Goal: Book appointment/travel/reservation

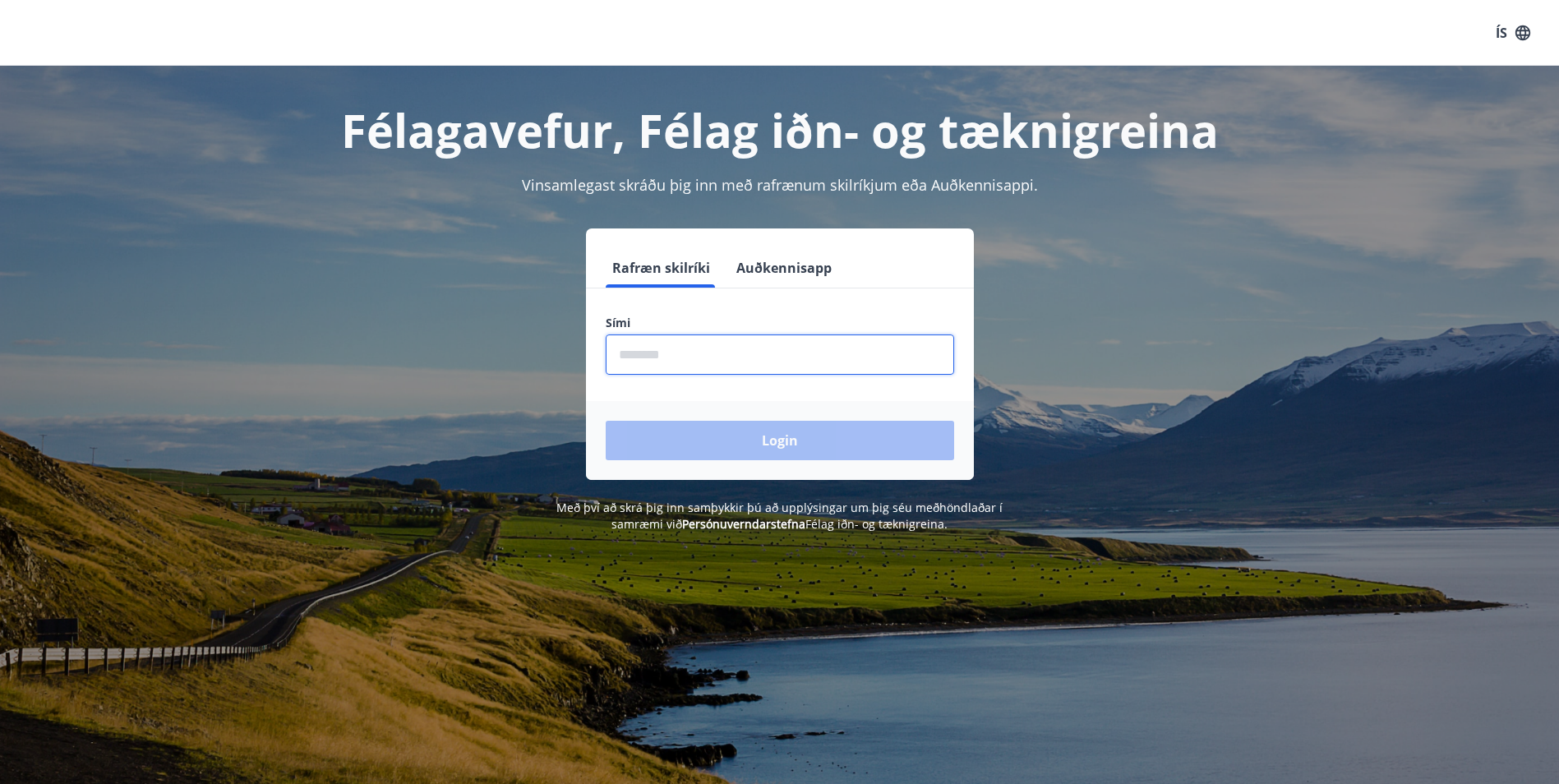
click at [691, 351] on input "phone" at bounding box center [779, 354] width 348 height 40
type input "********"
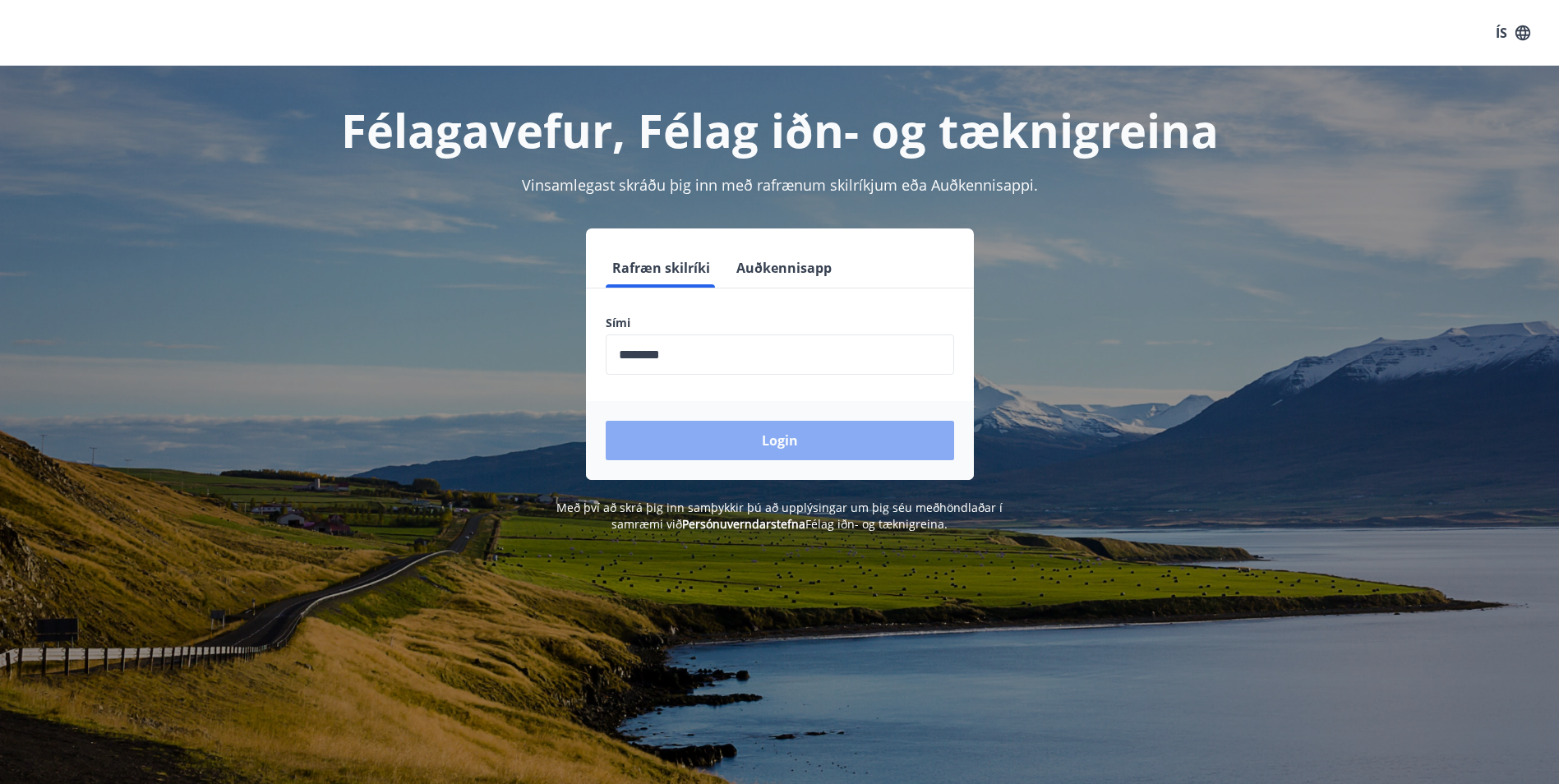
click at [833, 439] on button "Login" at bounding box center [779, 440] width 348 height 39
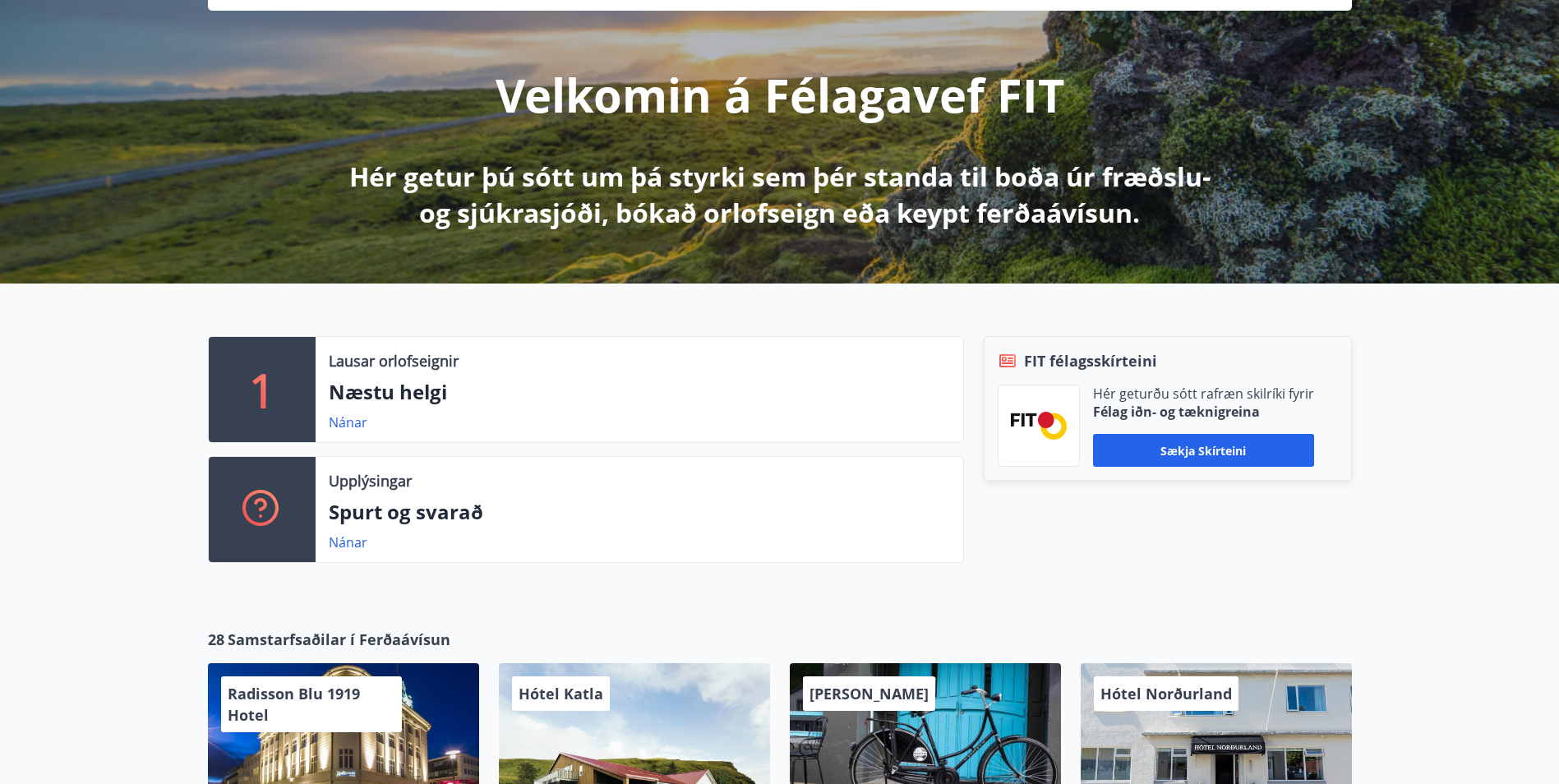
scroll to position [165, 0]
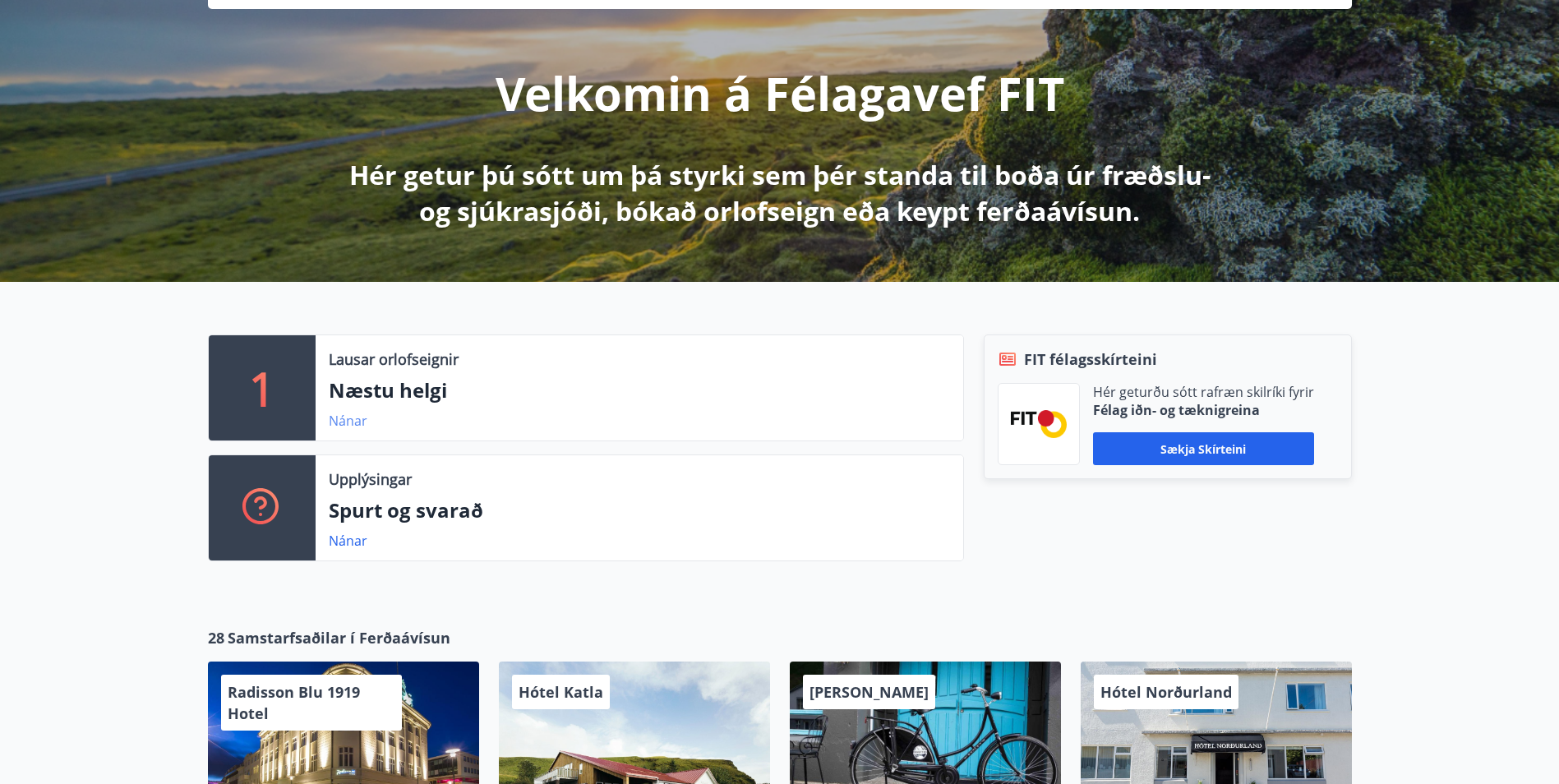
click at [343, 419] on link "Nánar" at bounding box center [348, 421] width 38 height 18
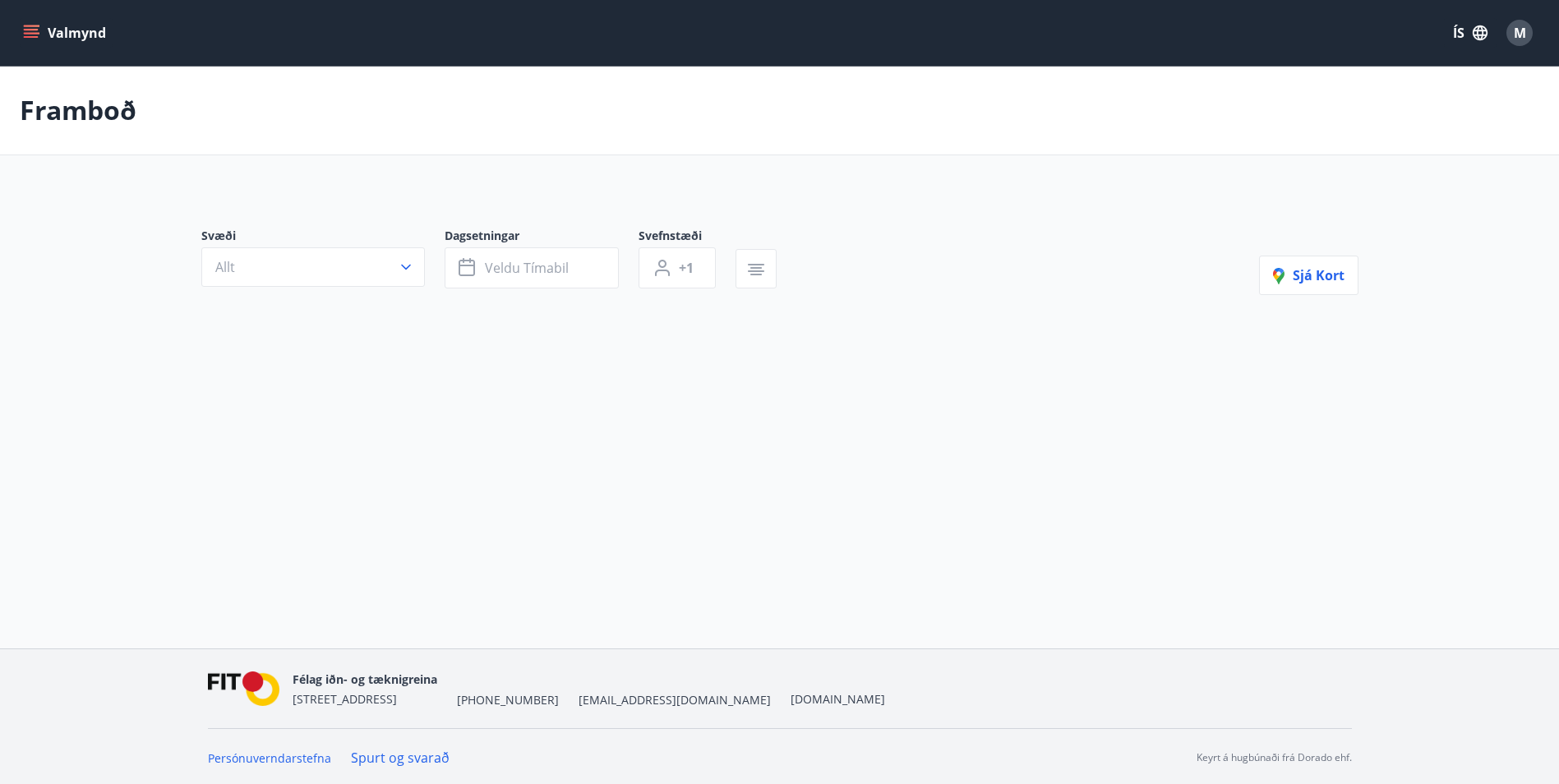
type input "*"
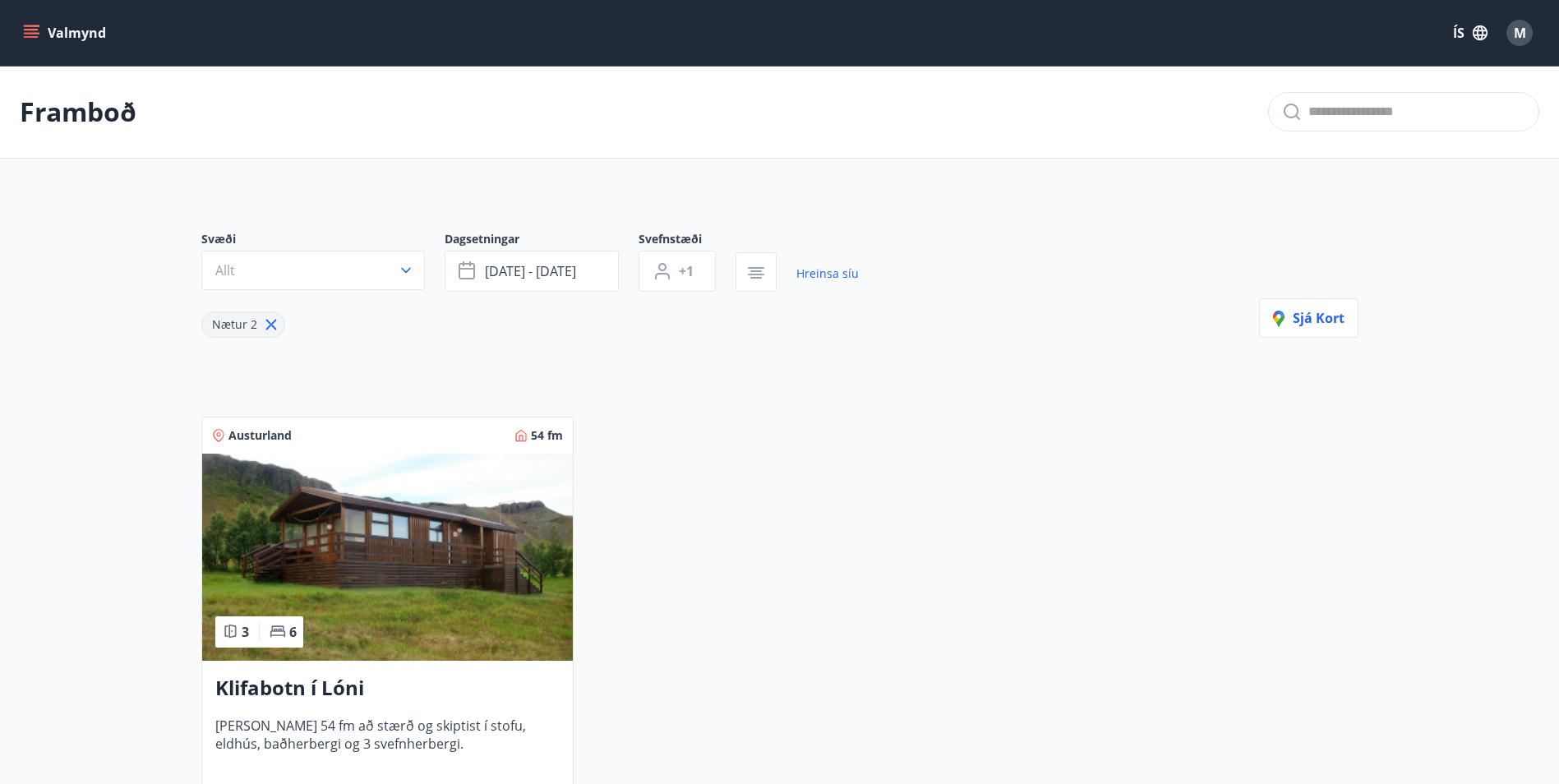
drag, startPoint x: 89, startPoint y: 329, endPoint x: 90, endPoint y: 321, distance: 8.1
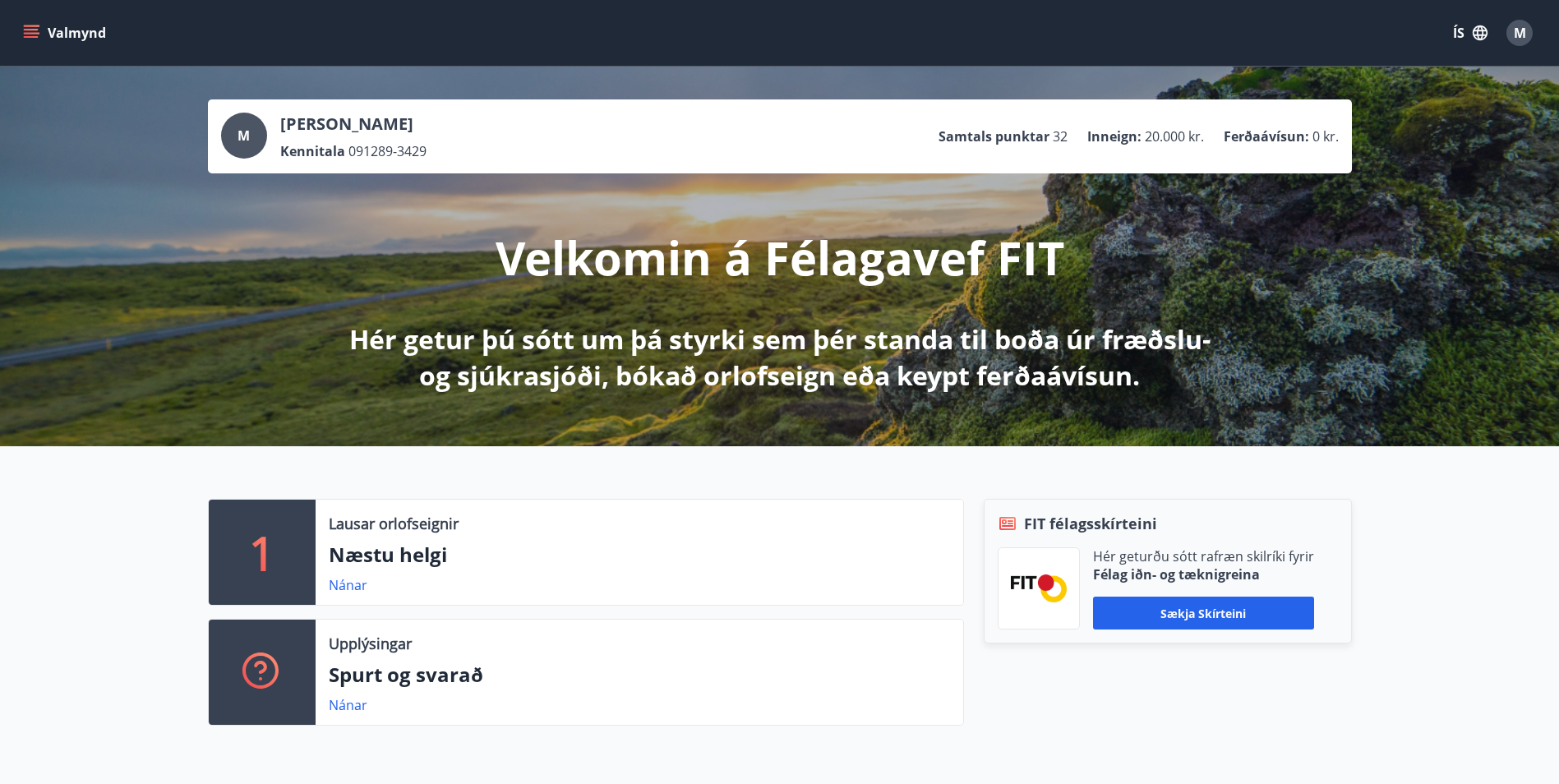
click at [32, 32] on icon "menu" at bounding box center [32, 33] width 17 height 17
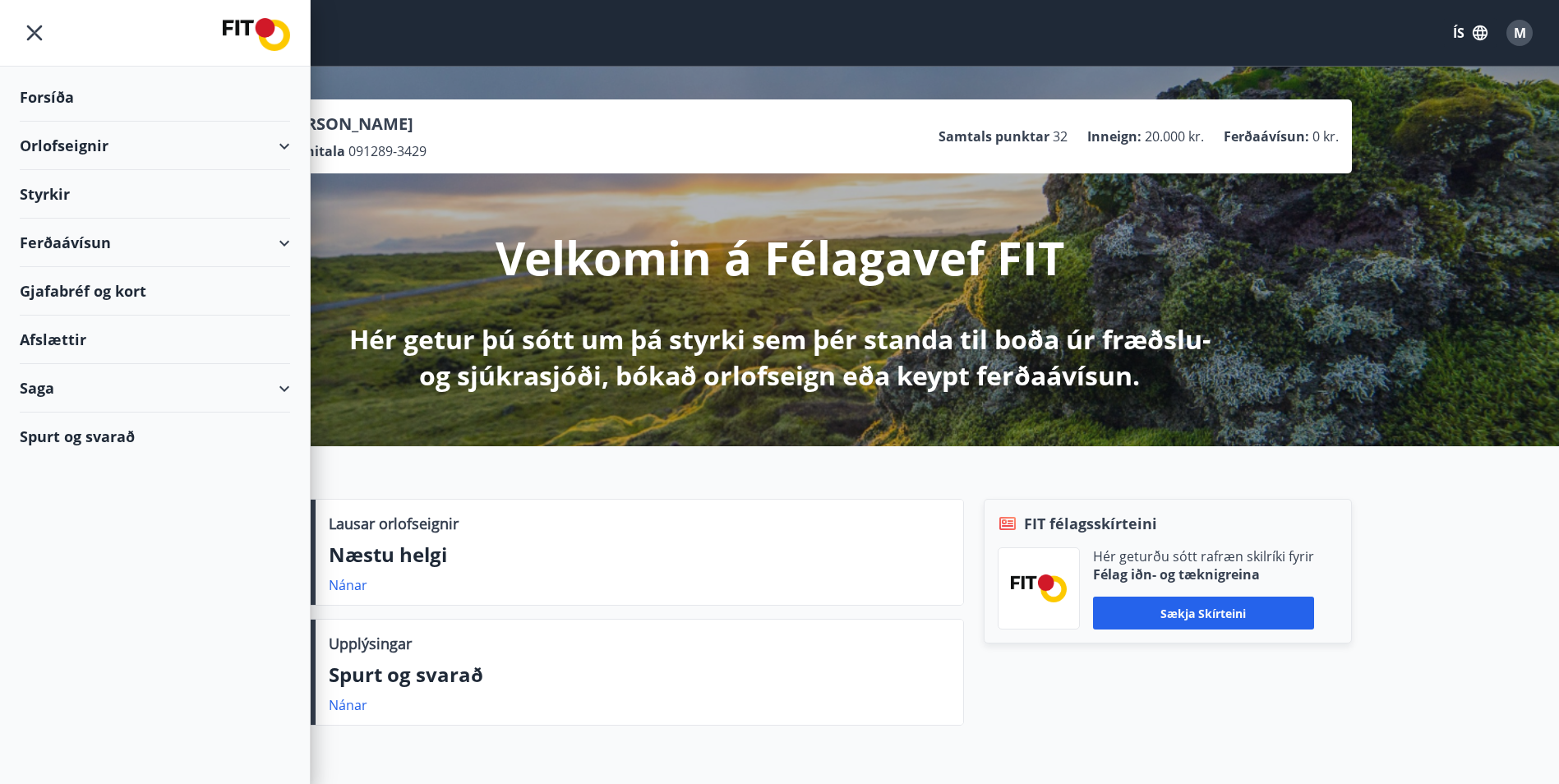
click at [284, 142] on div "Orlofseignir" at bounding box center [155, 145] width 270 height 48
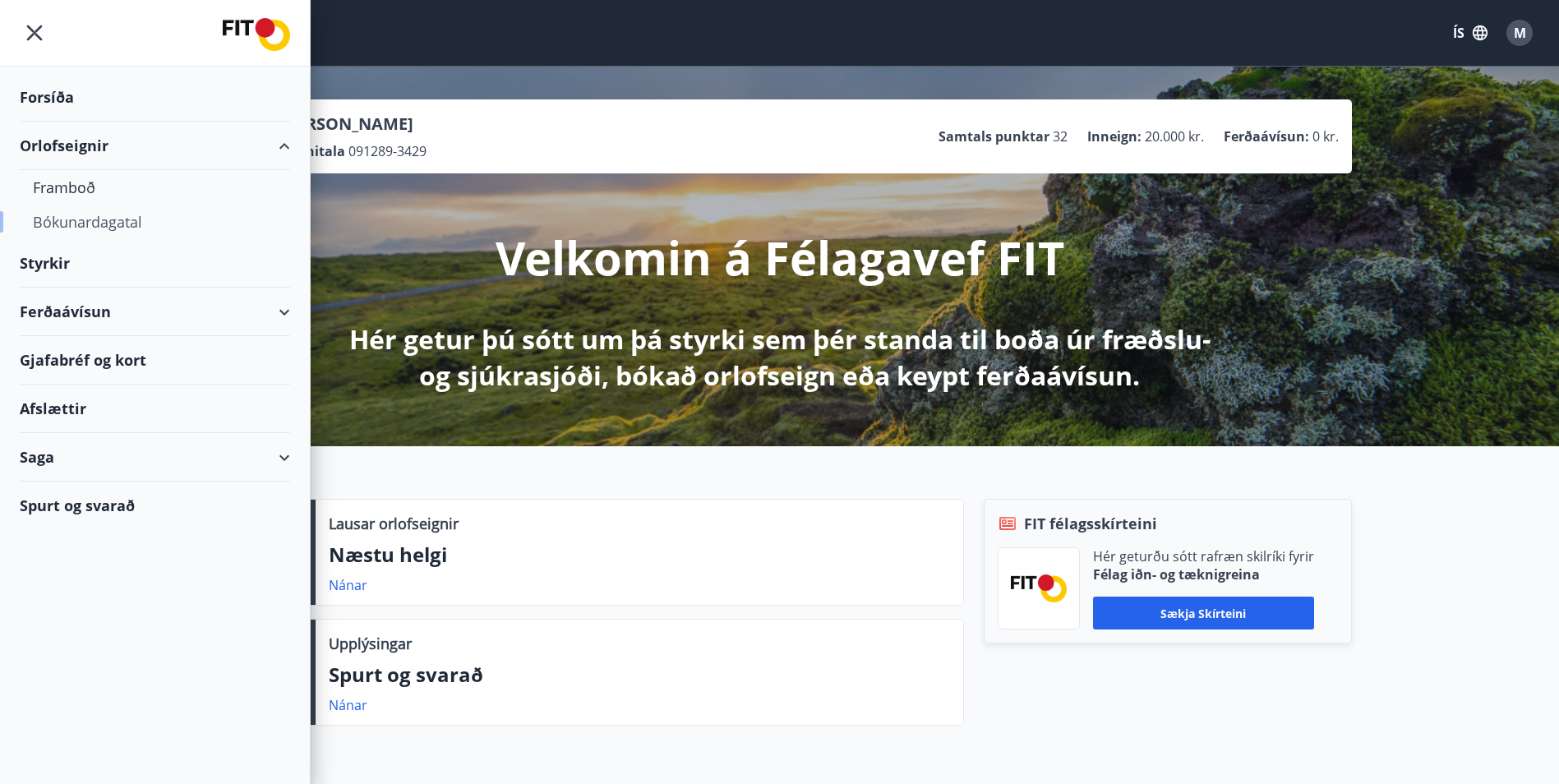
click at [106, 219] on div "Bókunardagatal" at bounding box center [155, 222] width 244 height 35
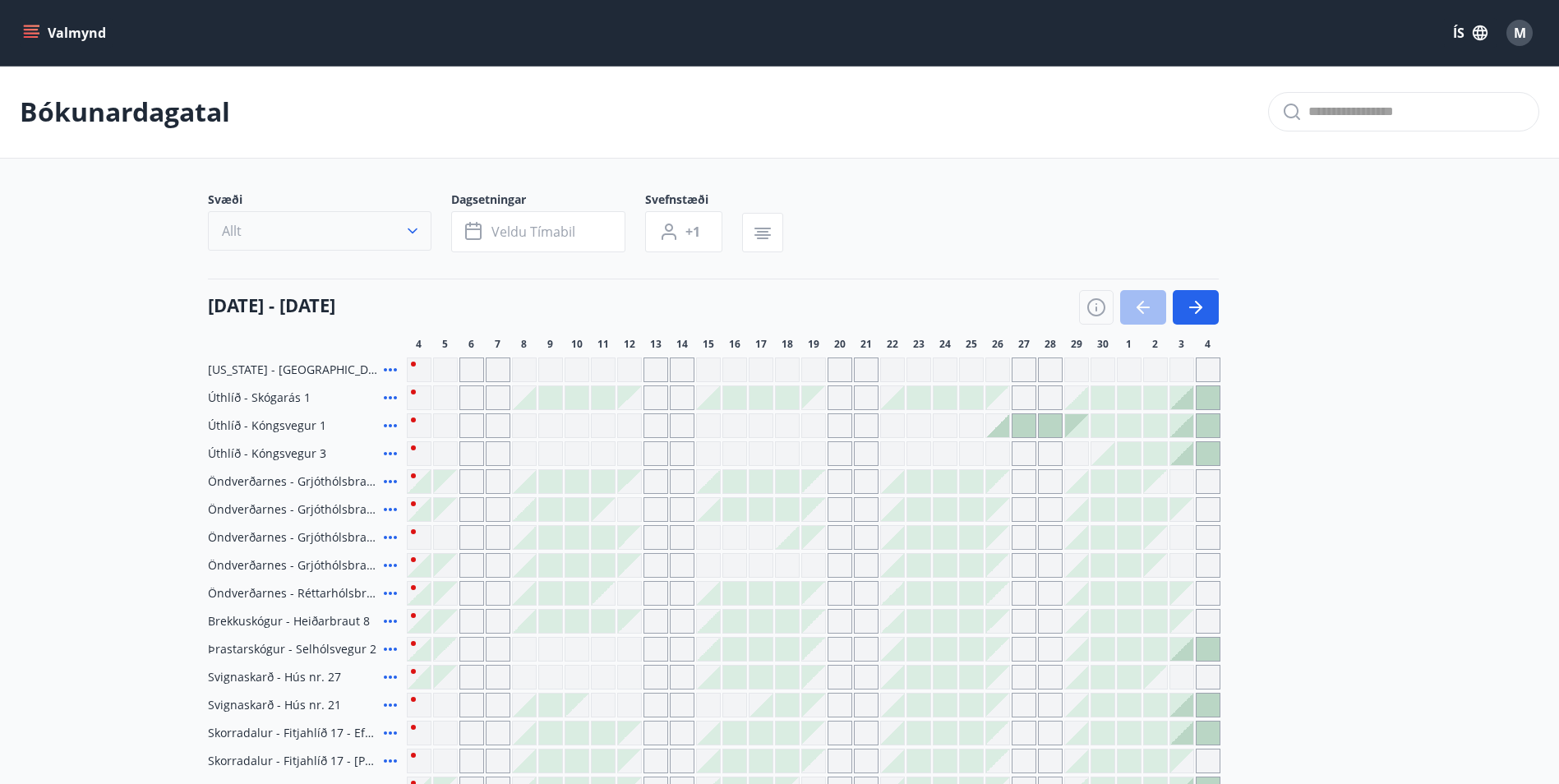
click at [407, 228] on icon "button" at bounding box center [412, 231] width 17 height 17
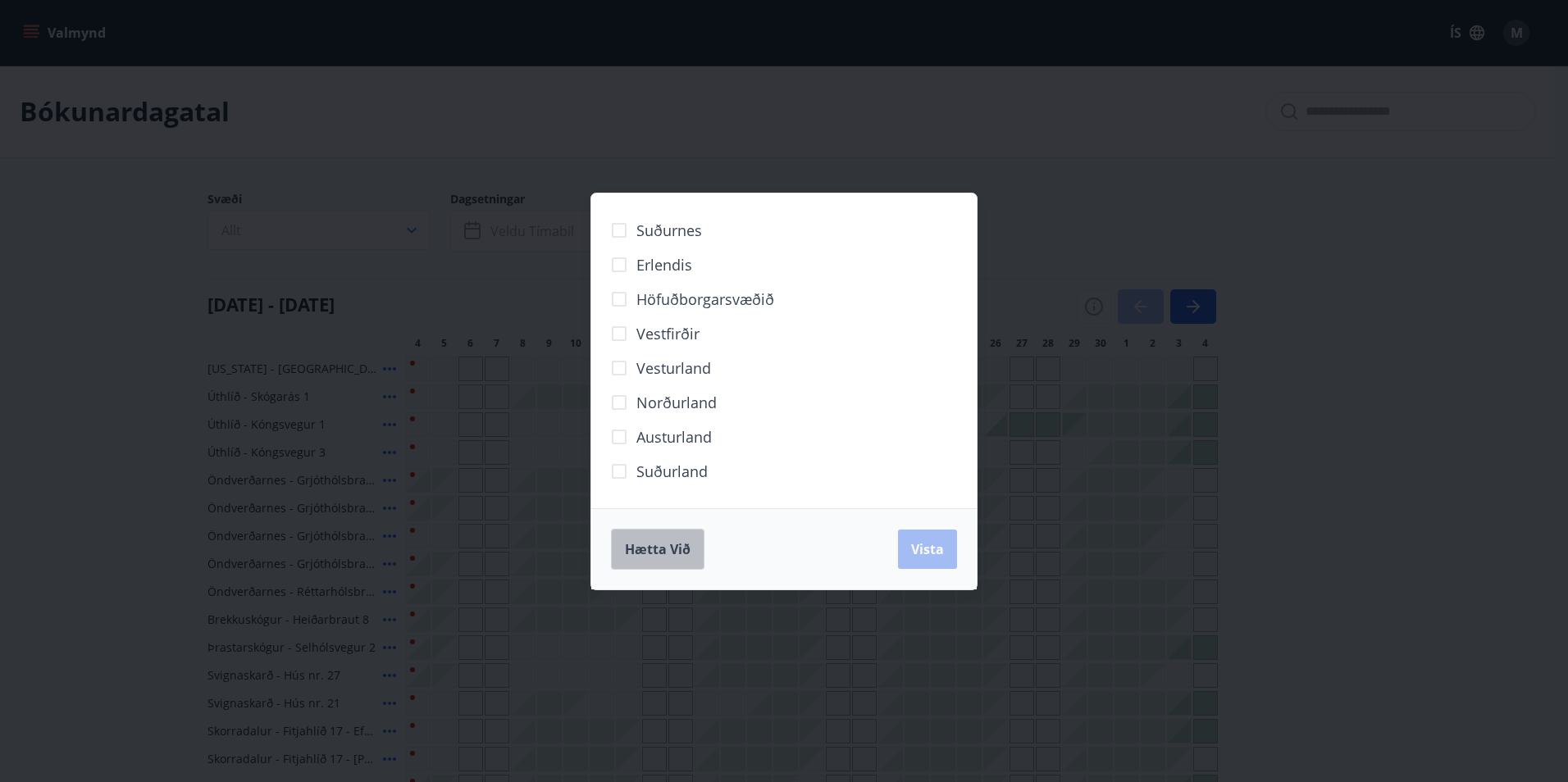
click at [689, 546] on span "Hætta við" at bounding box center [657, 549] width 66 height 18
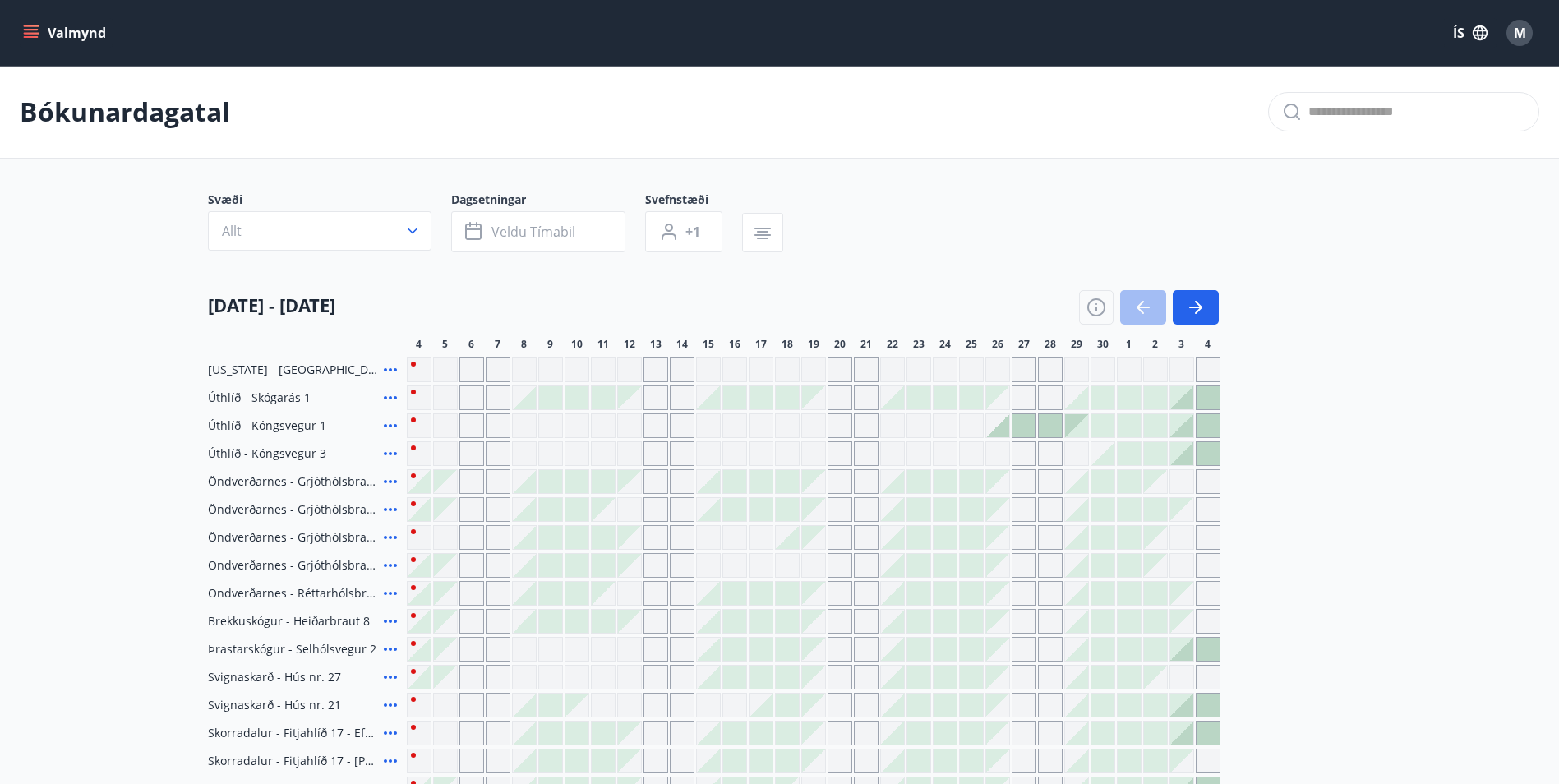
click at [483, 365] on div "Gráir dagar eru ekki bókanlegir" at bounding box center [471, 370] width 25 height 25
click at [468, 372] on div "Gráir dagar eru ekki bókanlegir" at bounding box center [471, 370] width 25 height 25
click at [505, 367] on div "Gráir dagar eru ekki bókanlegir" at bounding box center [498, 370] width 25 height 25
click at [553, 242] on button "Veldu tímabil" at bounding box center [539, 231] width 175 height 41
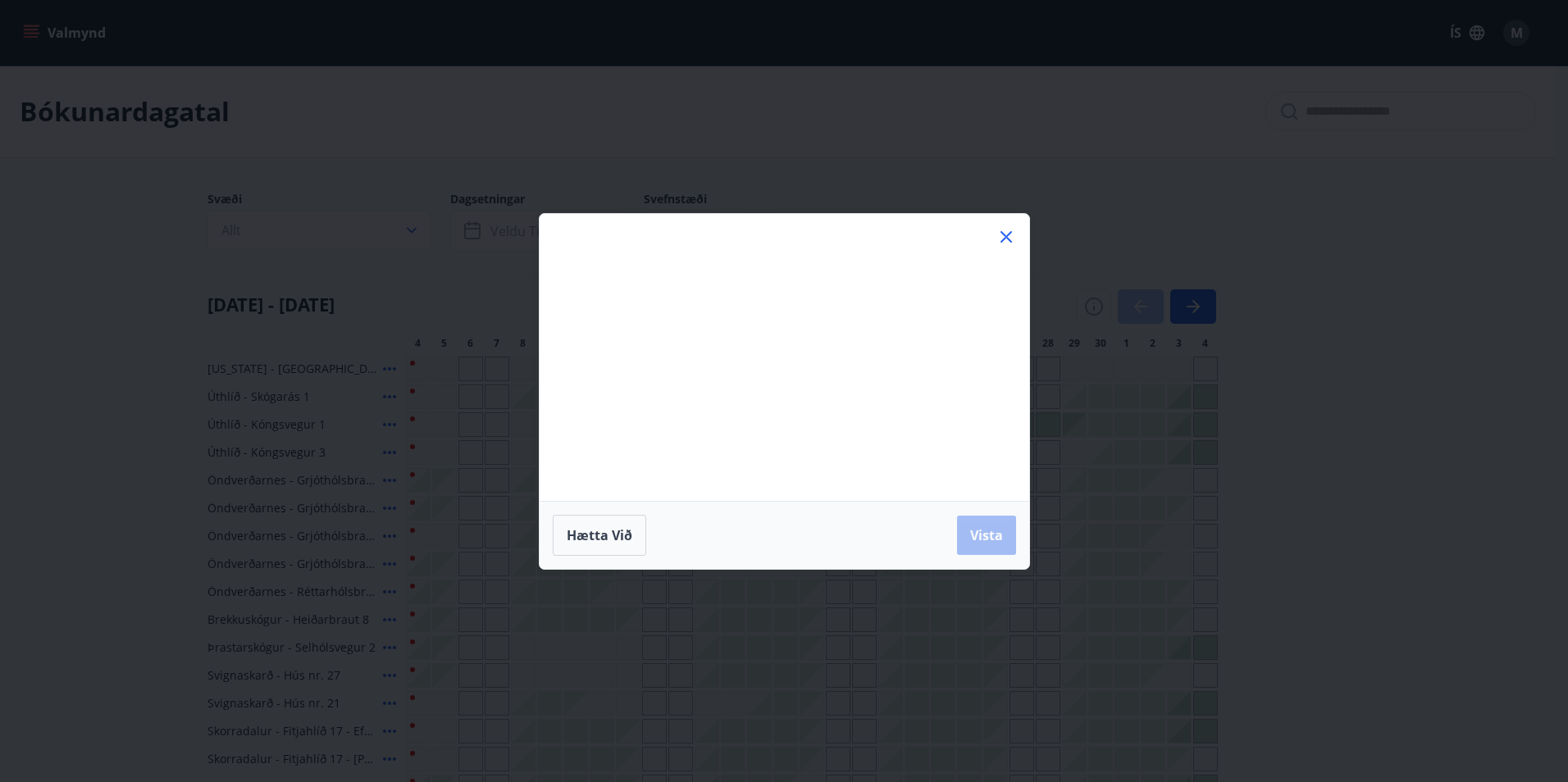
click at [176, 236] on div "Má Þr Mi Fi Fö La Su Má Þr Mi Fi Fö La Su [DATE] 1 2 3 4 5 6 7 8 9 10 11 12 13 …" at bounding box center [784, 391] width 1568 height 782
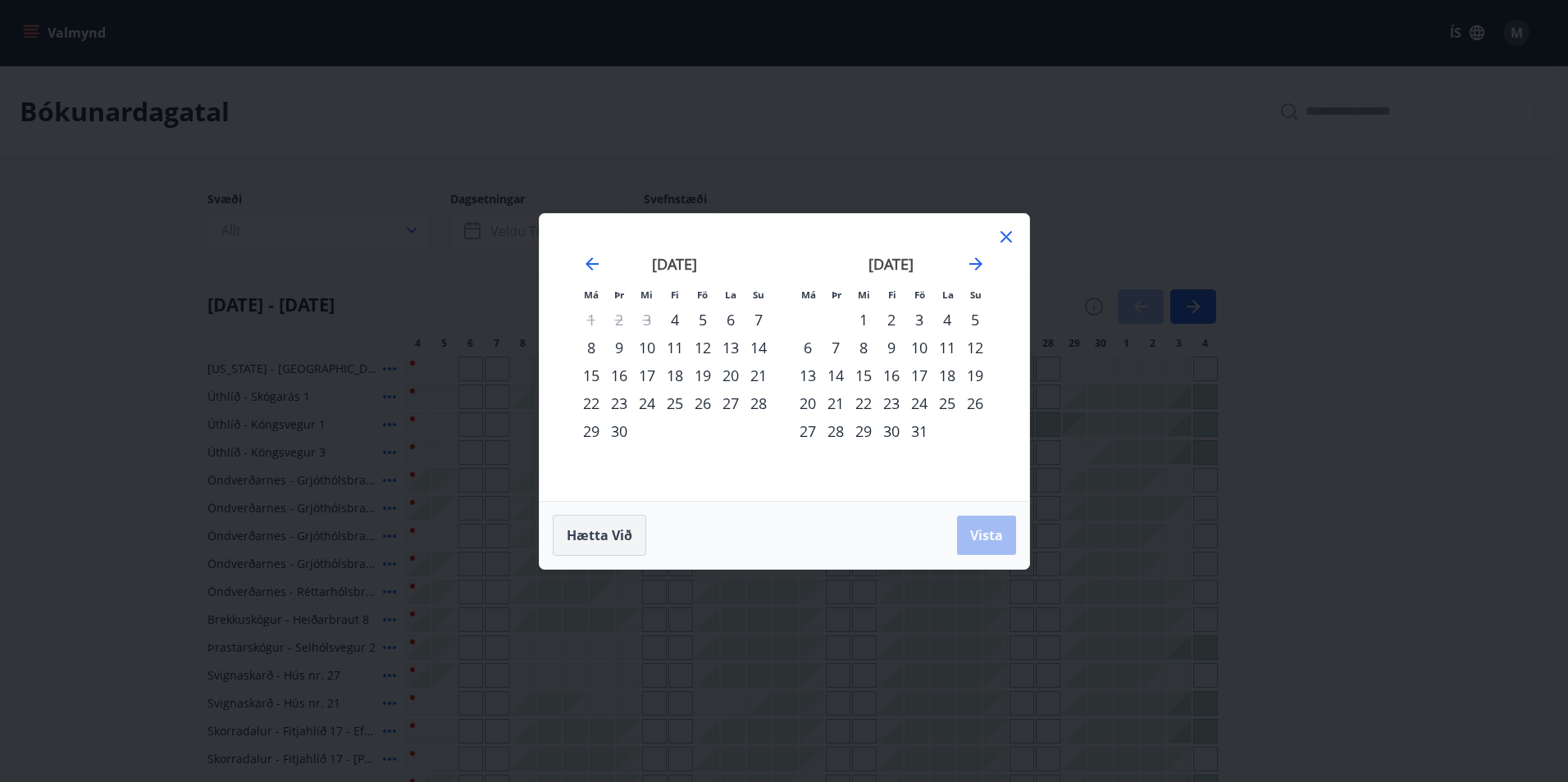
click at [631, 536] on span "Hætta við" at bounding box center [599, 536] width 66 height 18
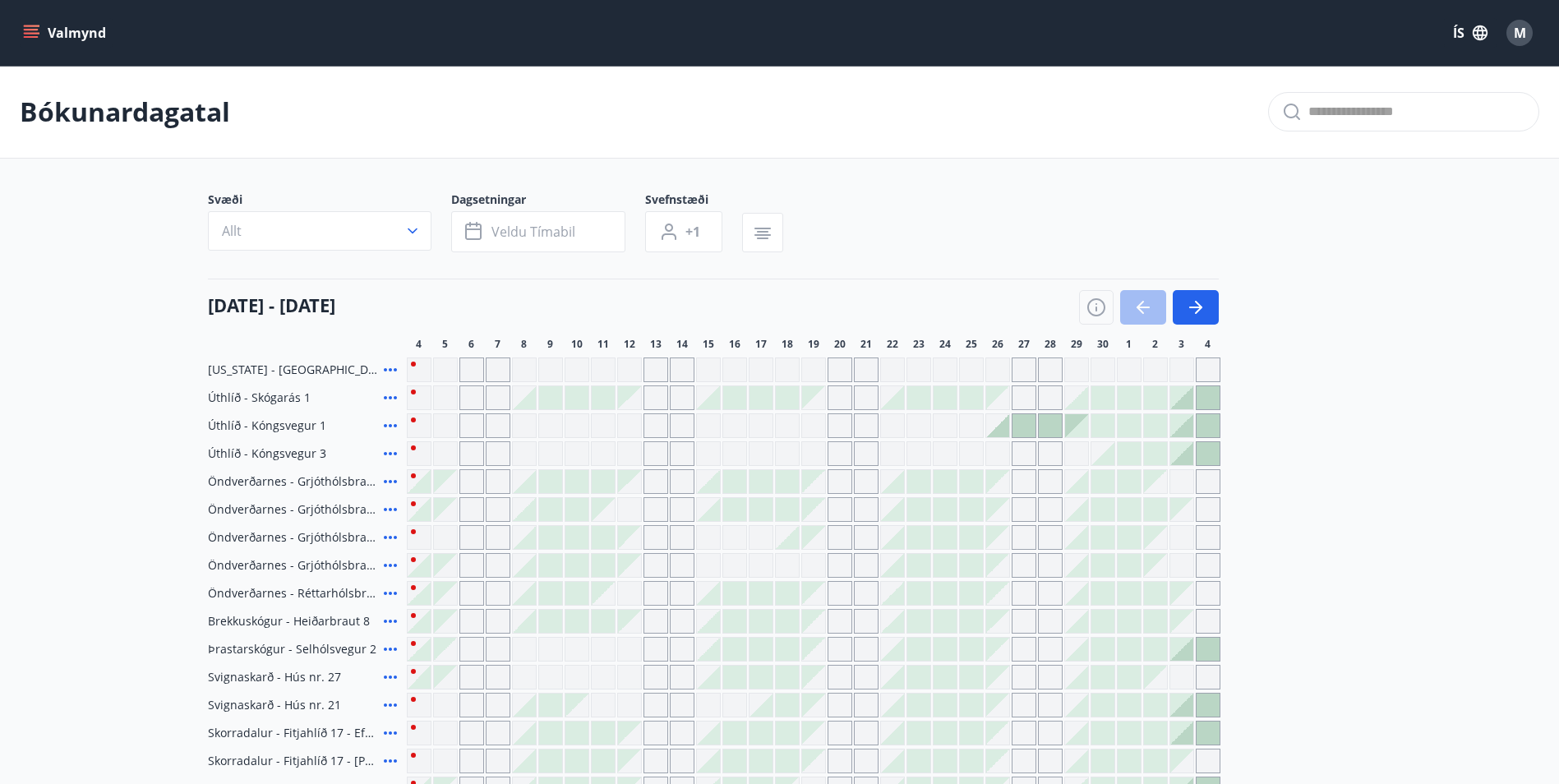
click at [841, 366] on div "Gráir dagar eru ekki bókanlegir" at bounding box center [840, 370] width 25 height 25
click at [707, 232] on button "+1" at bounding box center [683, 231] width 77 height 41
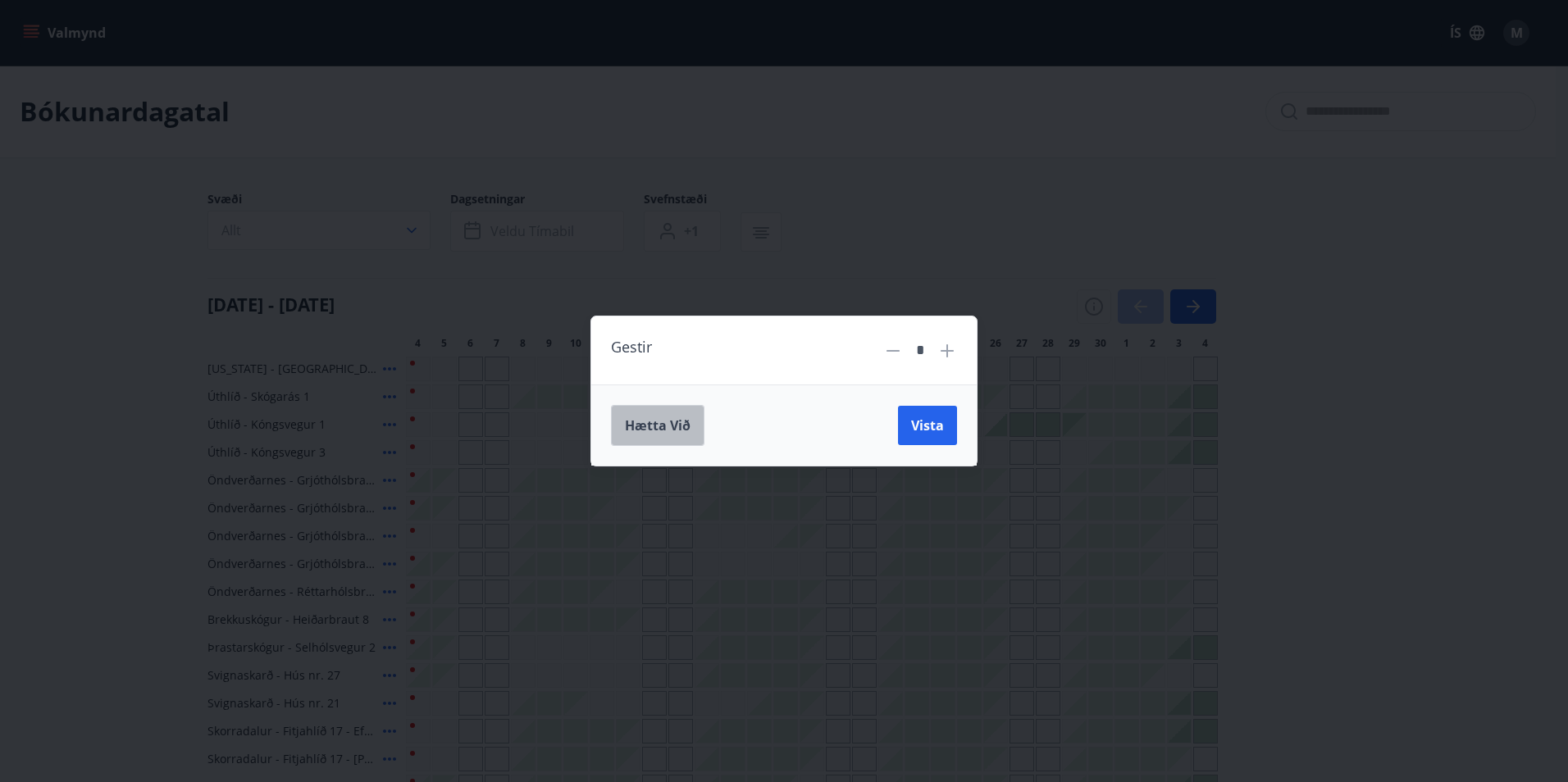
click at [670, 420] on span "Hætta við" at bounding box center [657, 425] width 66 height 18
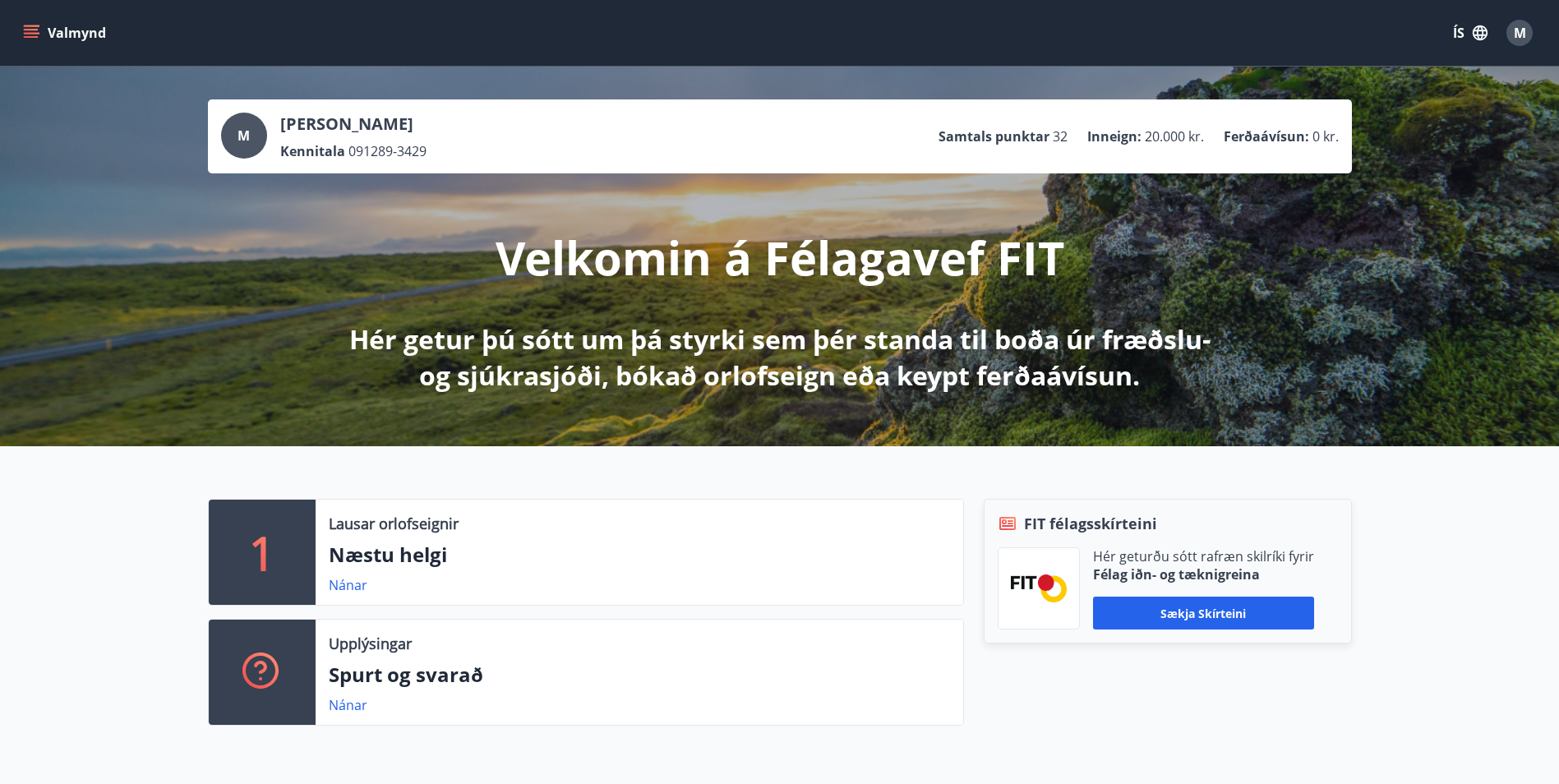
click at [243, 131] on span "M" at bounding box center [244, 136] width 12 height 18
click at [37, 20] on button "Valmynd" at bounding box center [67, 33] width 93 height 30
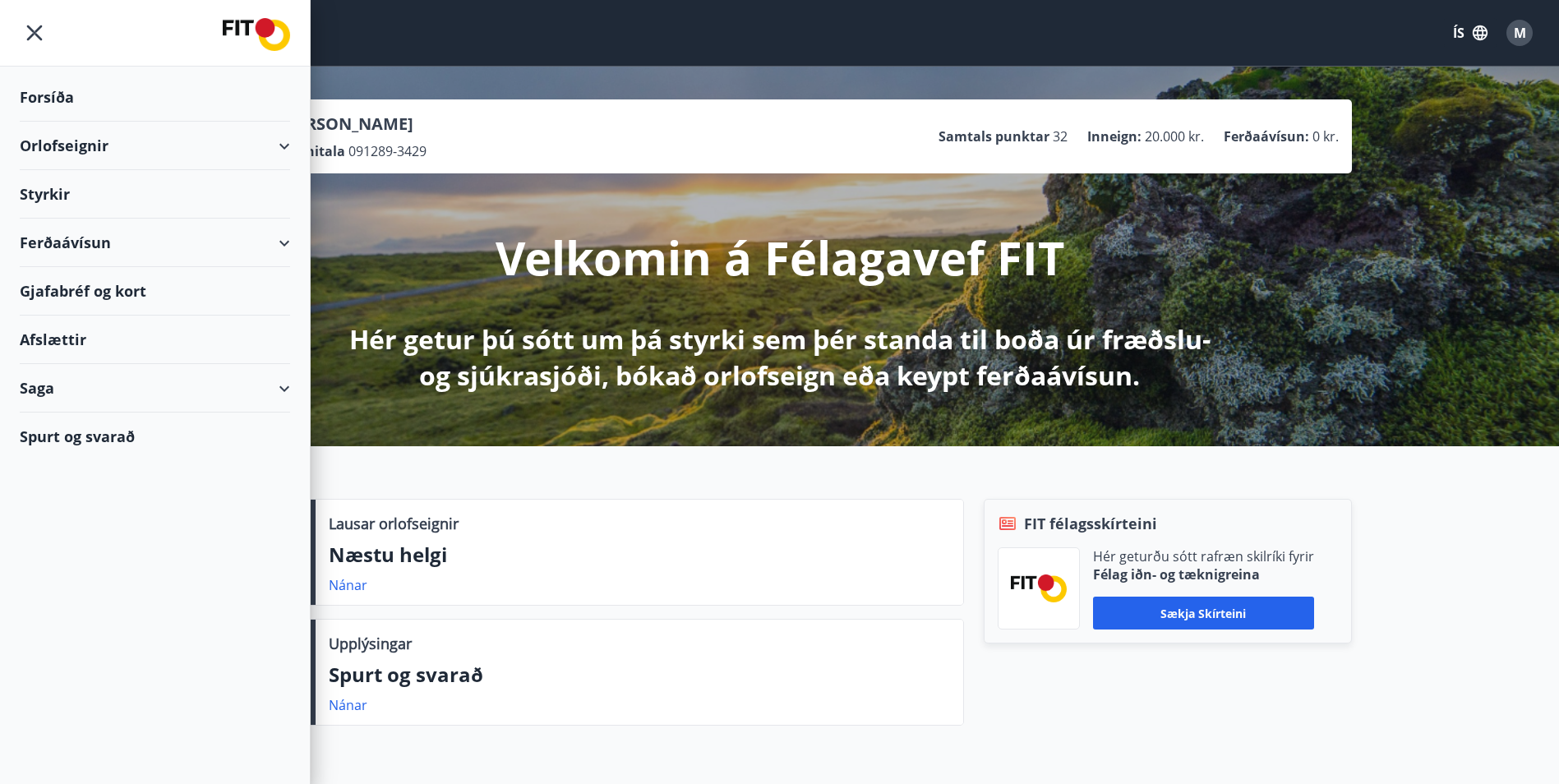
click at [60, 97] on div "Forsíða" at bounding box center [155, 97] width 270 height 48
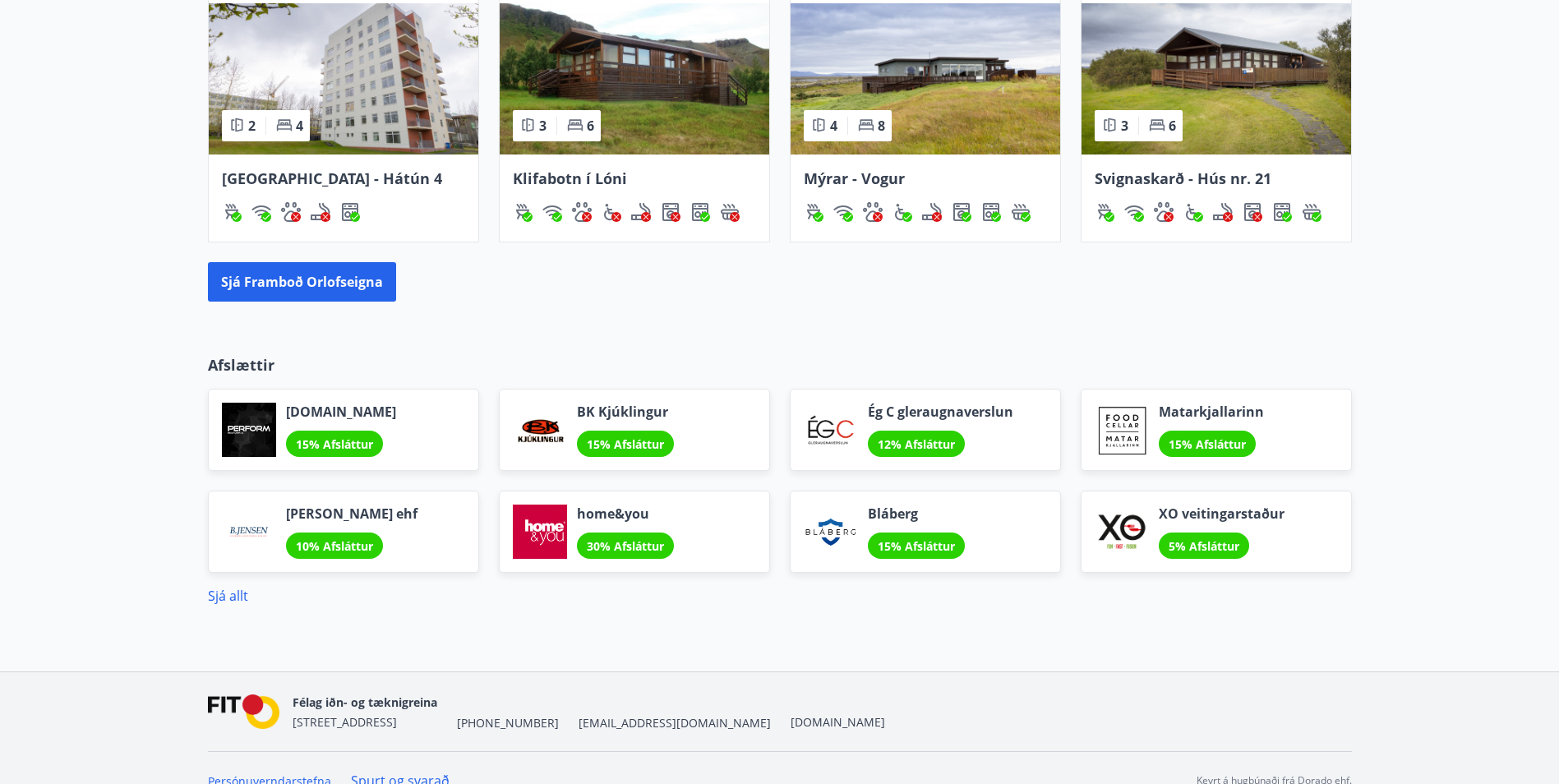
scroll to position [1203, 0]
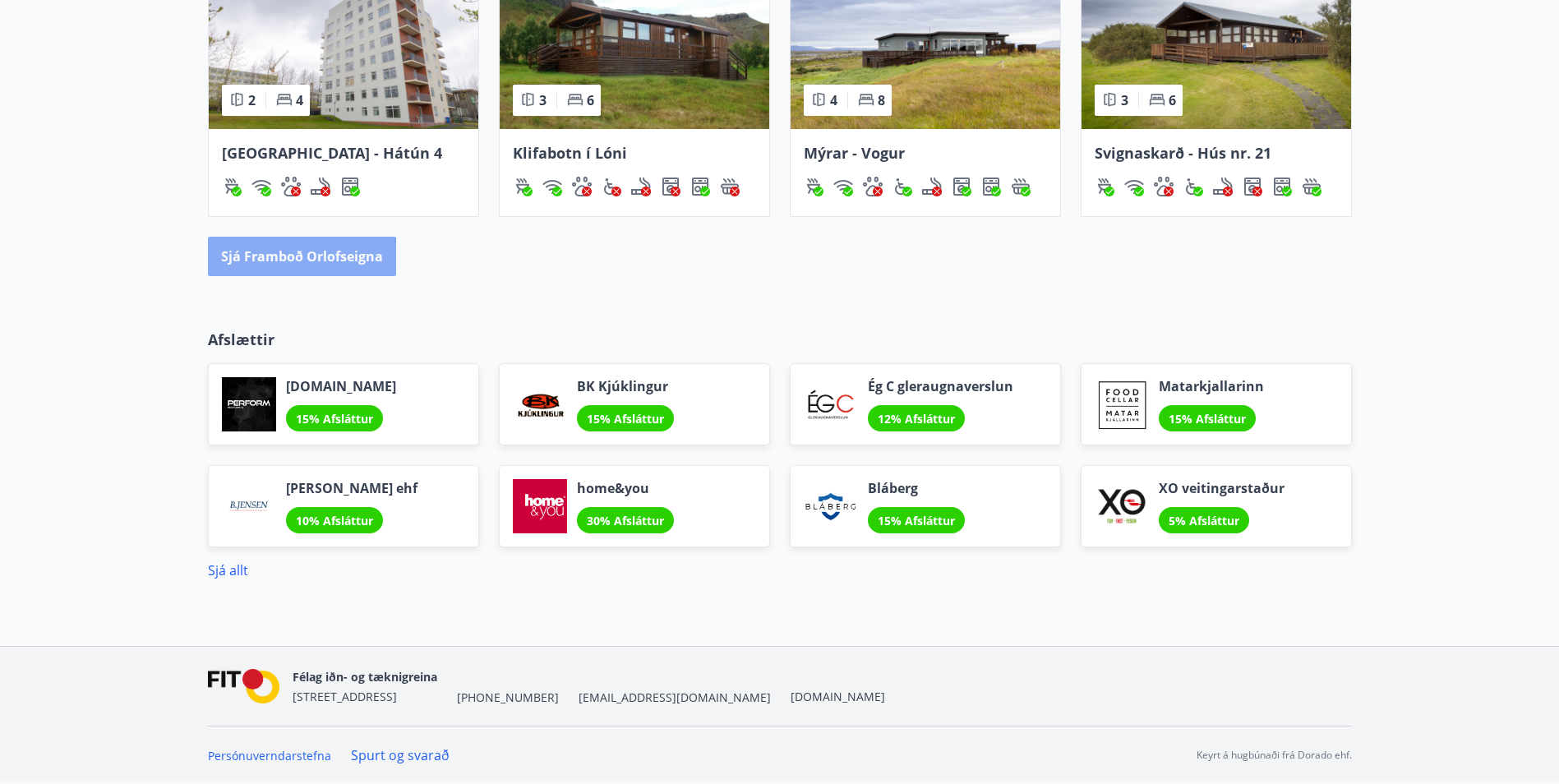
click at [275, 258] on button "Sjá framboð orlofseigna" at bounding box center [302, 256] width 188 height 39
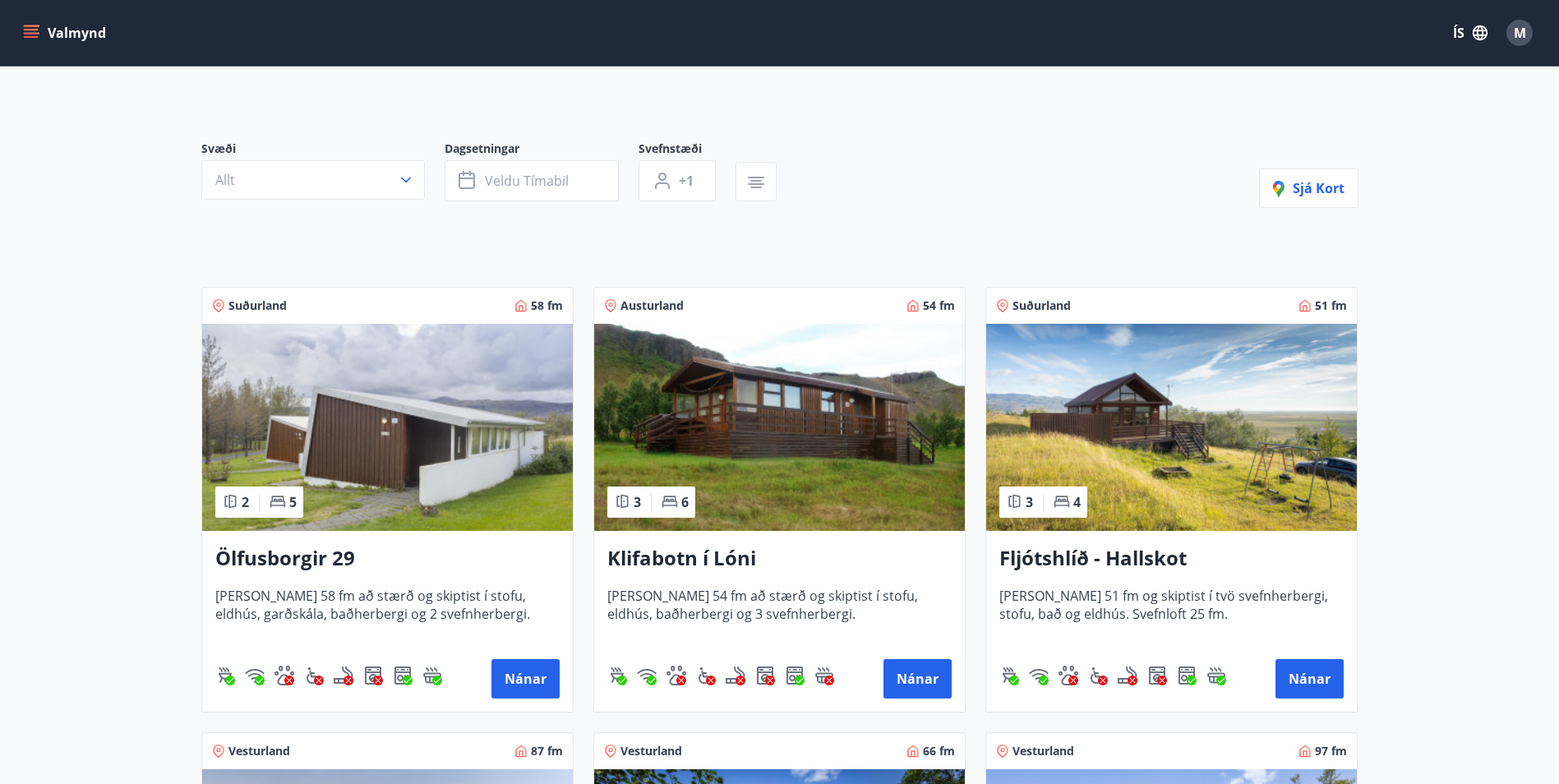
scroll to position [165, 0]
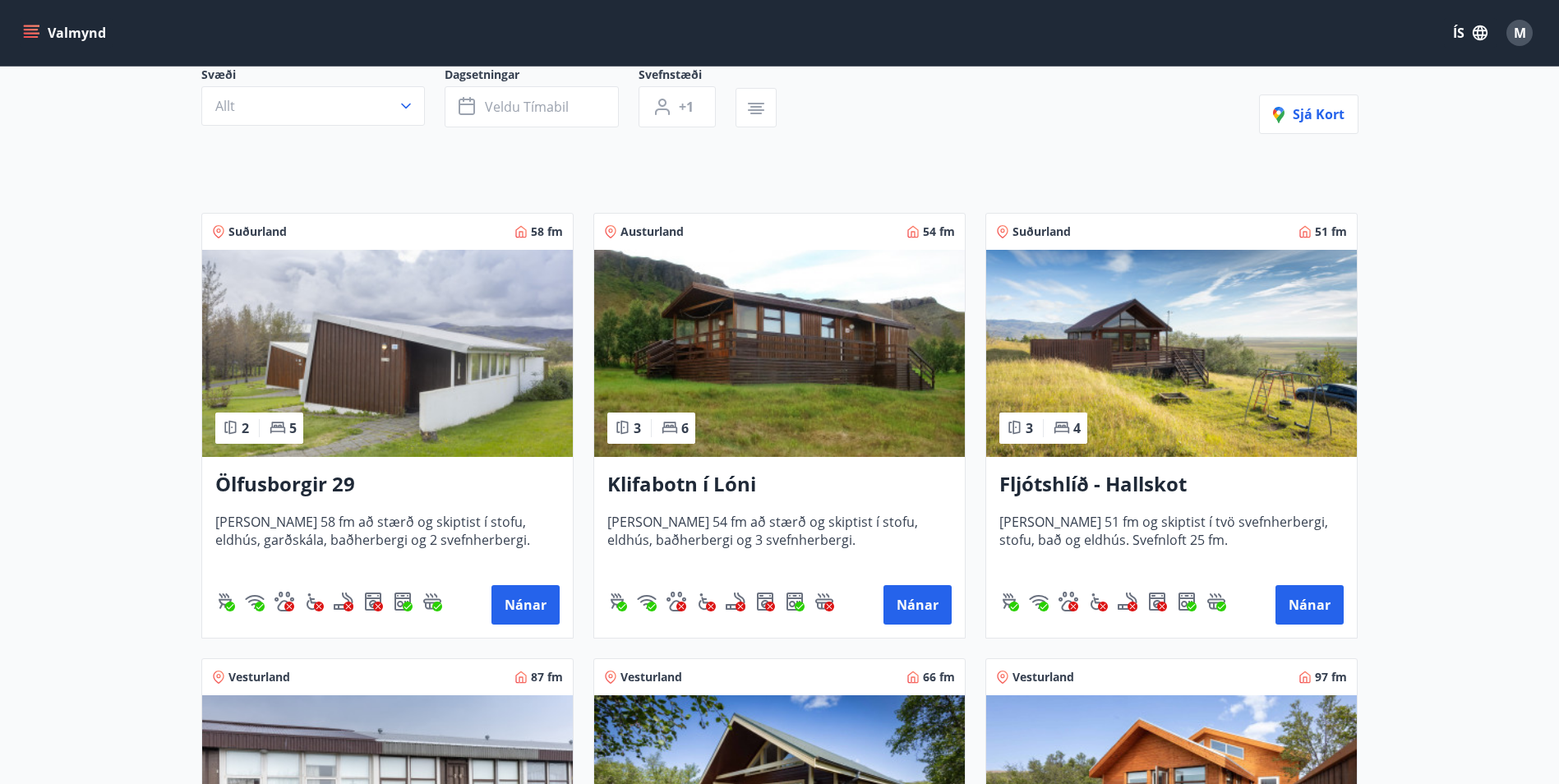
click at [427, 355] on img at bounding box center [387, 353] width 371 height 207
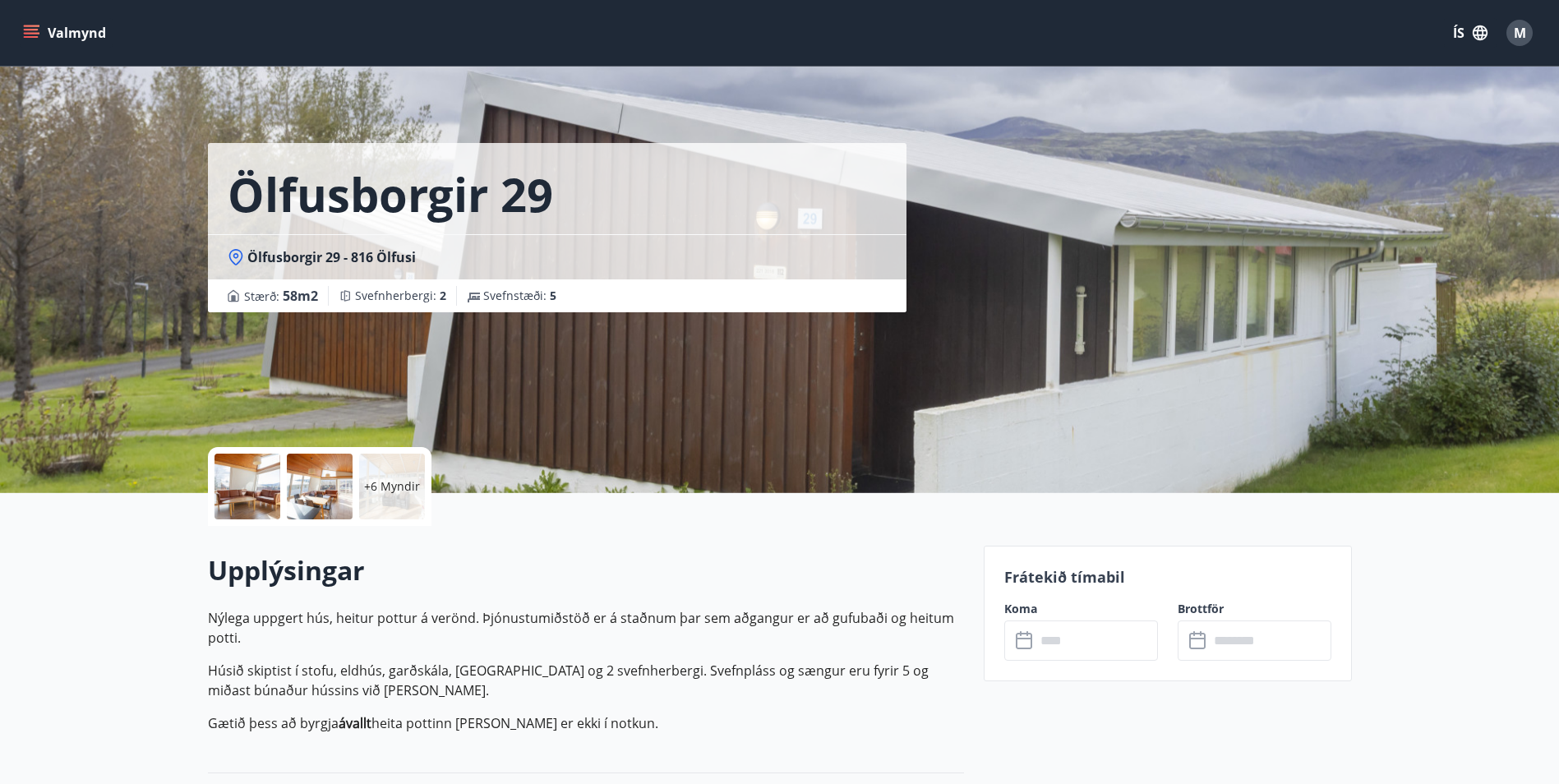
click at [313, 505] on div at bounding box center [319, 486] width 66 height 66
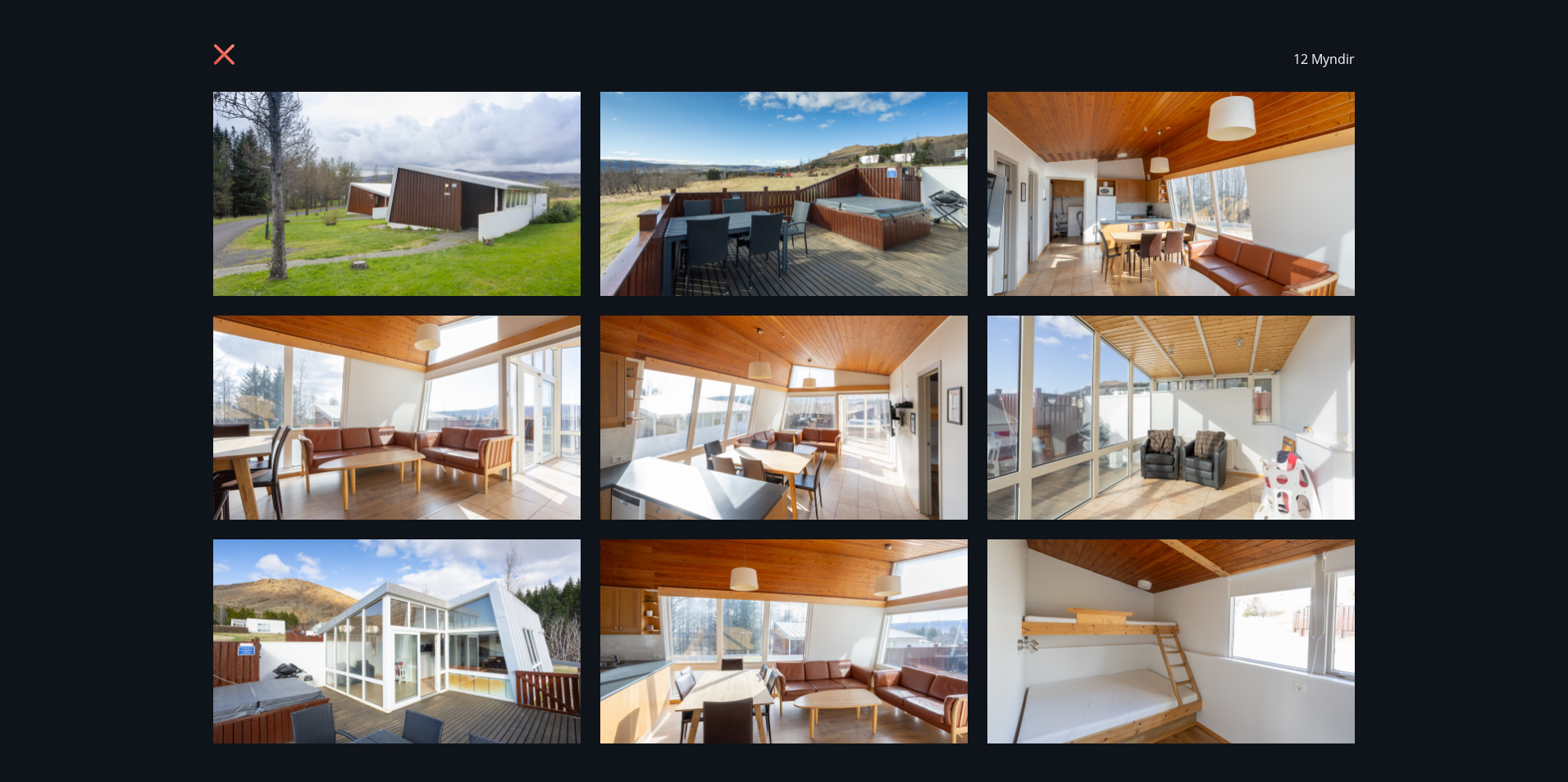
click at [222, 54] on icon at bounding box center [224, 54] width 21 height 21
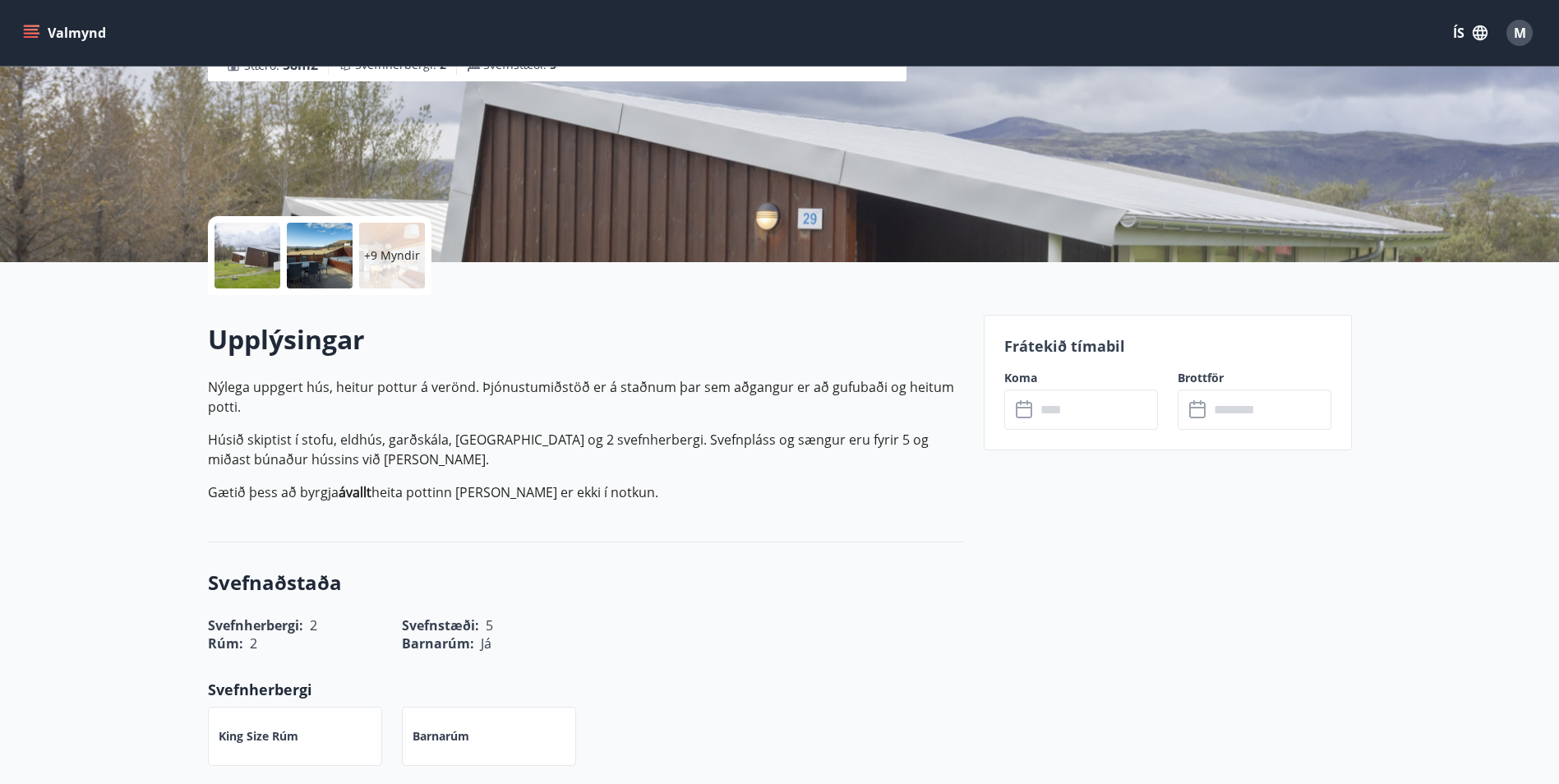
scroll to position [247, 0]
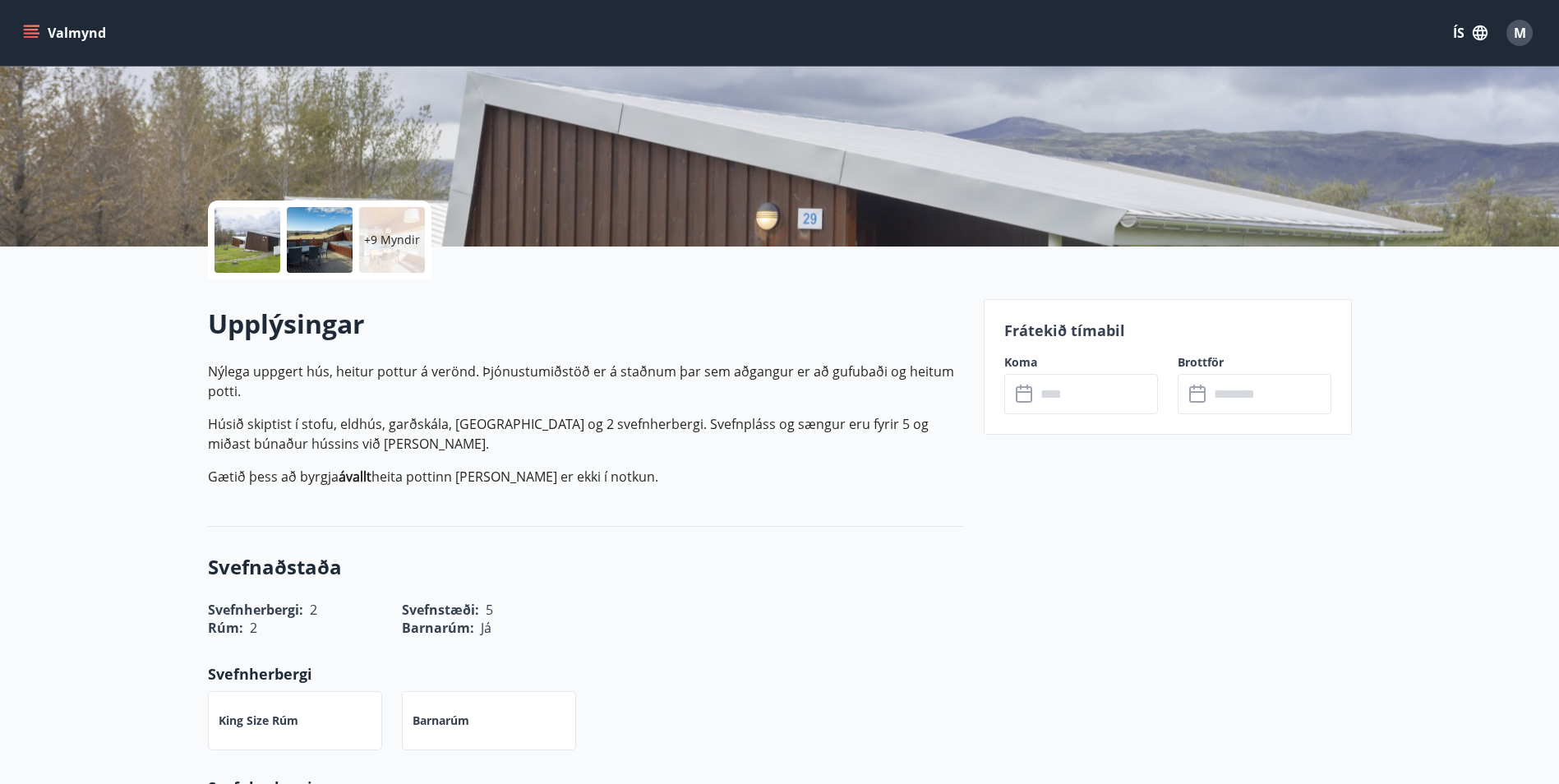
click at [1032, 406] on div "​ ​" at bounding box center [1081, 394] width 154 height 40
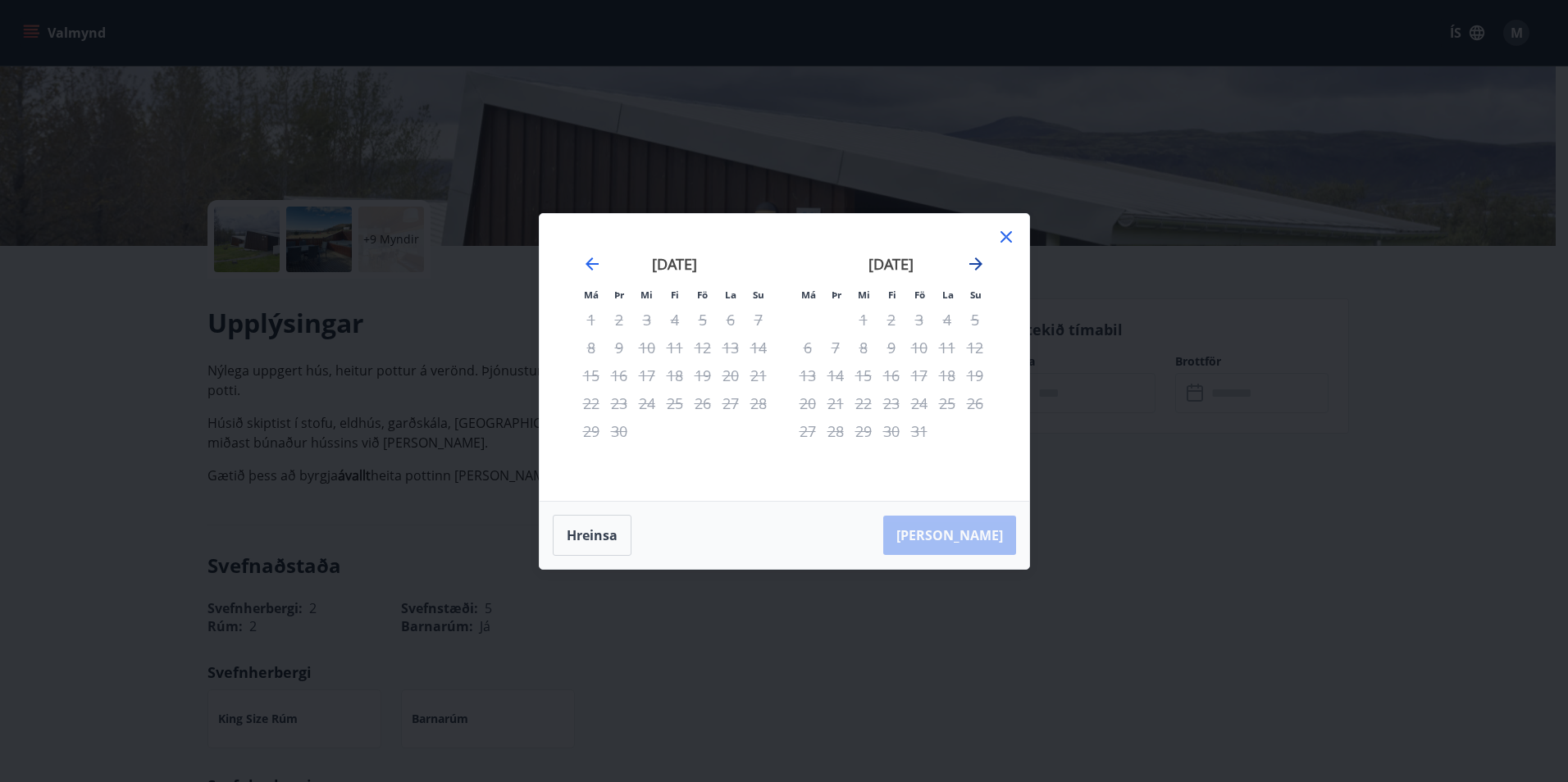
click at [975, 263] on icon "Move forward to switch to the next month." at bounding box center [976, 264] width 13 height 13
click at [974, 265] on icon "Move forward to switch to the next month." at bounding box center [976, 264] width 20 height 20
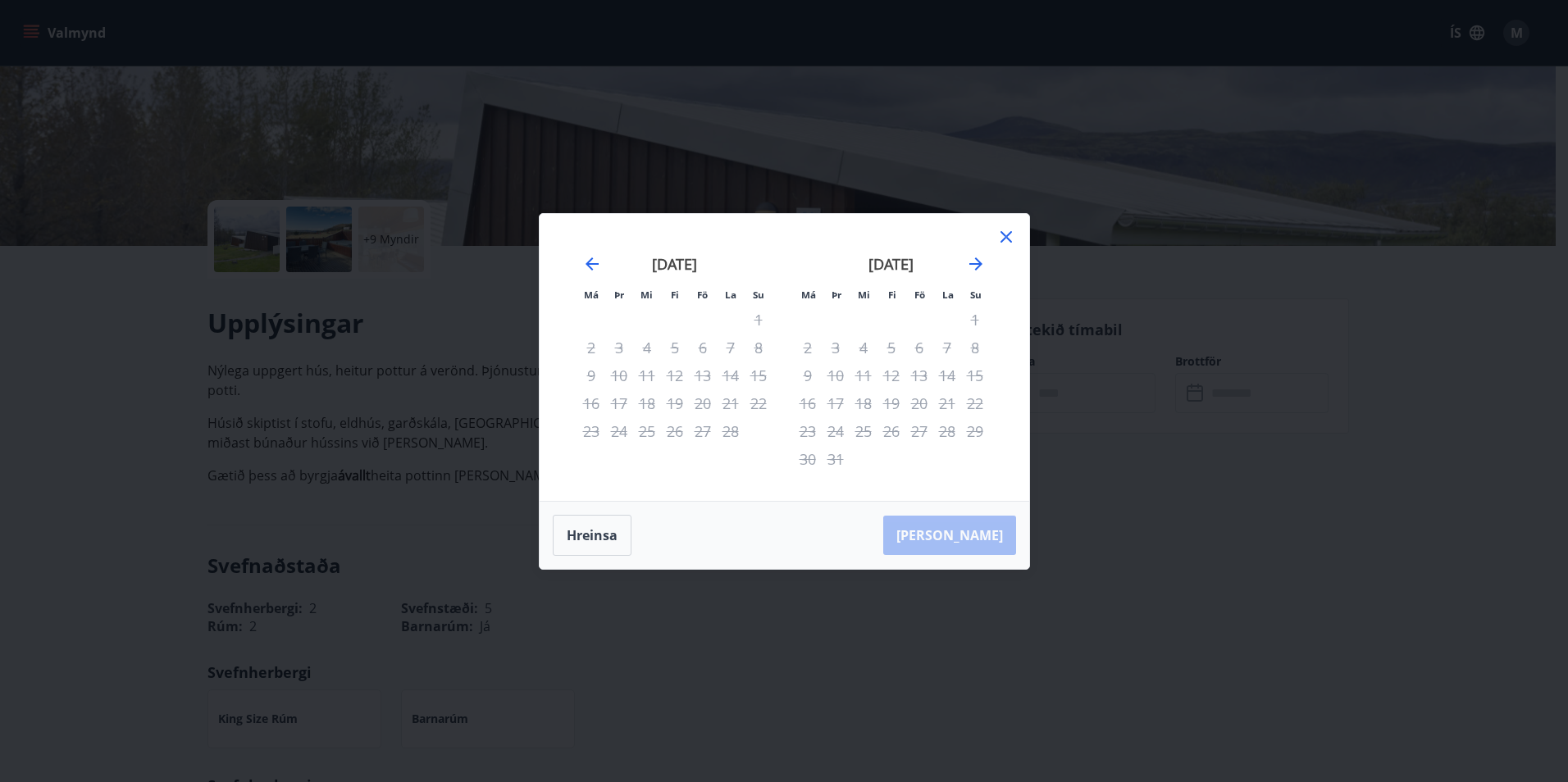
click at [1001, 231] on icon at bounding box center [1006, 237] width 20 height 20
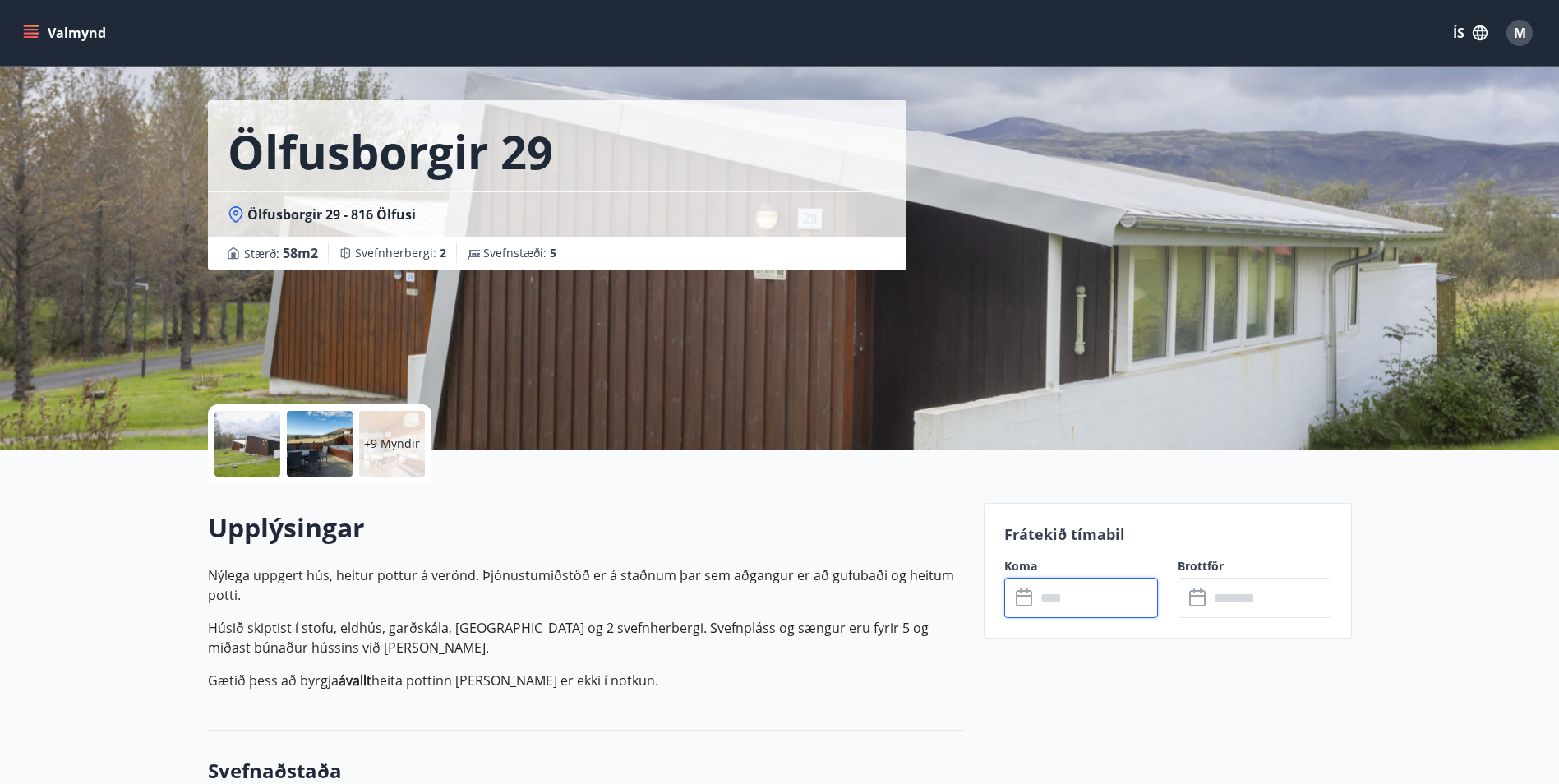
scroll to position [0, 0]
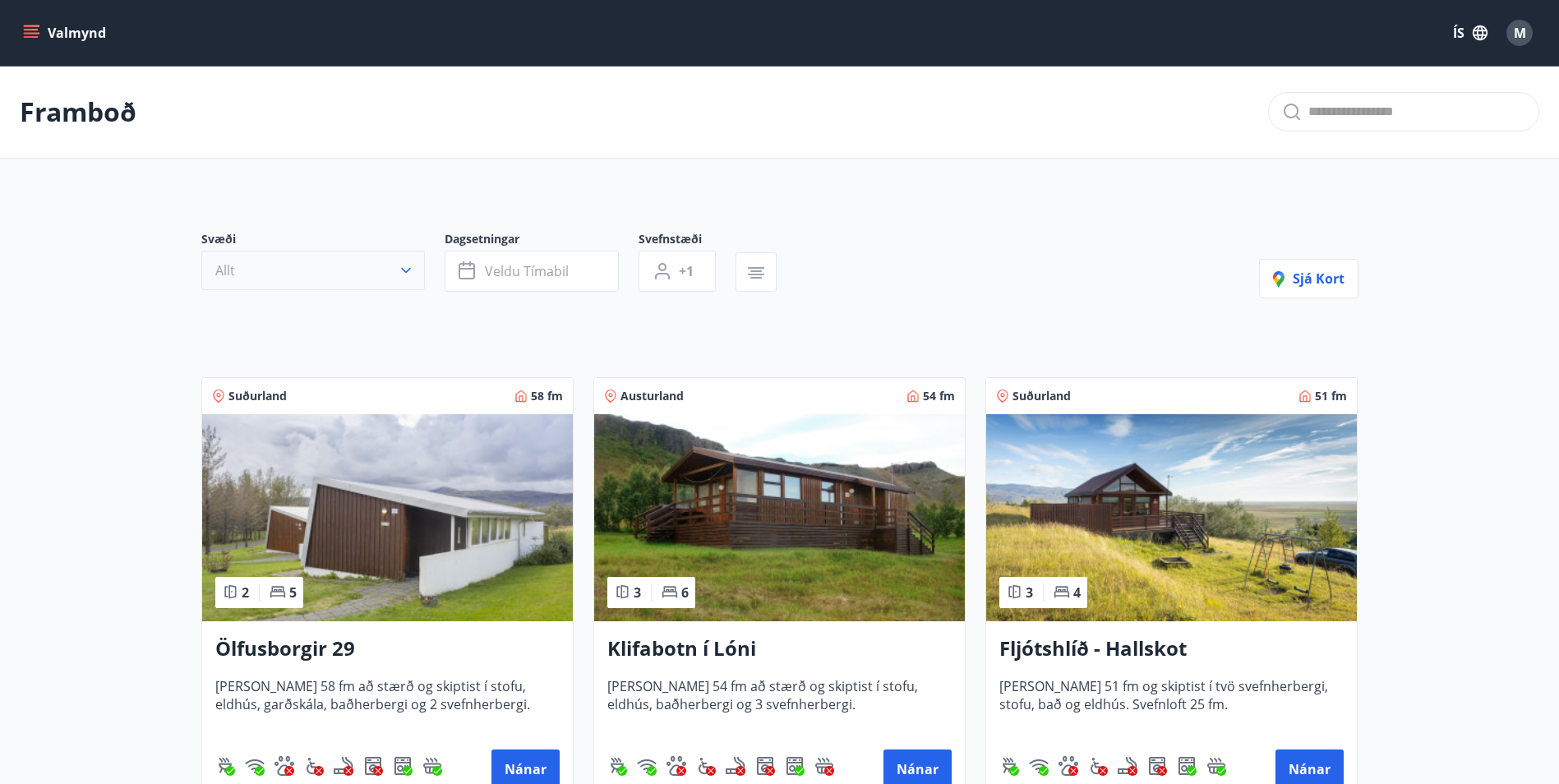
click at [407, 273] on icon "button" at bounding box center [406, 270] width 17 height 17
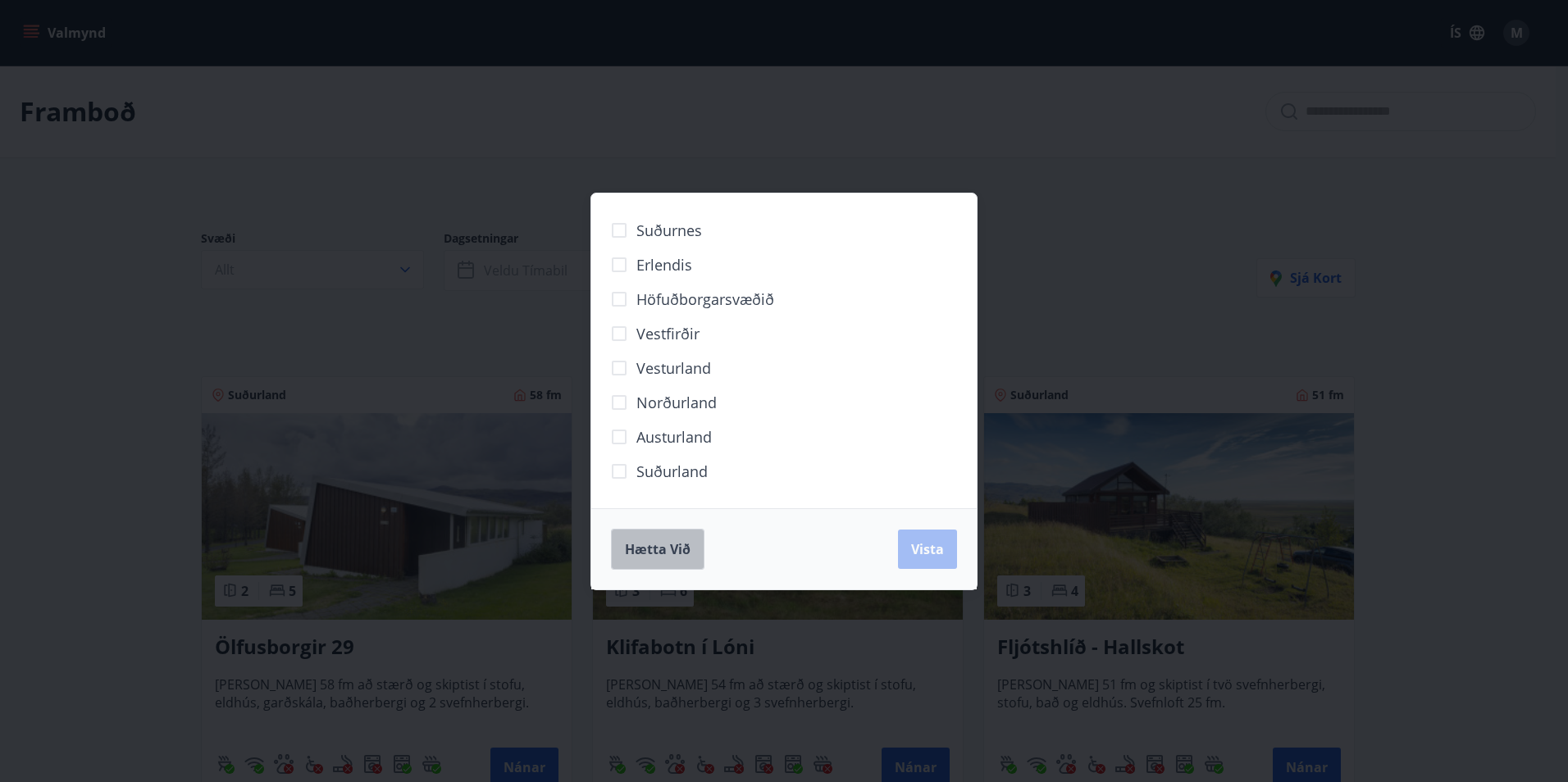
click at [670, 555] on span "Hætta við" at bounding box center [657, 549] width 66 height 18
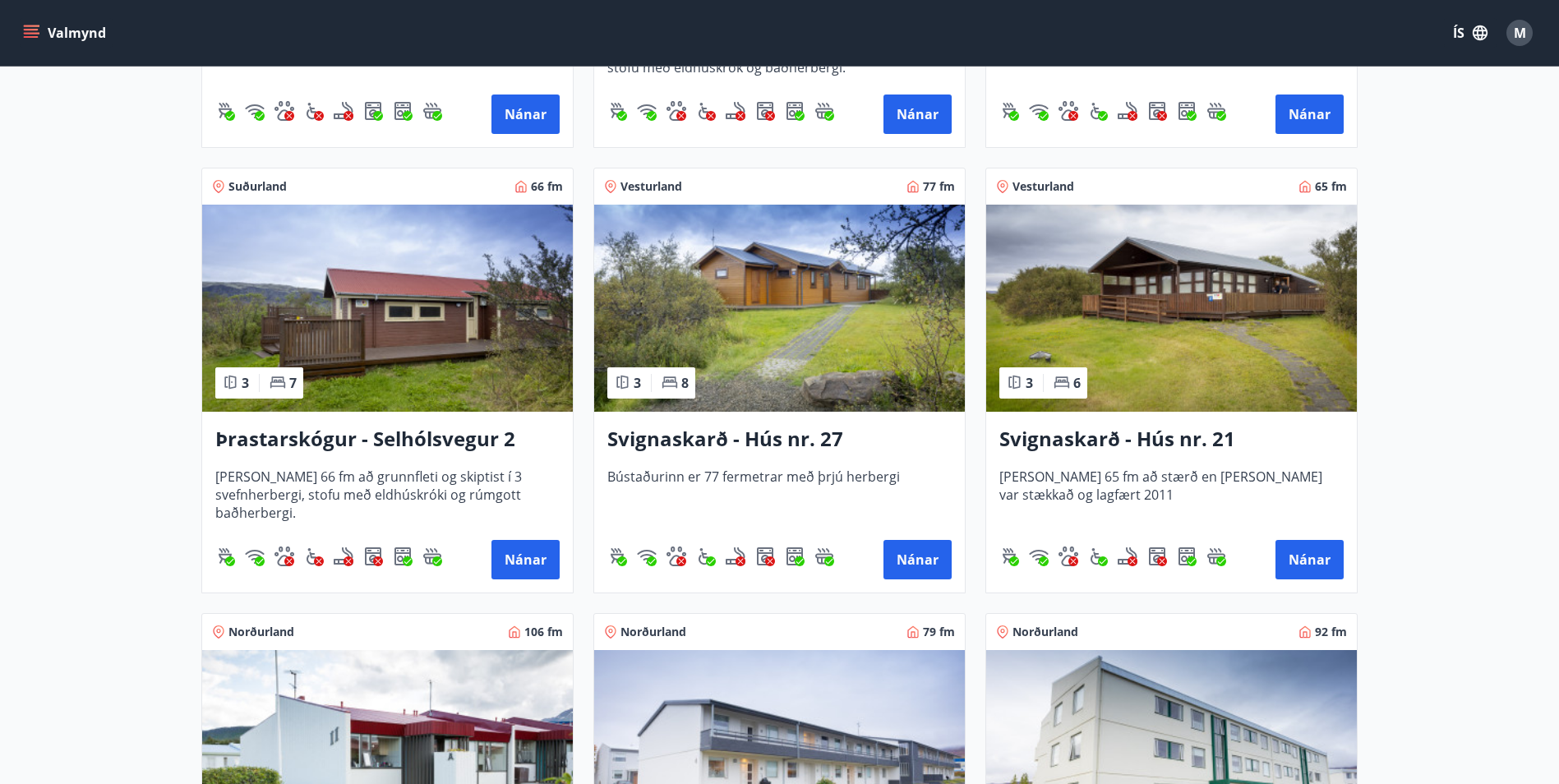
scroll to position [3779, 0]
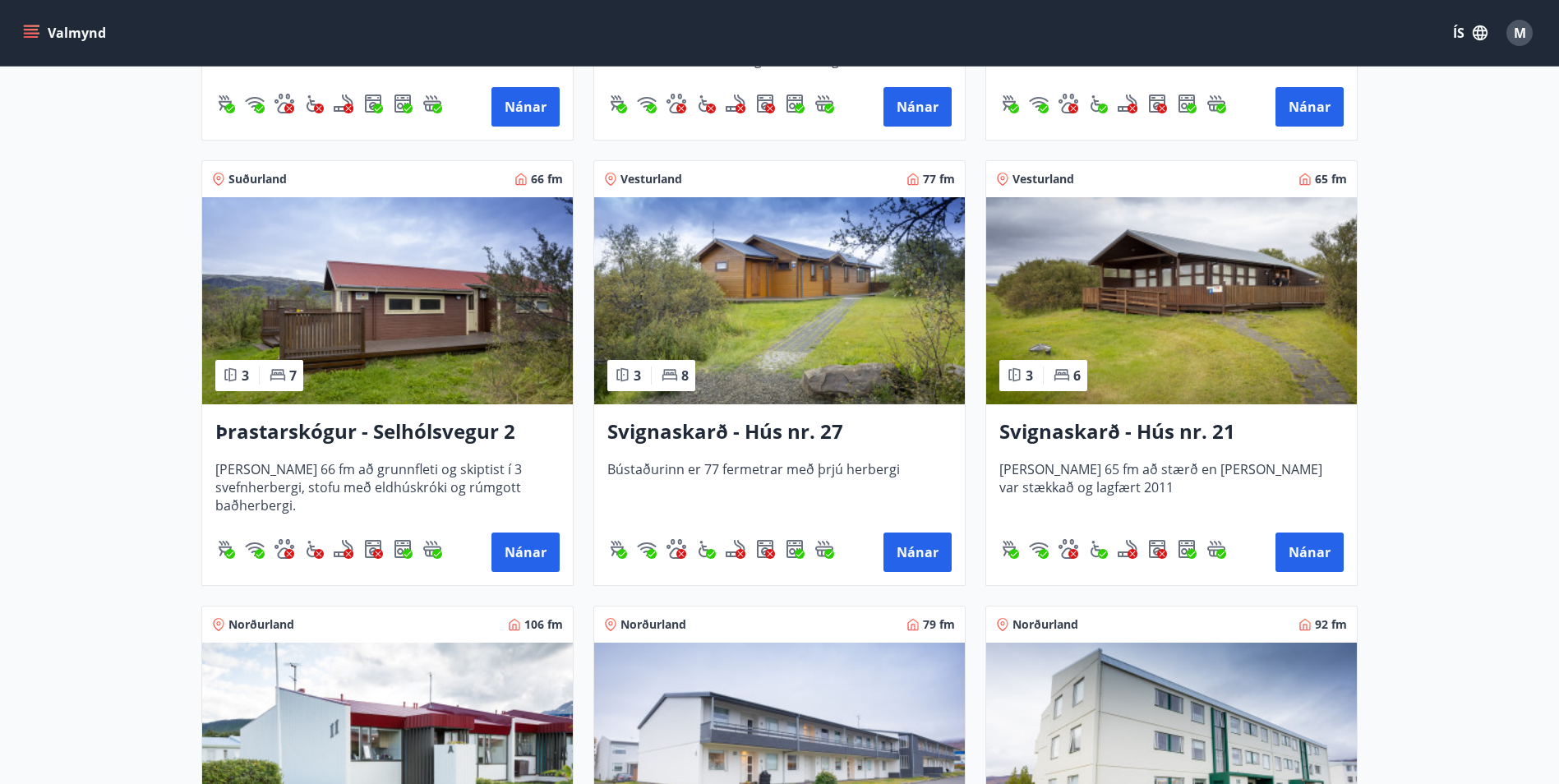
click at [764, 427] on h3 "Svignaskarð - Hús nr. 27" at bounding box center [779, 432] width 344 height 30
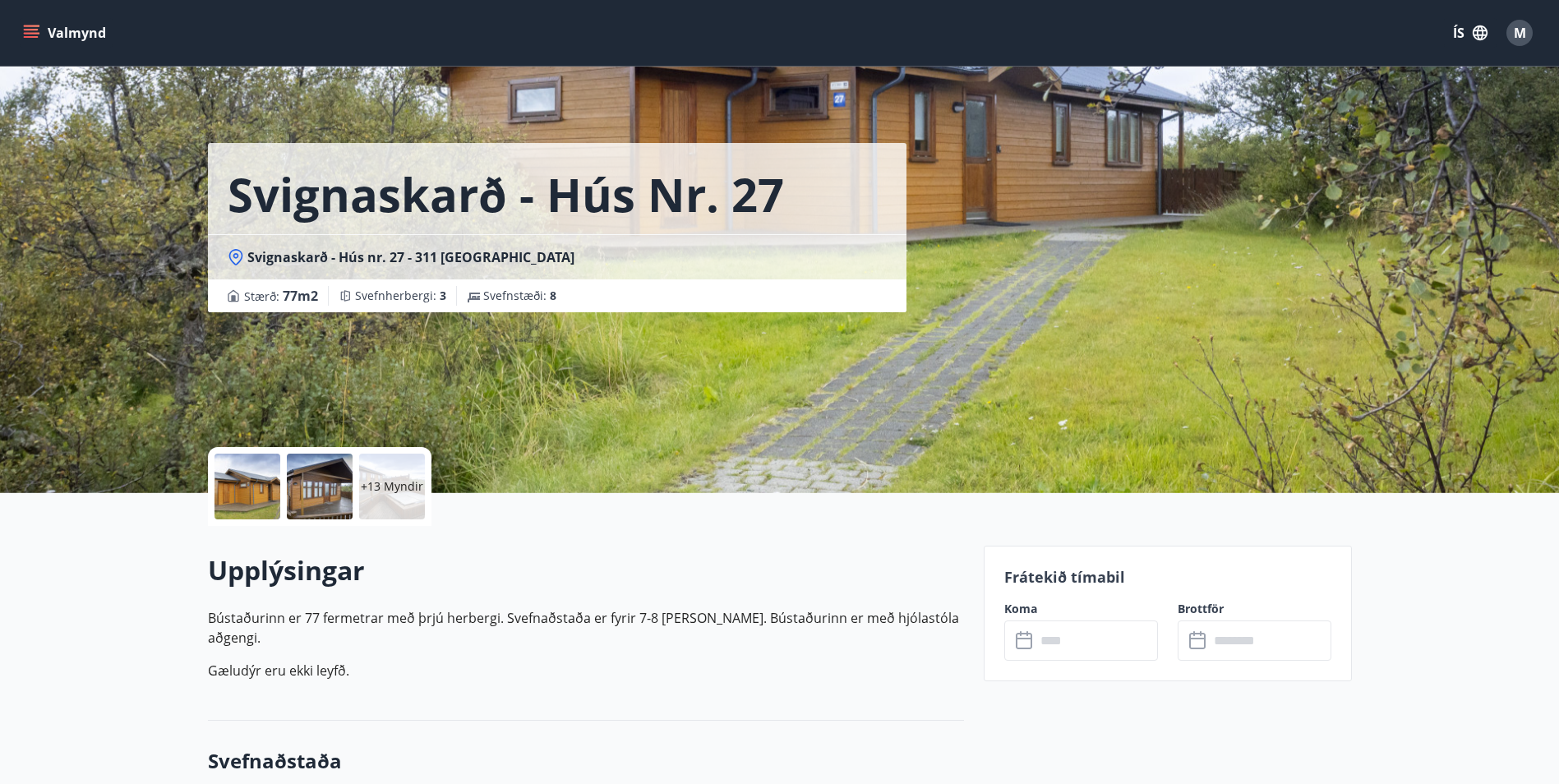
click at [259, 491] on div at bounding box center [247, 486] width 66 height 66
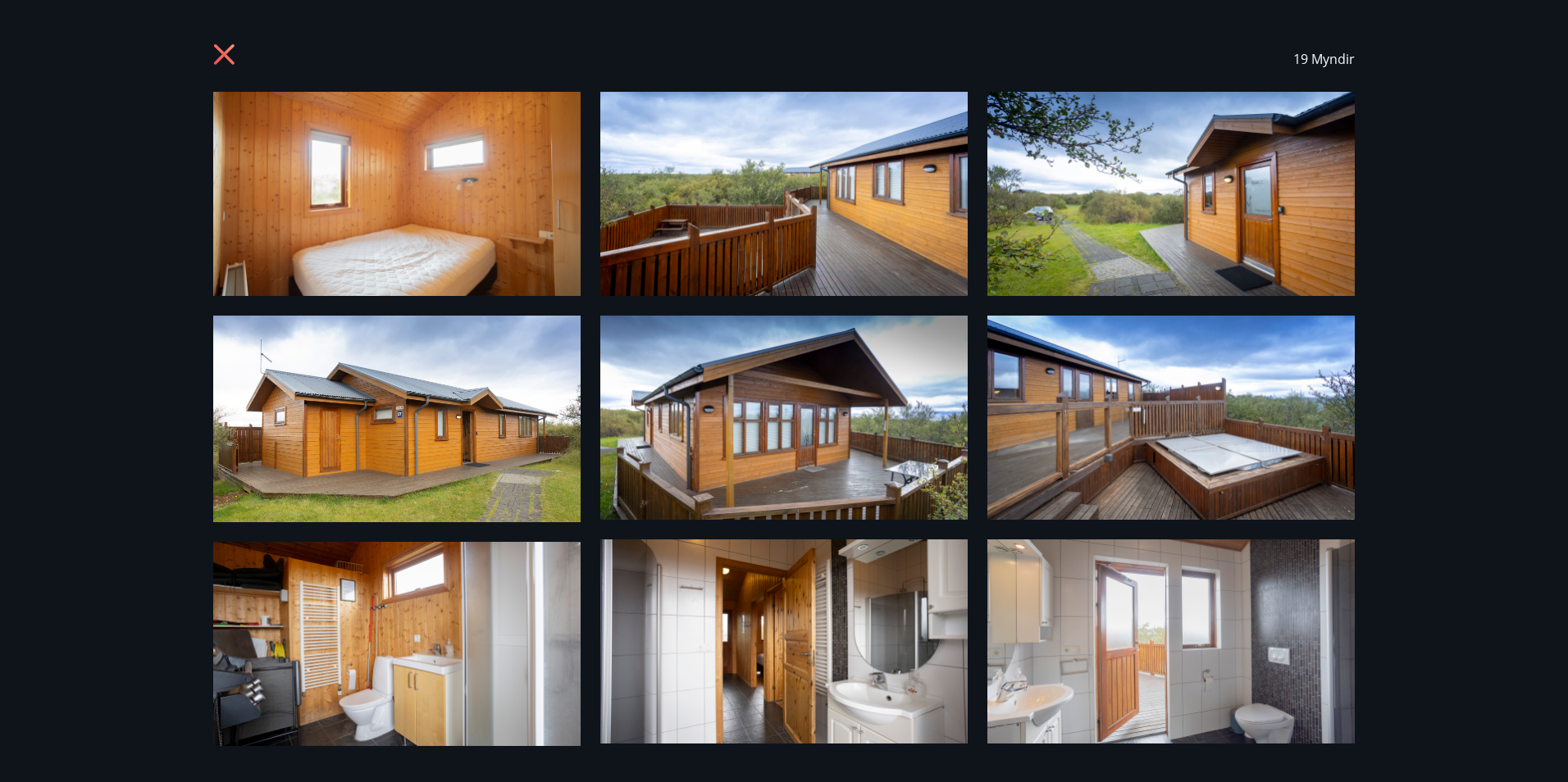
click at [226, 57] on icon at bounding box center [224, 54] width 21 height 21
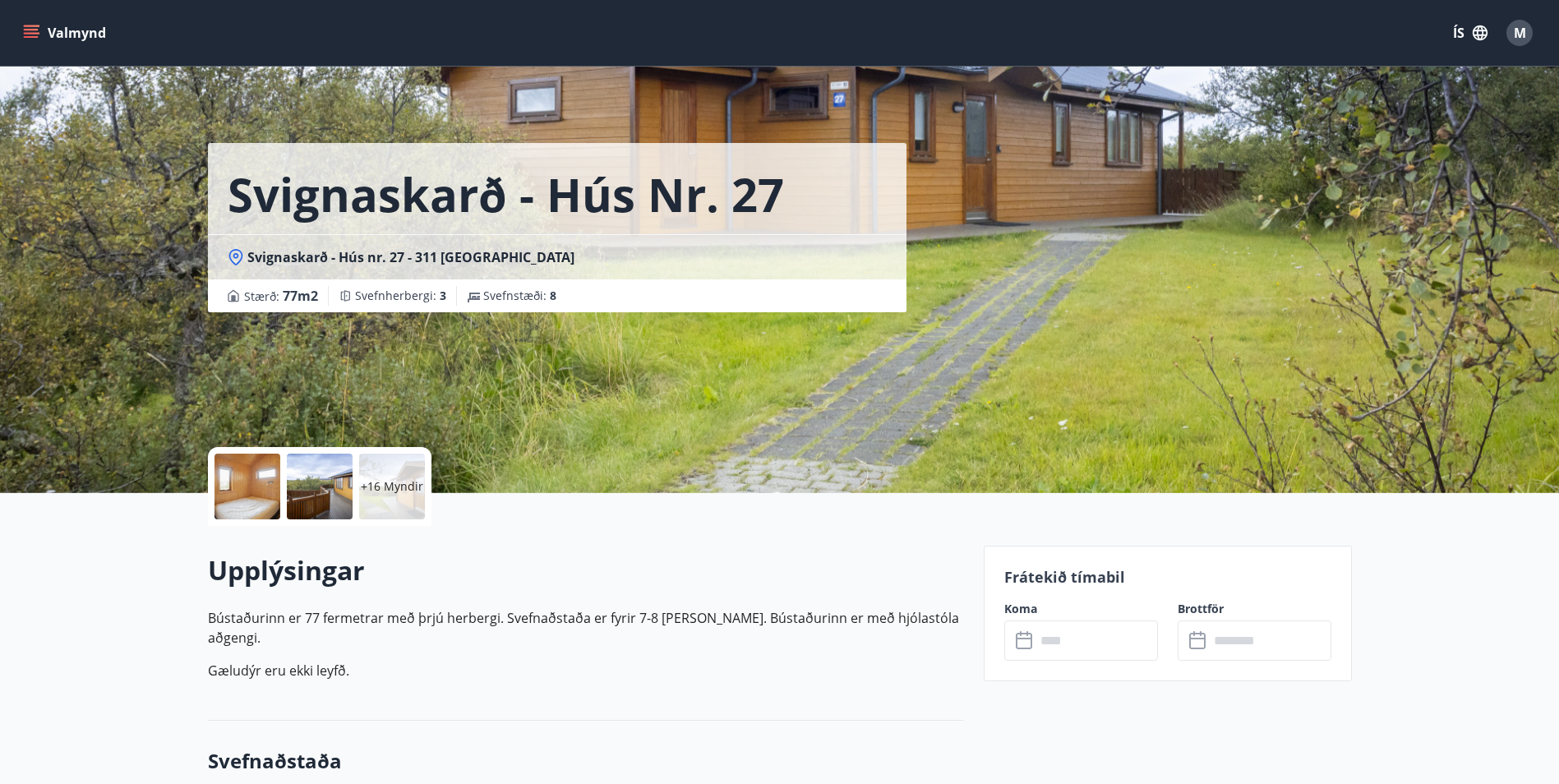
click at [1029, 643] on icon at bounding box center [1026, 641] width 20 height 20
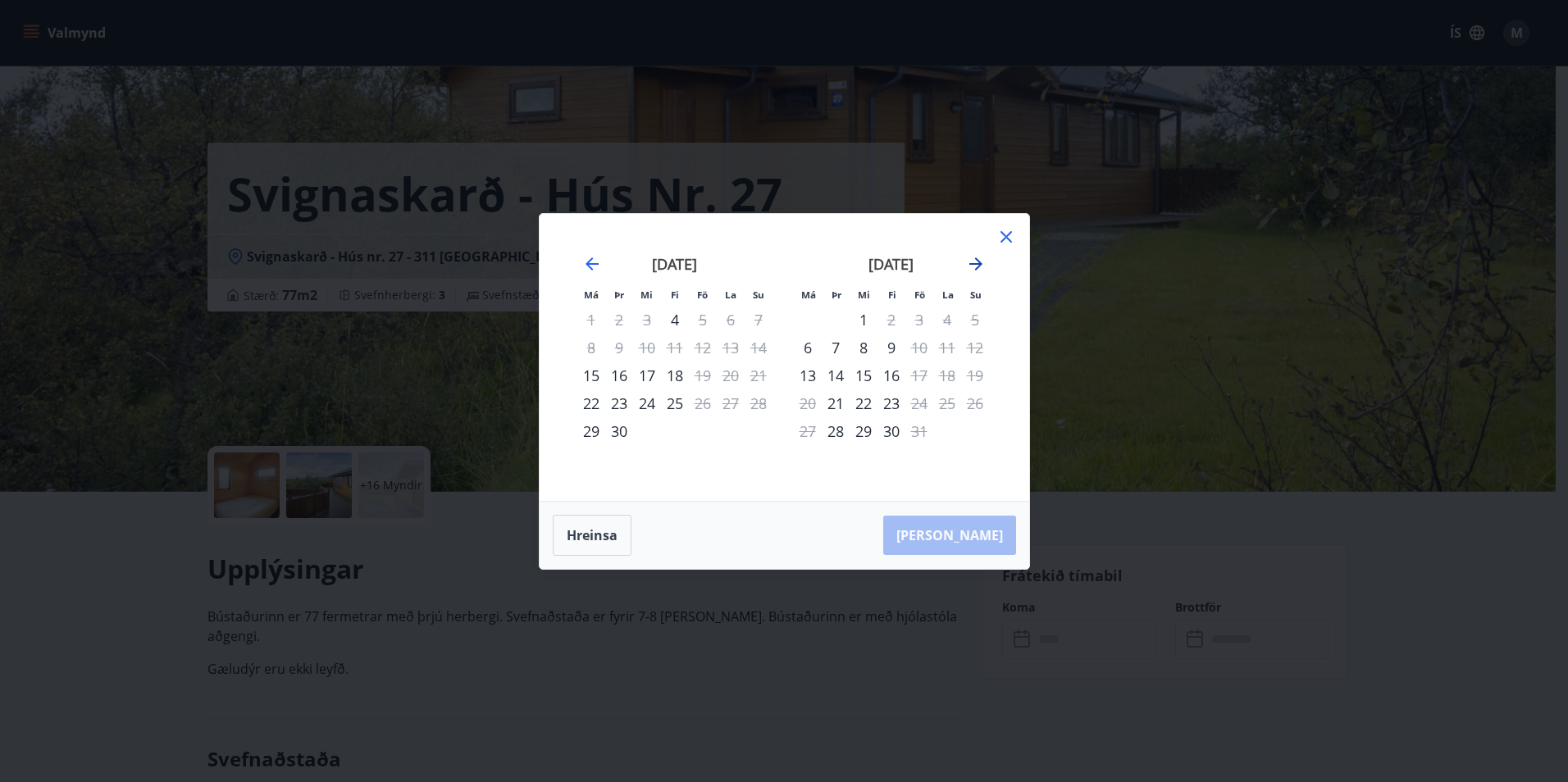
click at [976, 260] on icon "Move forward to switch to the next month." at bounding box center [976, 264] width 20 height 20
click at [976, 256] on icon "Move forward to switch to the next month." at bounding box center [976, 264] width 20 height 20
click at [1007, 233] on icon at bounding box center [1006, 237] width 20 height 20
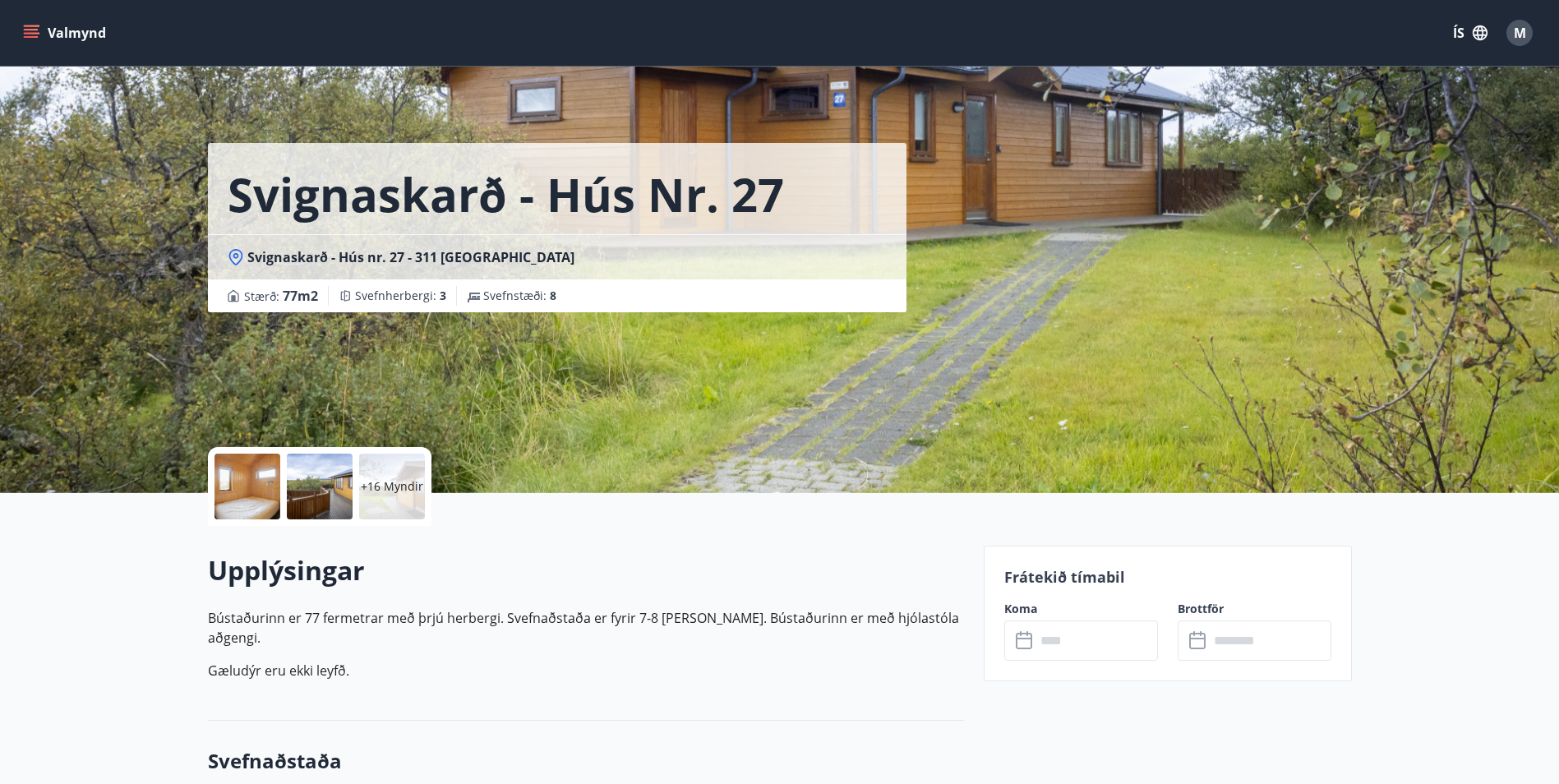
click at [39, 27] on button "Valmynd" at bounding box center [67, 33] width 93 height 30
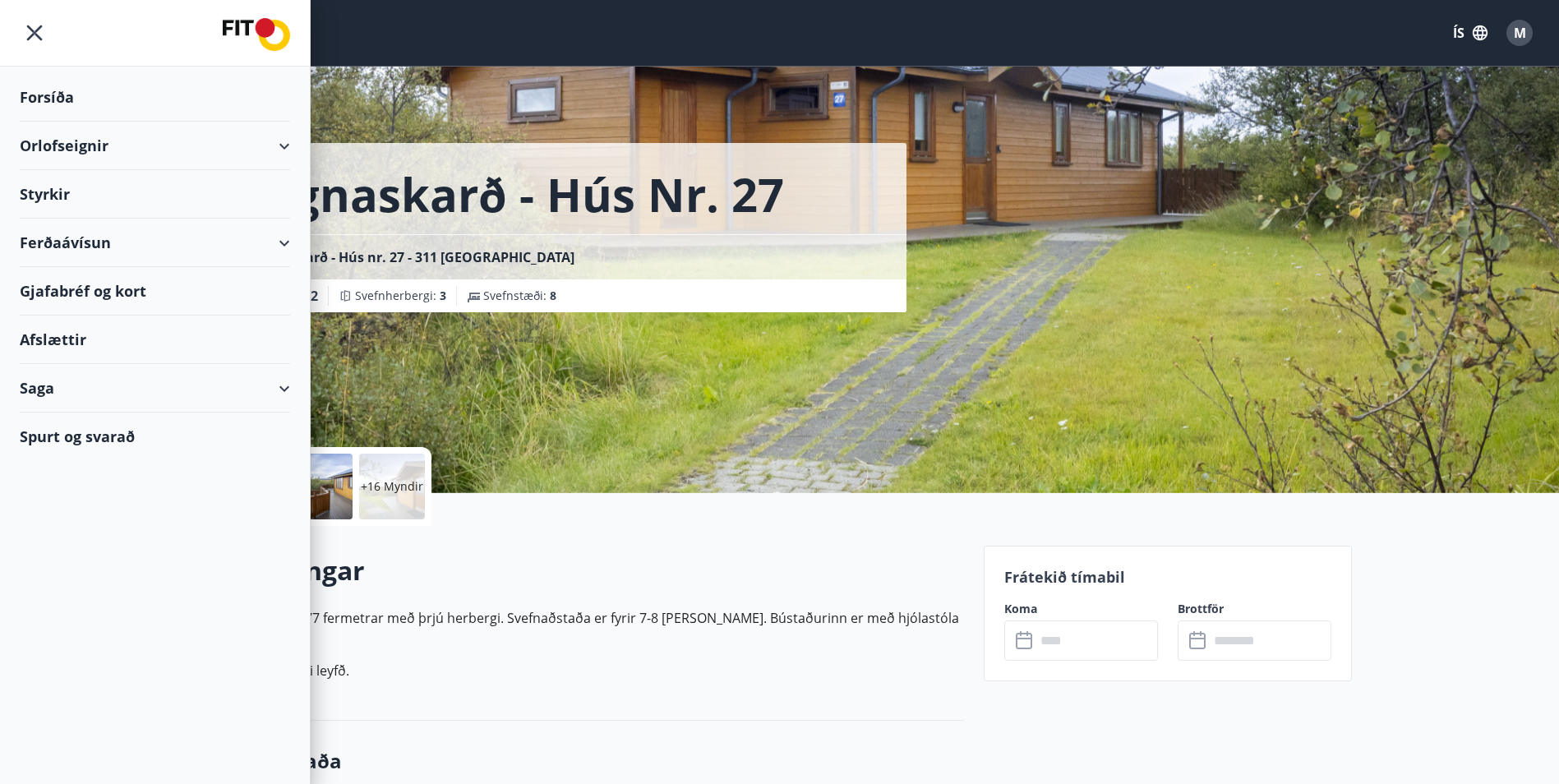
click at [54, 93] on div "Forsíða" at bounding box center [155, 97] width 270 height 48
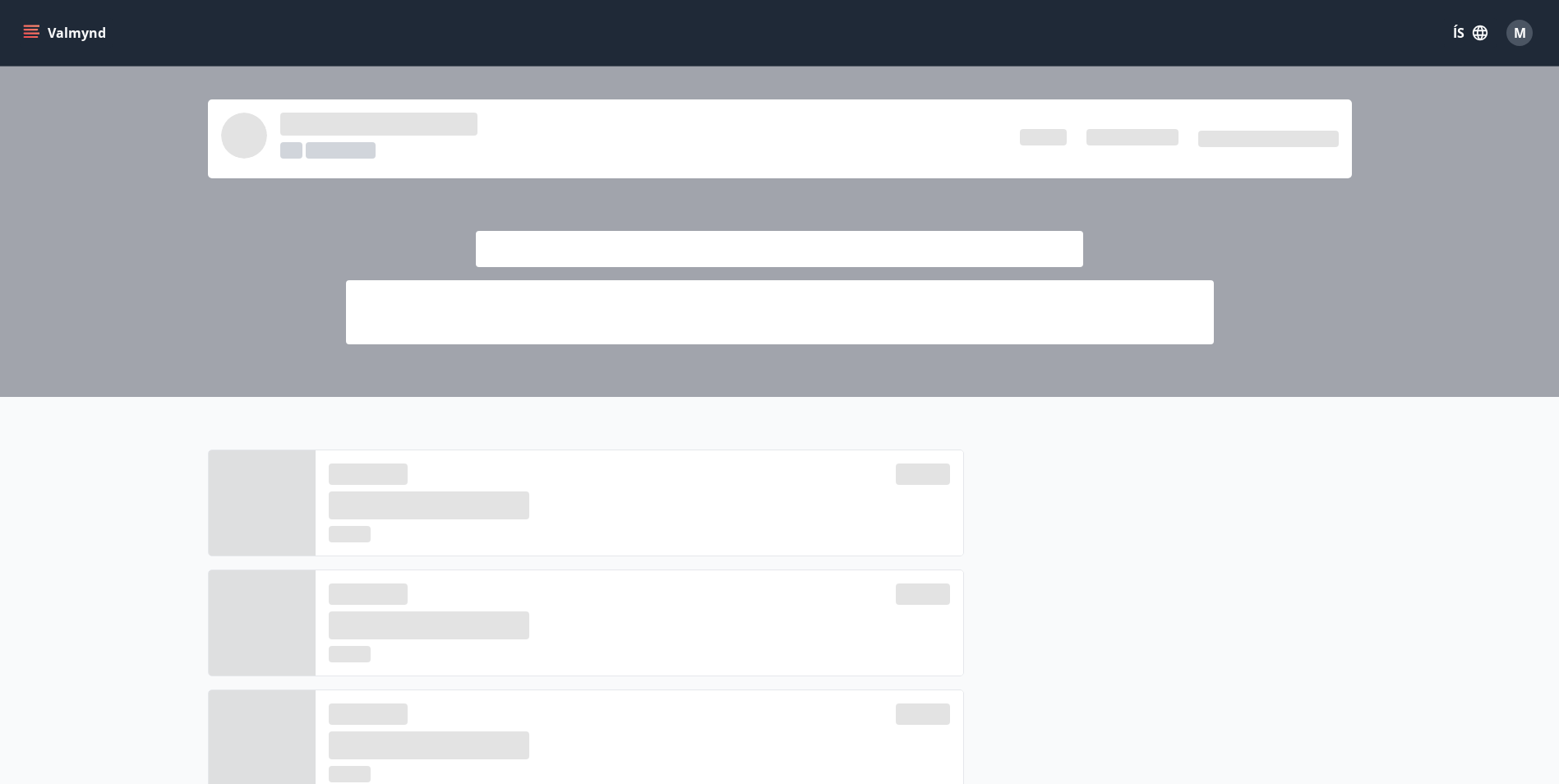
click at [32, 28] on icon "menu" at bounding box center [32, 33] width 17 height 17
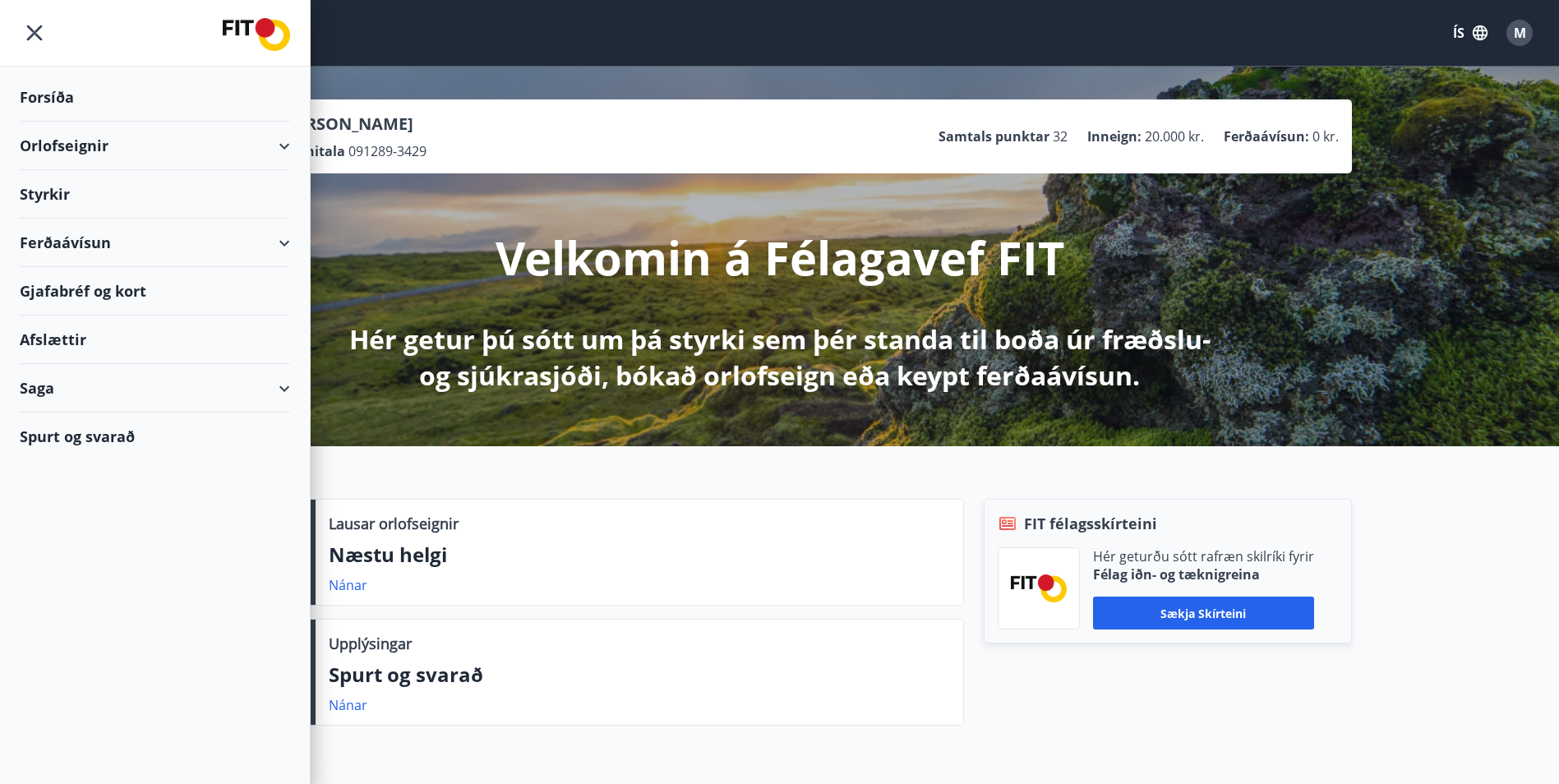
click at [53, 139] on div "Orlofseignir" at bounding box center [155, 145] width 270 height 48
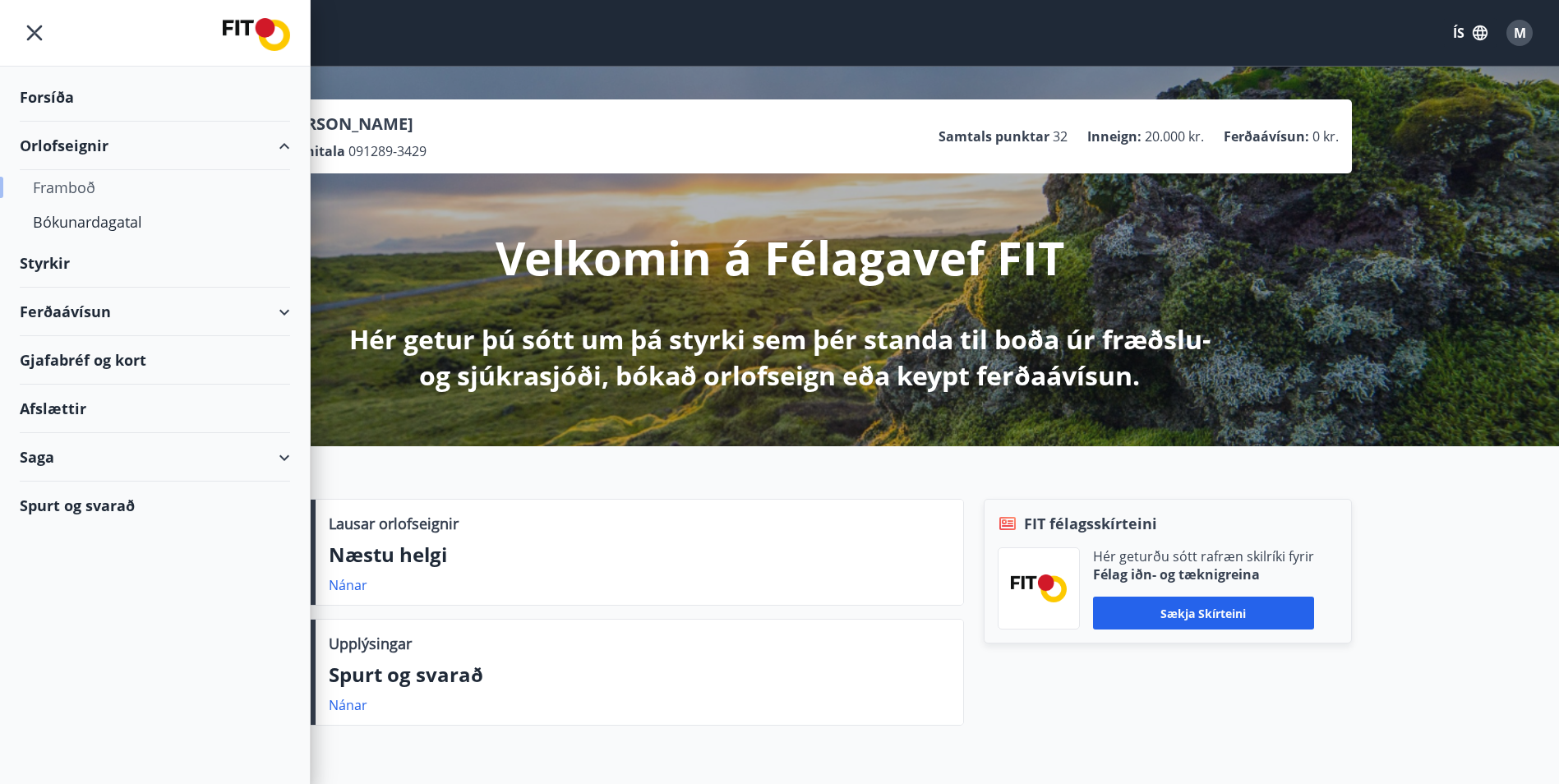
click at [72, 186] on div "Framboð" at bounding box center [155, 188] width 244 height 35
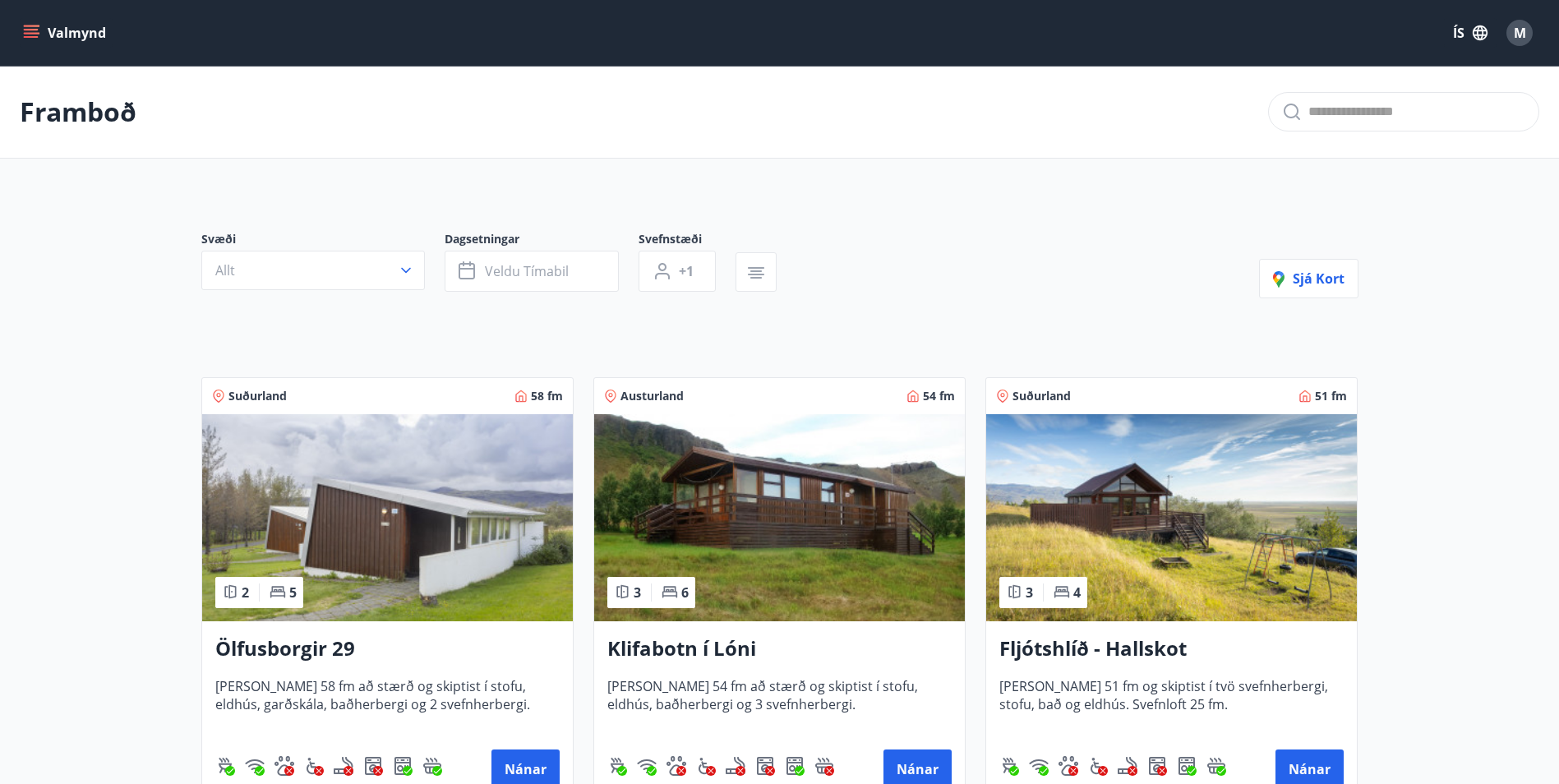
click at [27, 31] on icon "menu" at bounding box center [32, 30] width 15 height 2
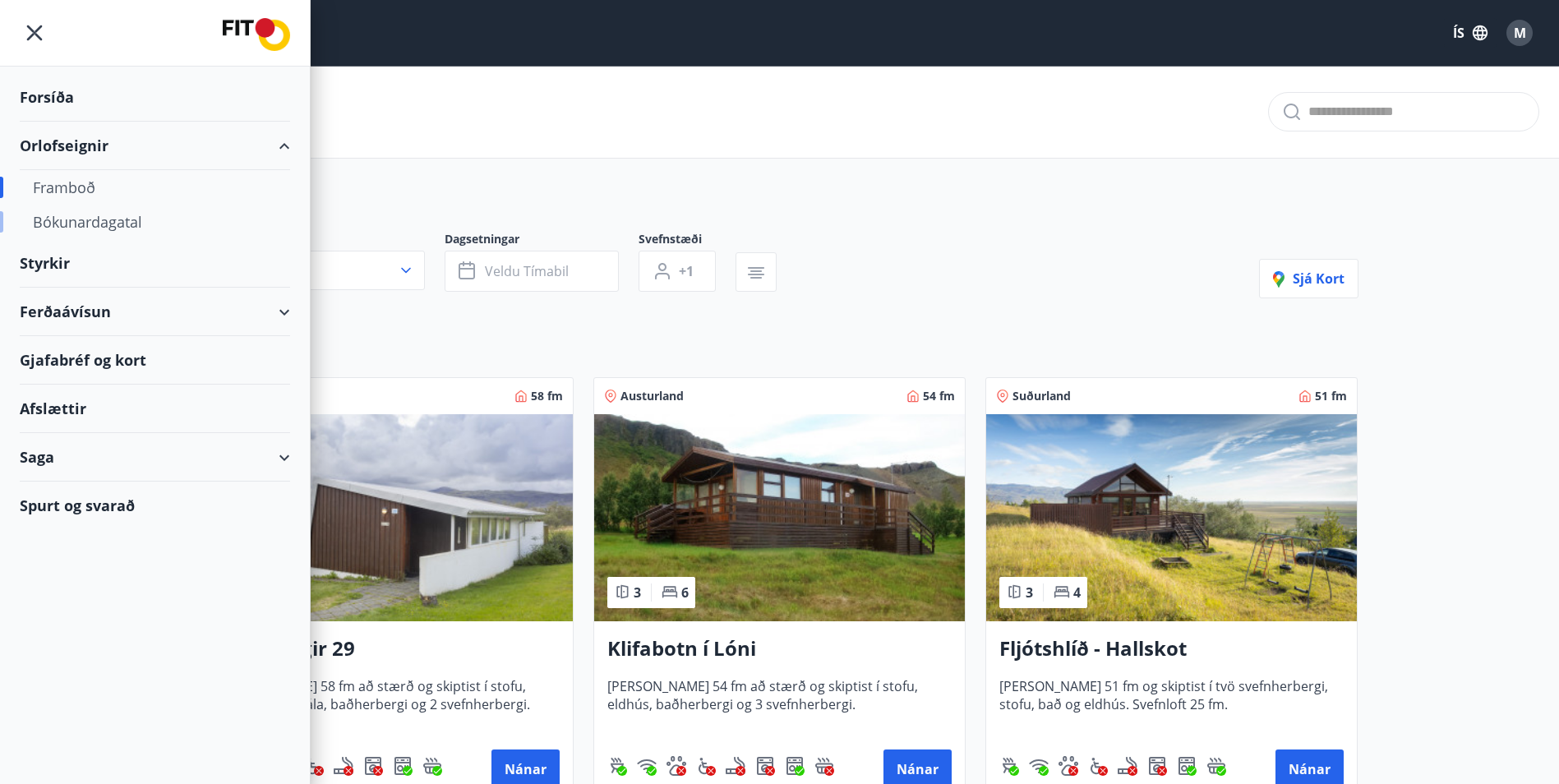
click at [66, 208] on div "Bókunardagatal" at bounding box center [155, 222] width 244 height 35
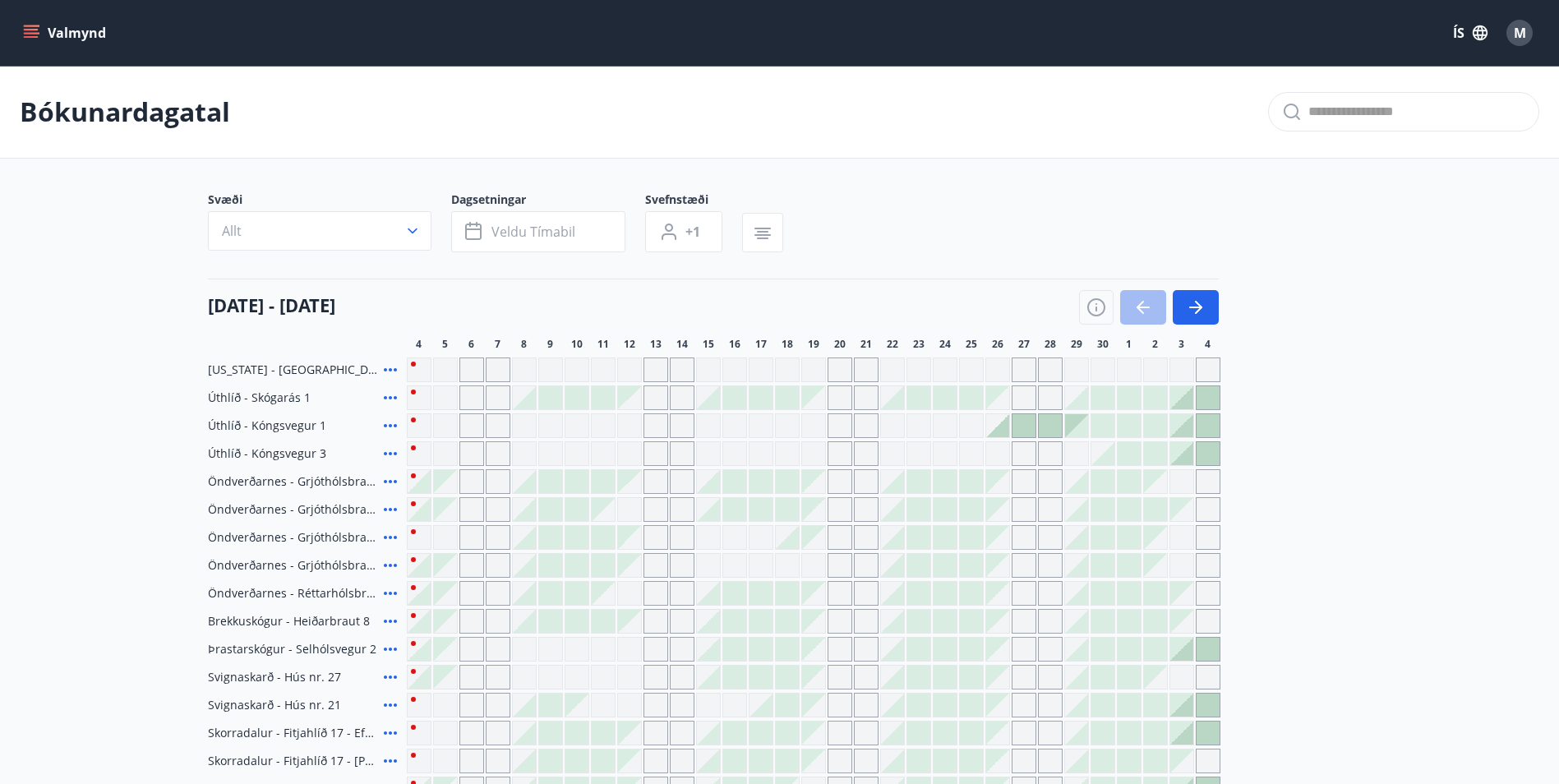
click at [41, 33] on button "Valmynd" at bounding box center [67, 33] width 93 height 30
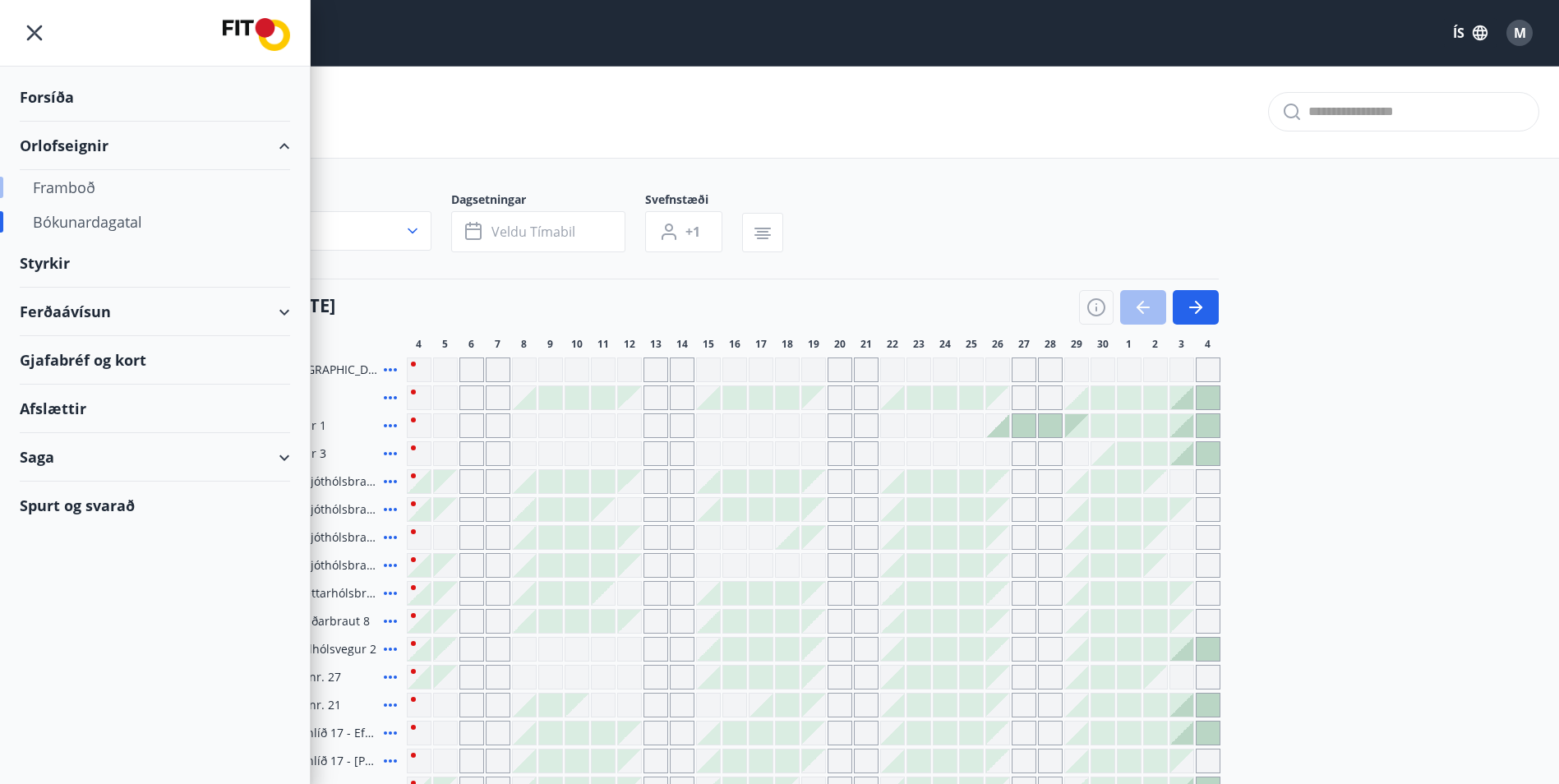
click at [86, 190] on div "Framboð" at bounding box center [155, 188] width 244 height 35
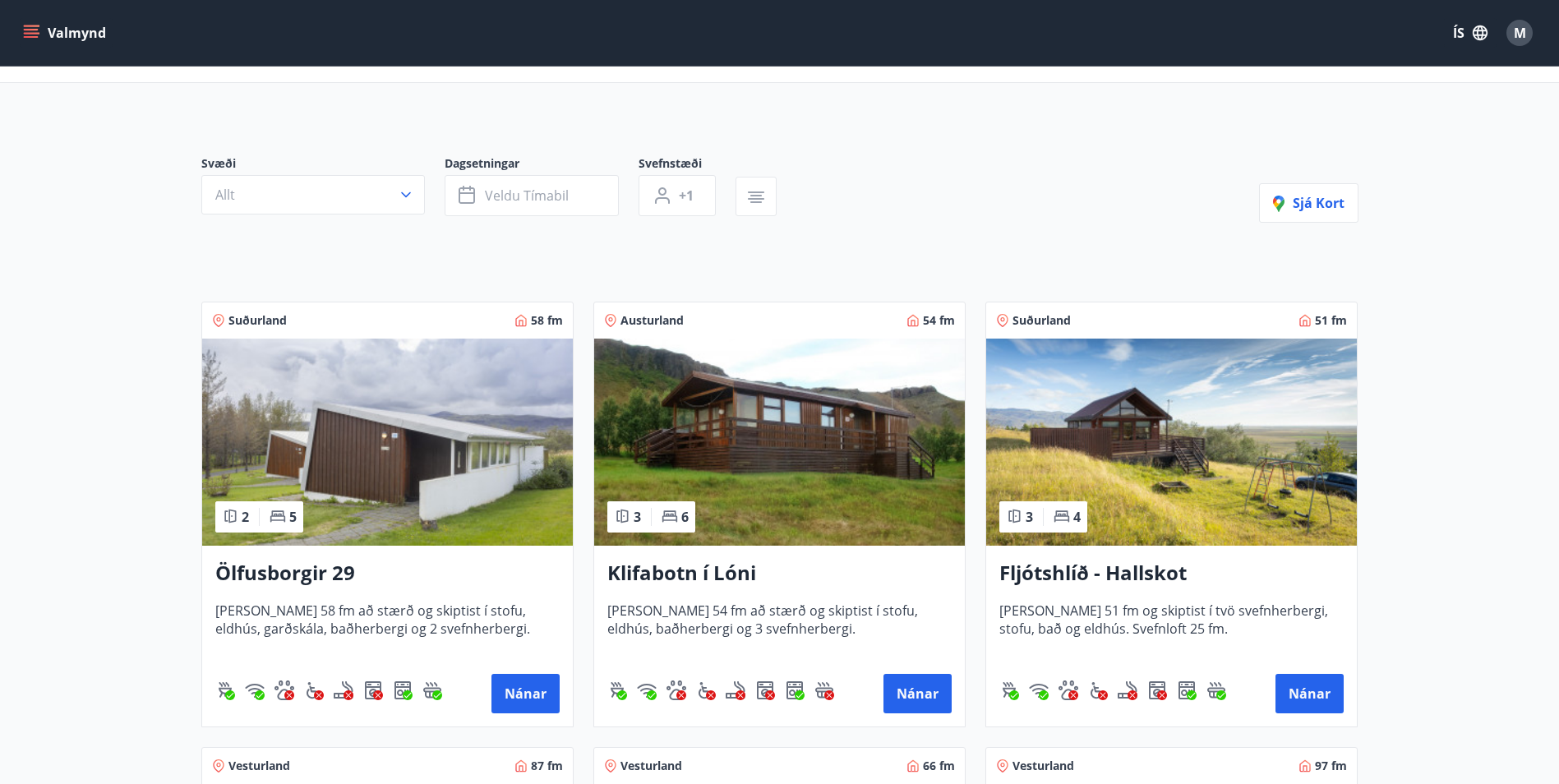
scroll to position [82, 0]
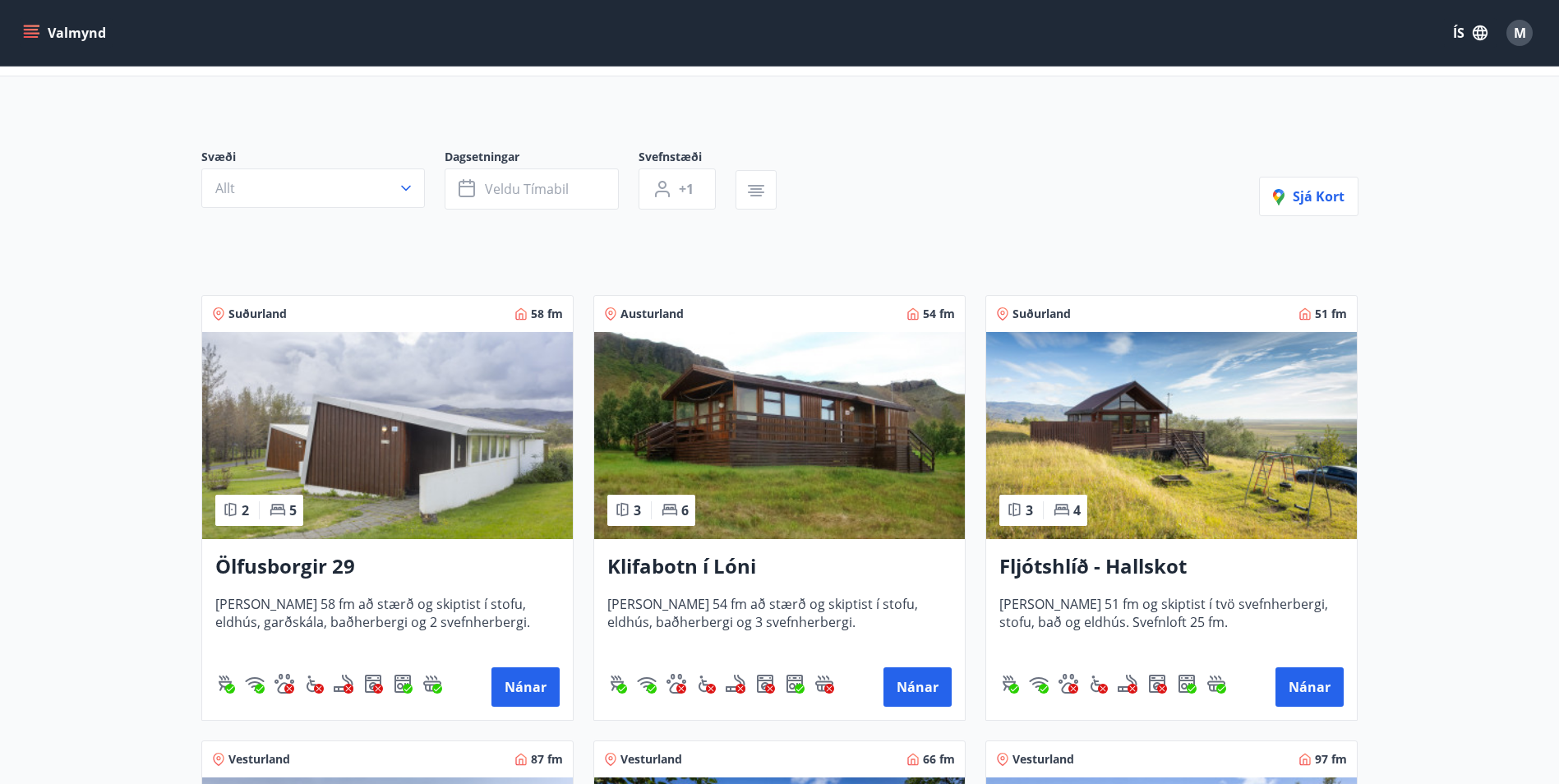
click at [687, 560] on h3 "Klifabotn í Lóni" at bounding box center [779, 567] width 344 height 30
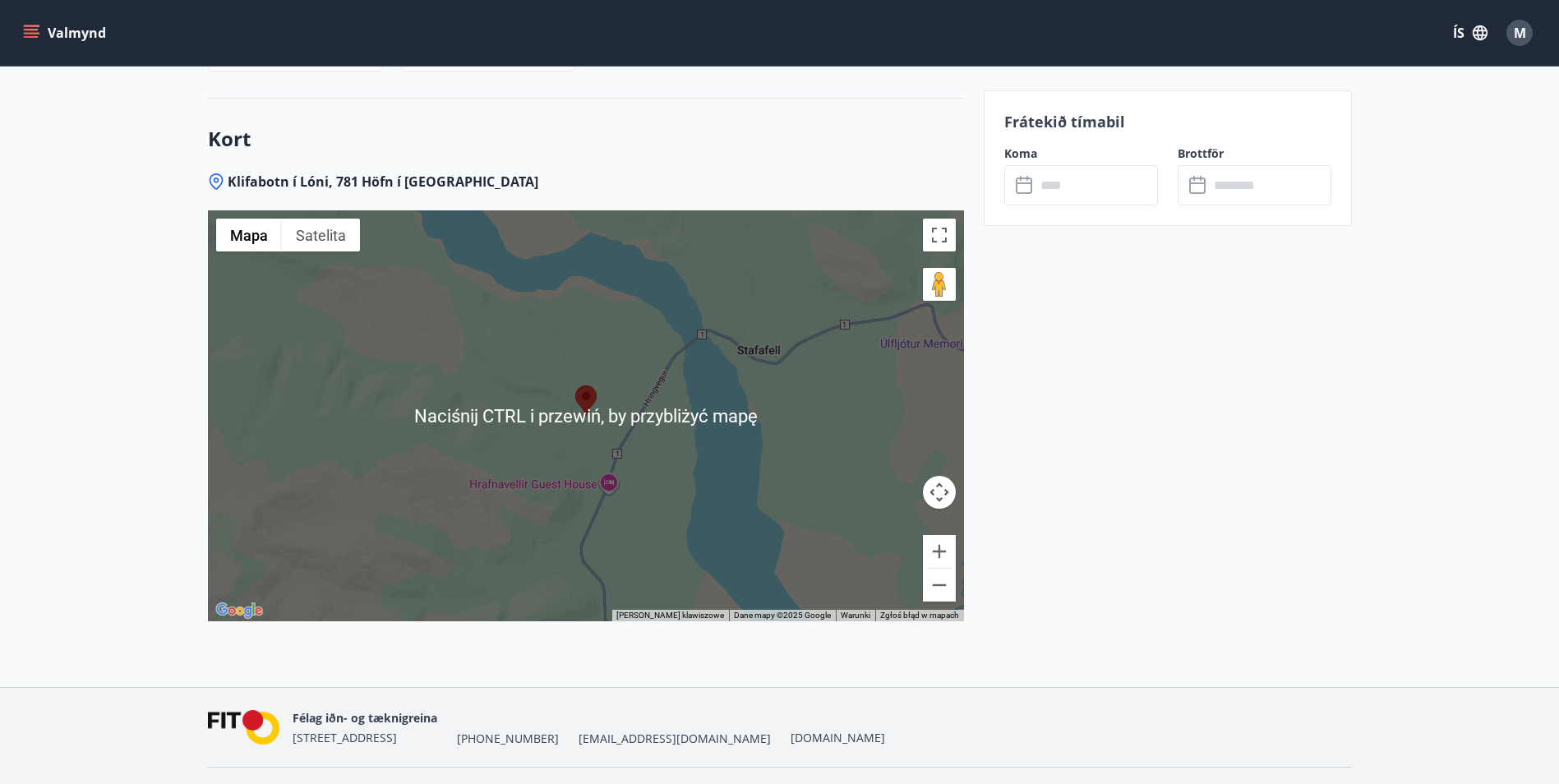
scroll to position [2137, 0]
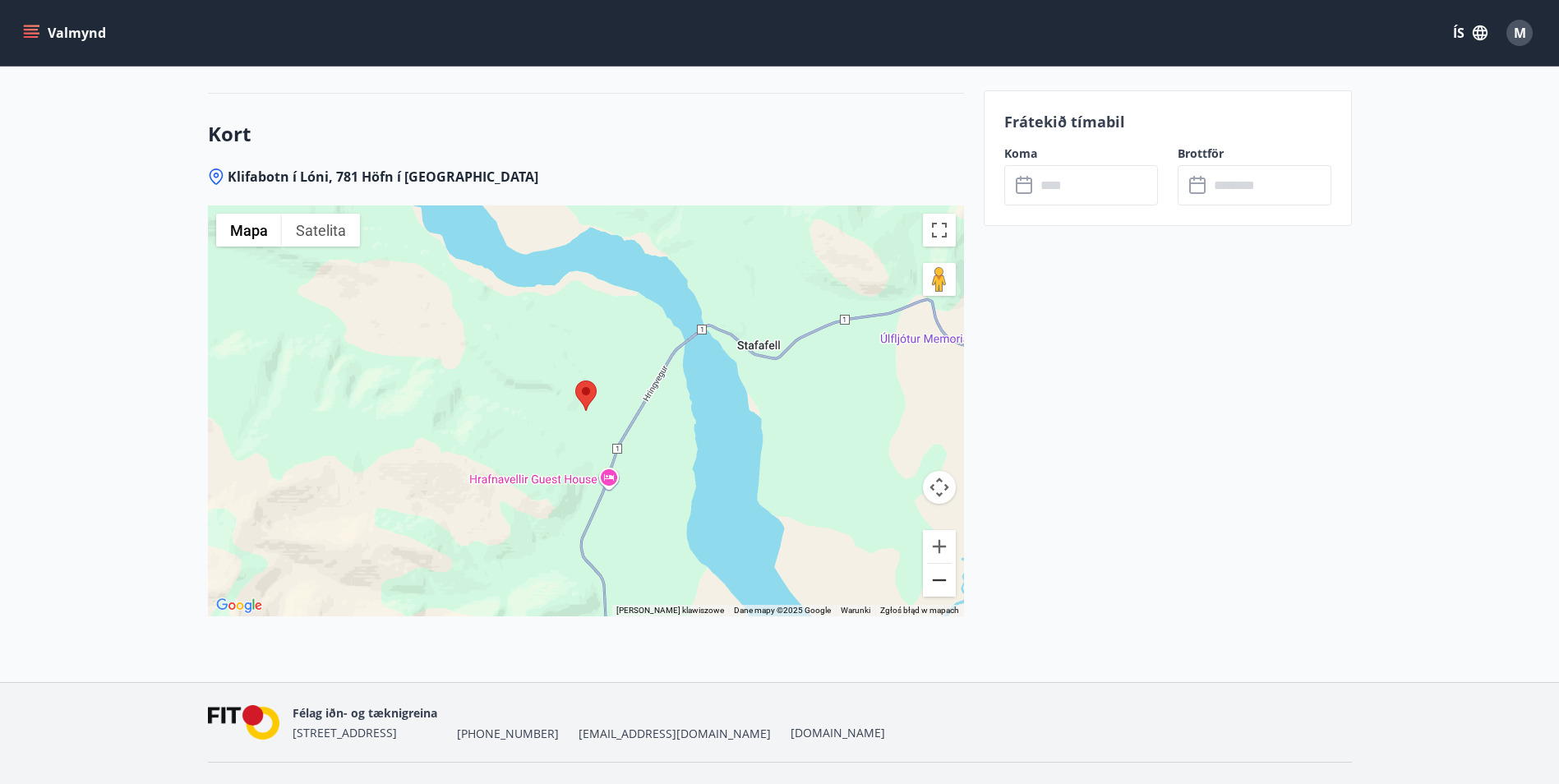
click at [942, 581] on button "Pomniejsz" at bounding box center [940, 580] width 33 height 33
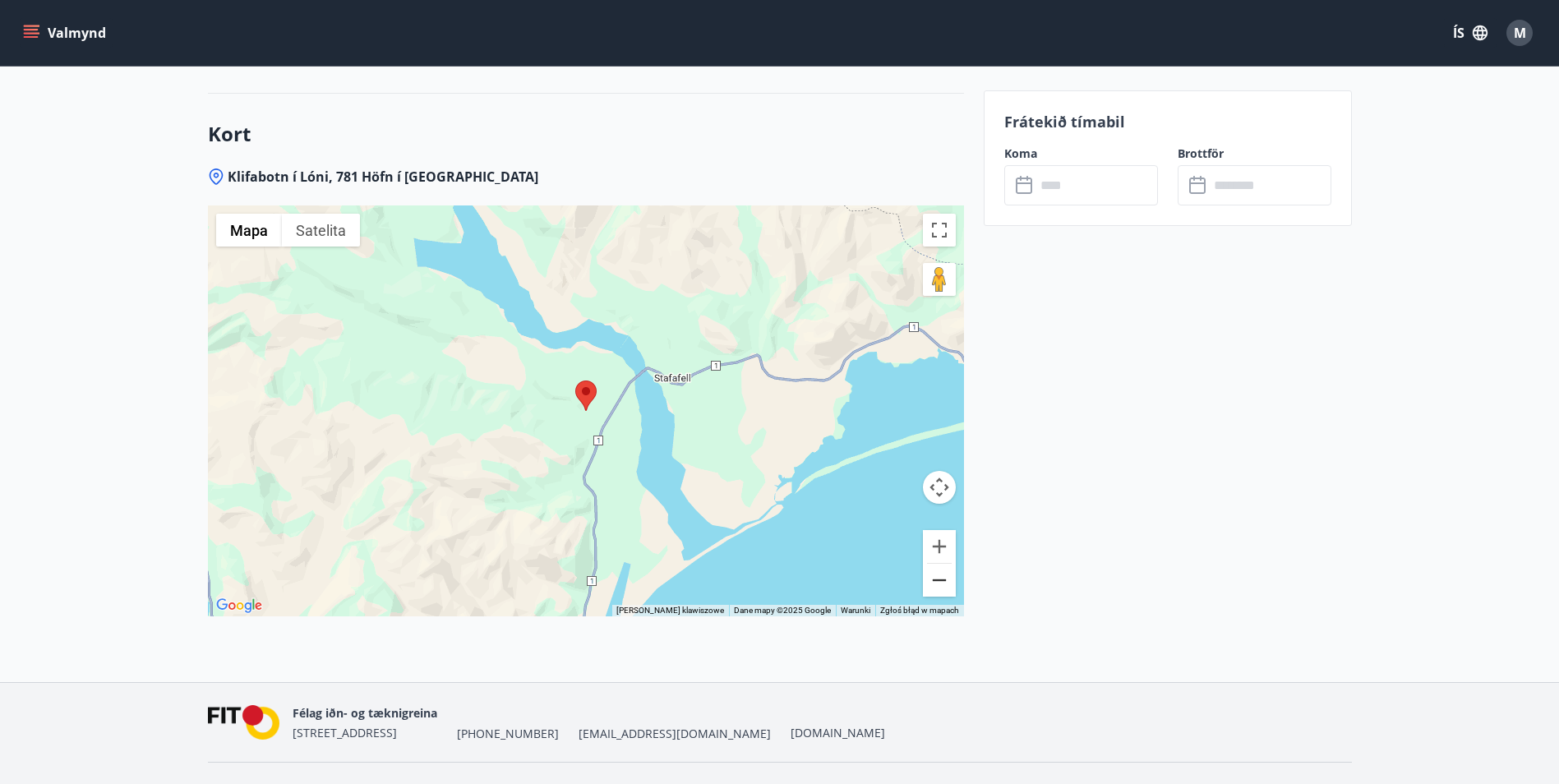
click at [942, 581] on button "Pomniejsz" at bounding box center [940, 580] width 33 height 33
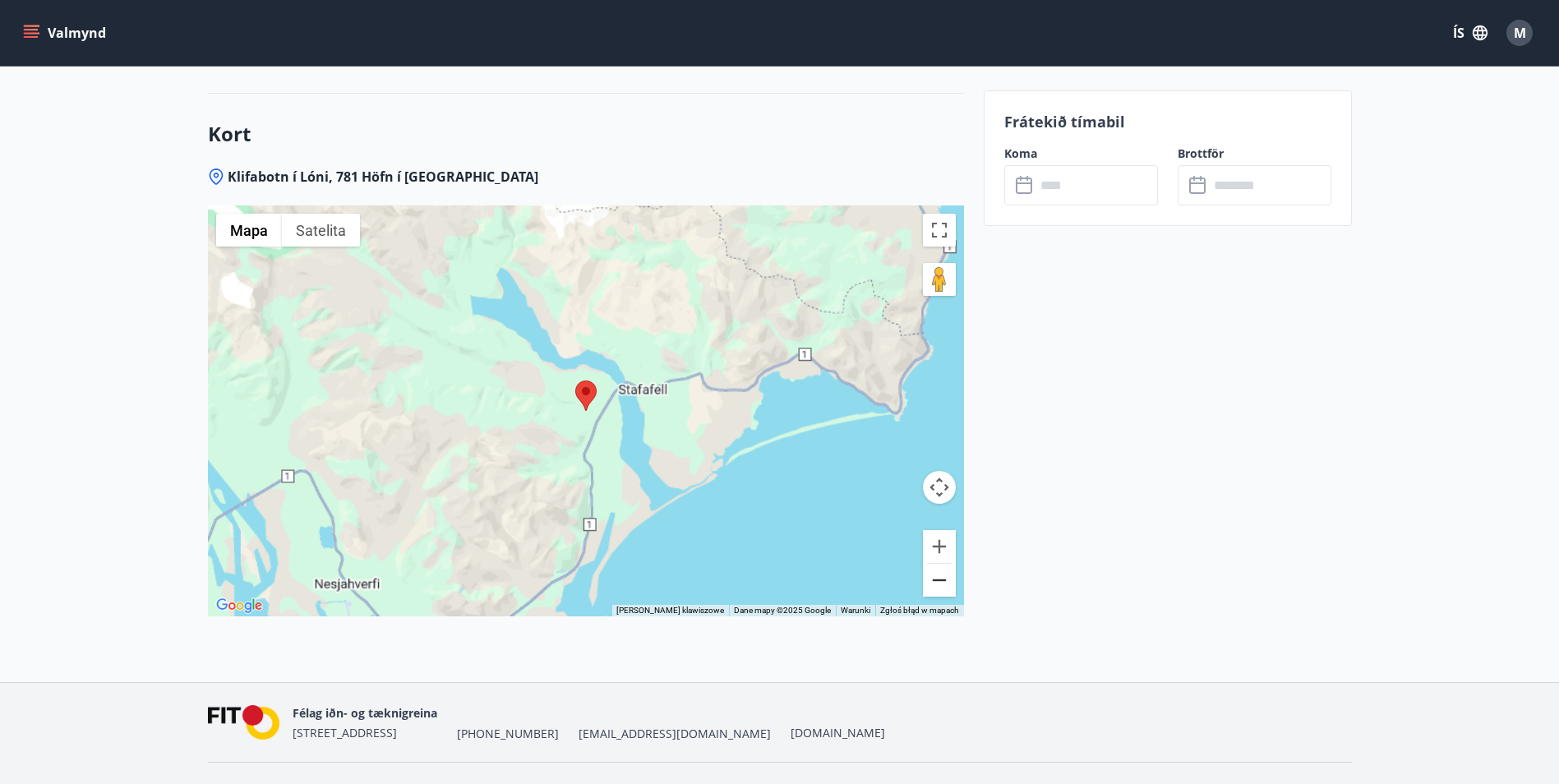
click at [942, 581] on button "Pomniejsz" at bounding box center [940, 580] width 33 height 33
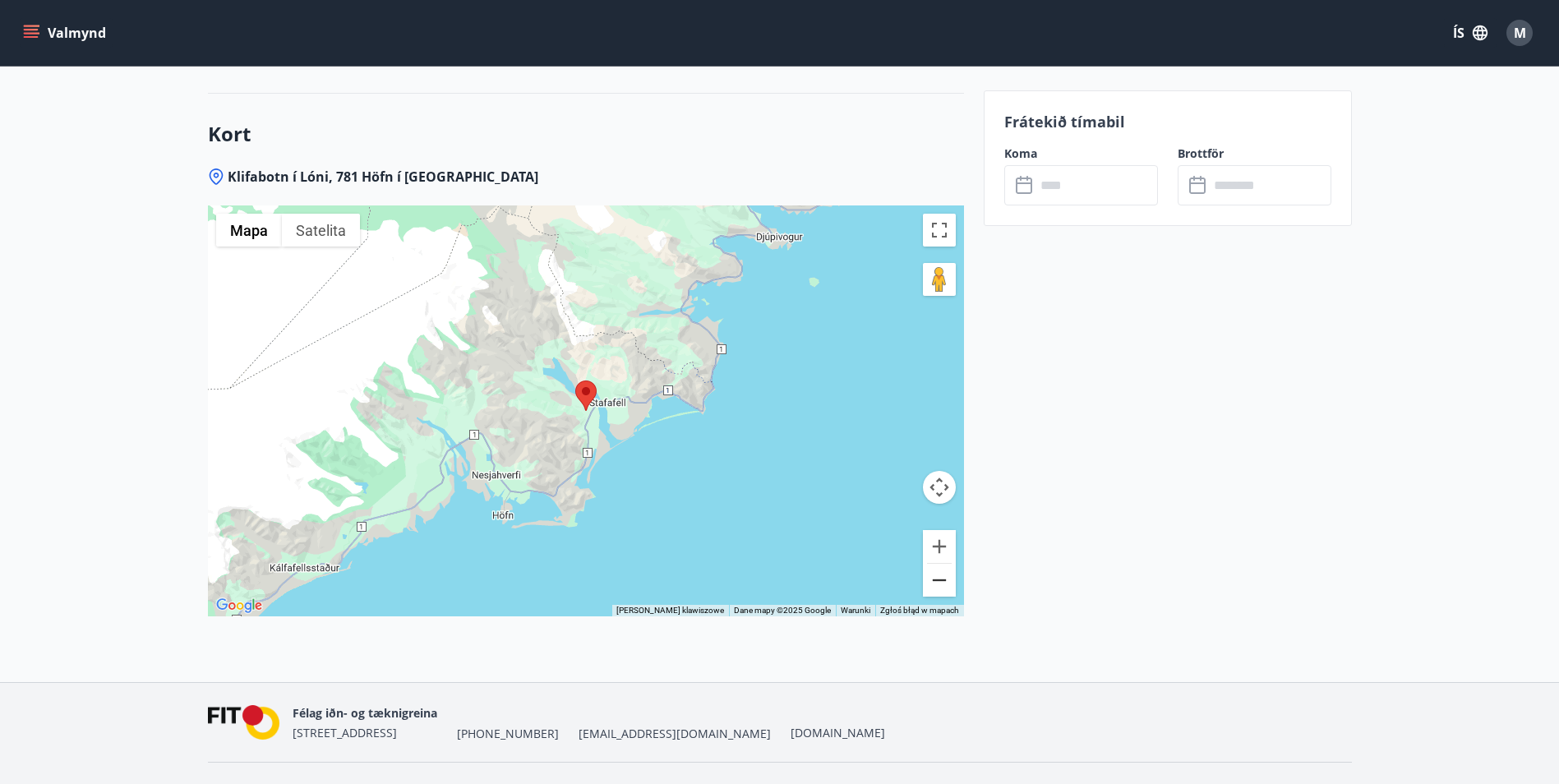
click at [942, 580] on button "Pomniejsz" at bounding box center [940, 580] width 33 height 33
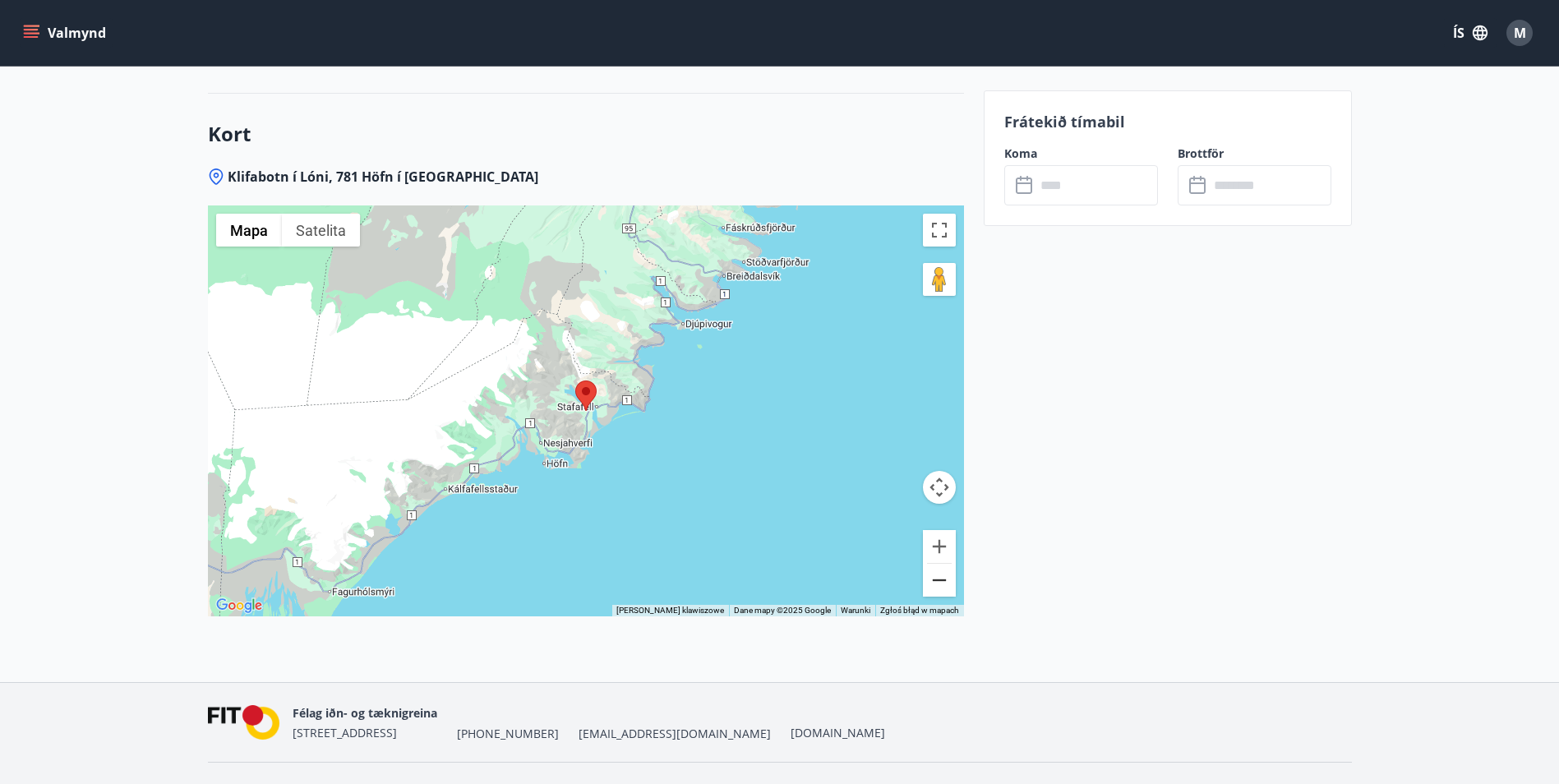
click at [942, 580] on button "Pomniejsz" at bounding box center [940, 580] width 33 height 33
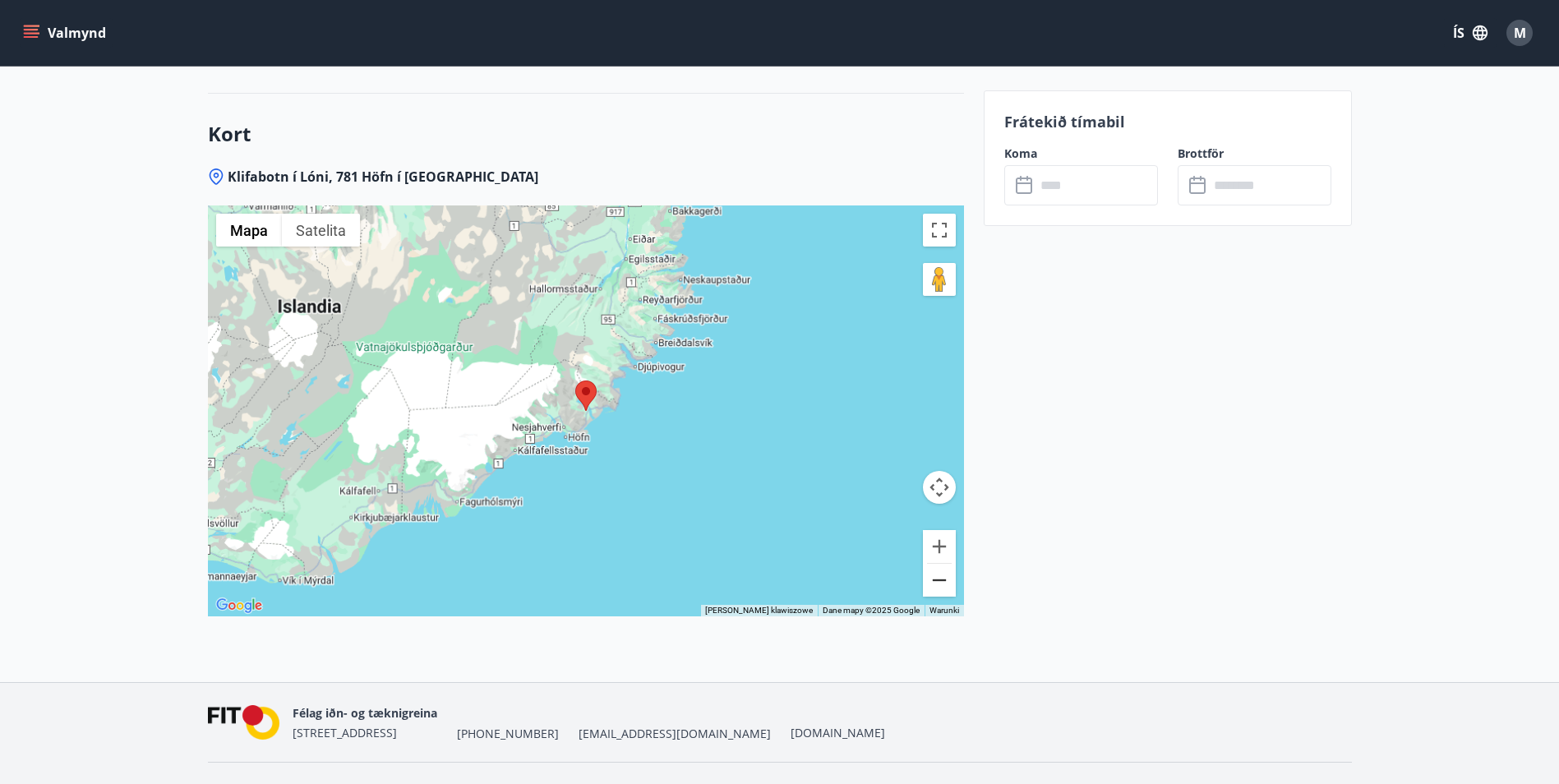
click at [943, 579] on button "Pomniejsz" at bounding box center [940, 580] width 33 height 33
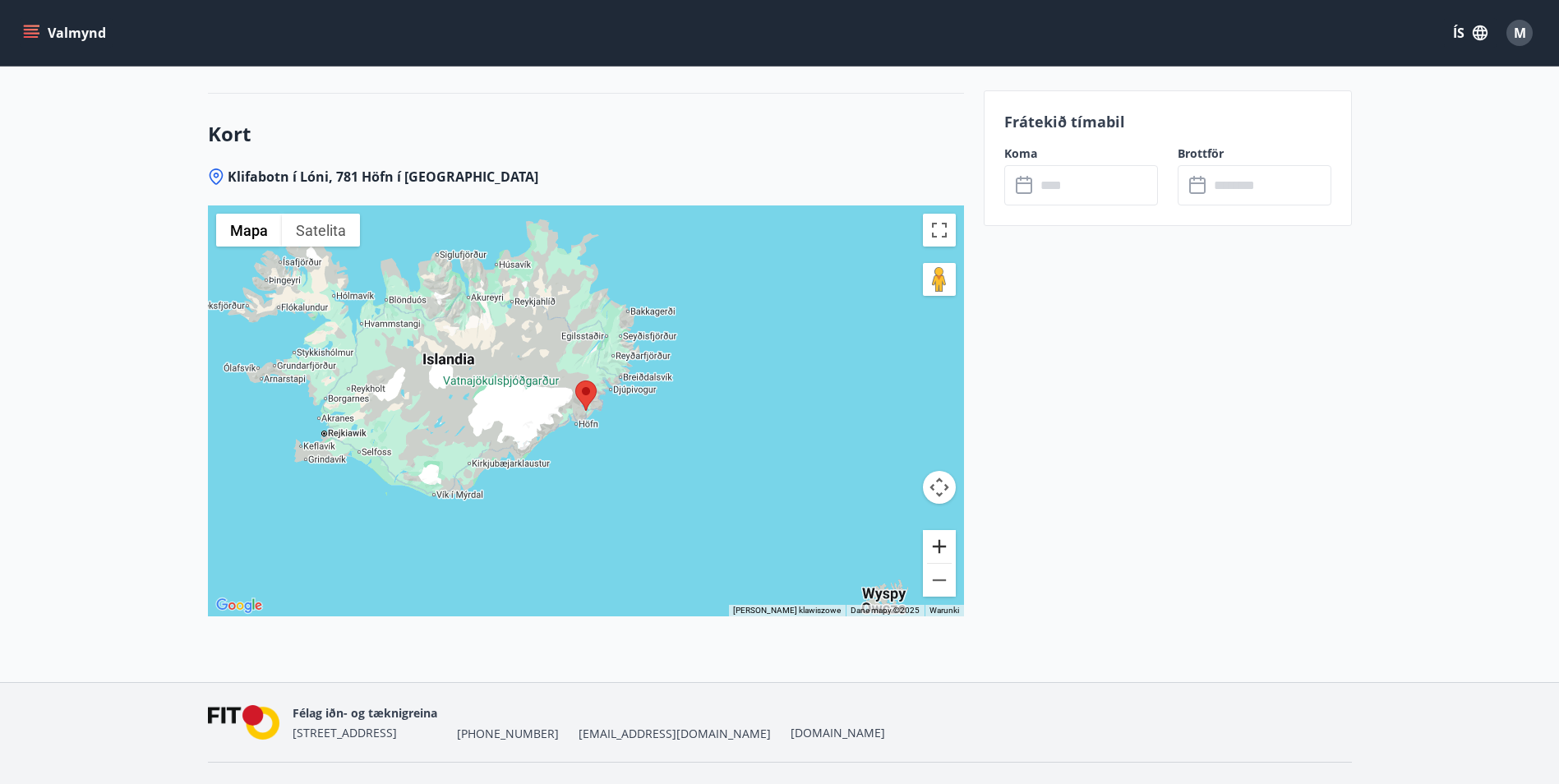
click at [940, 543] on button "Powiększ" at bounding box center [940, 546] width 33 height 33
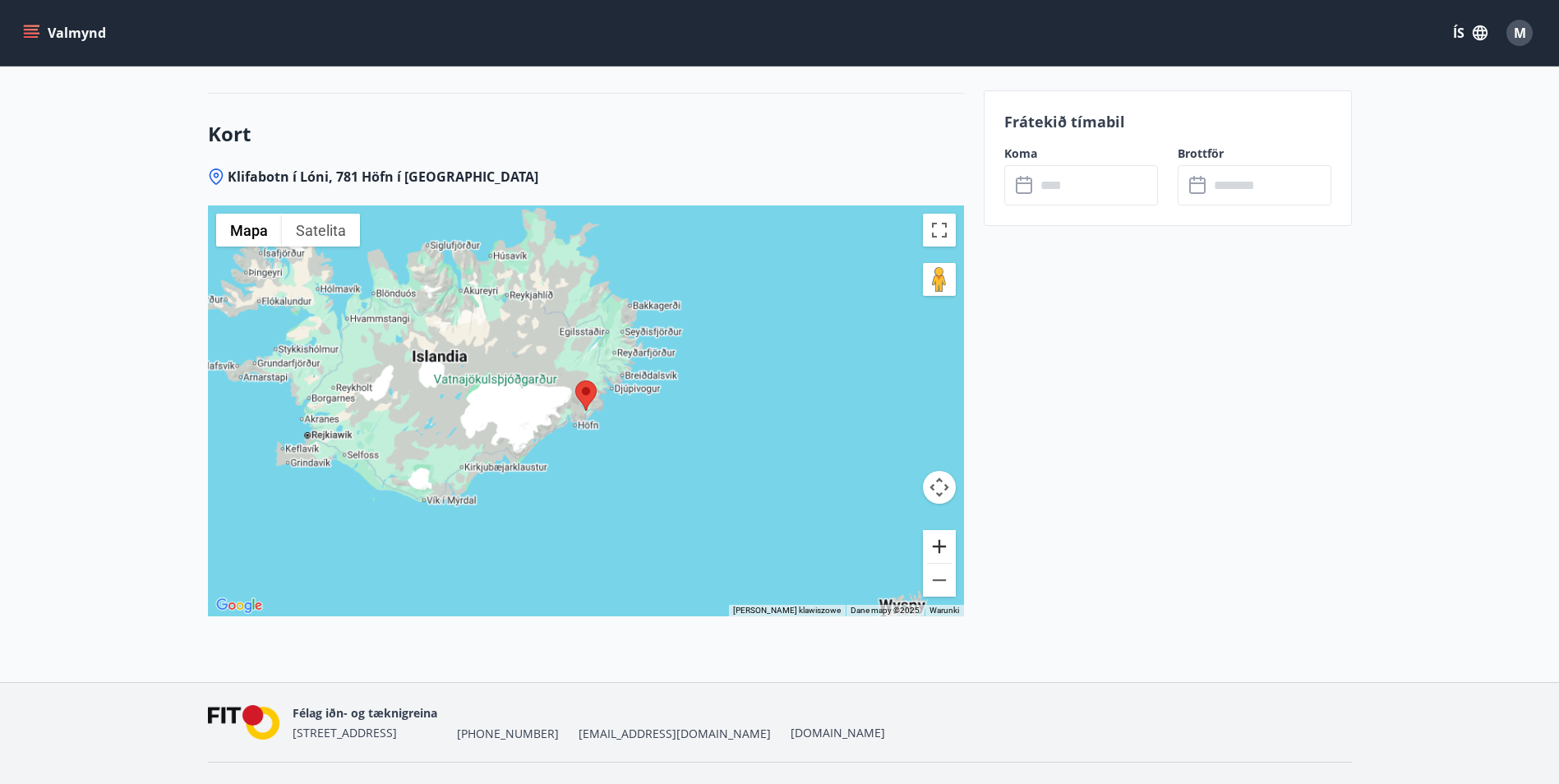
click at [940, 543] on button "Powiększ" at bounding box center [940, 546] width 33 height 33
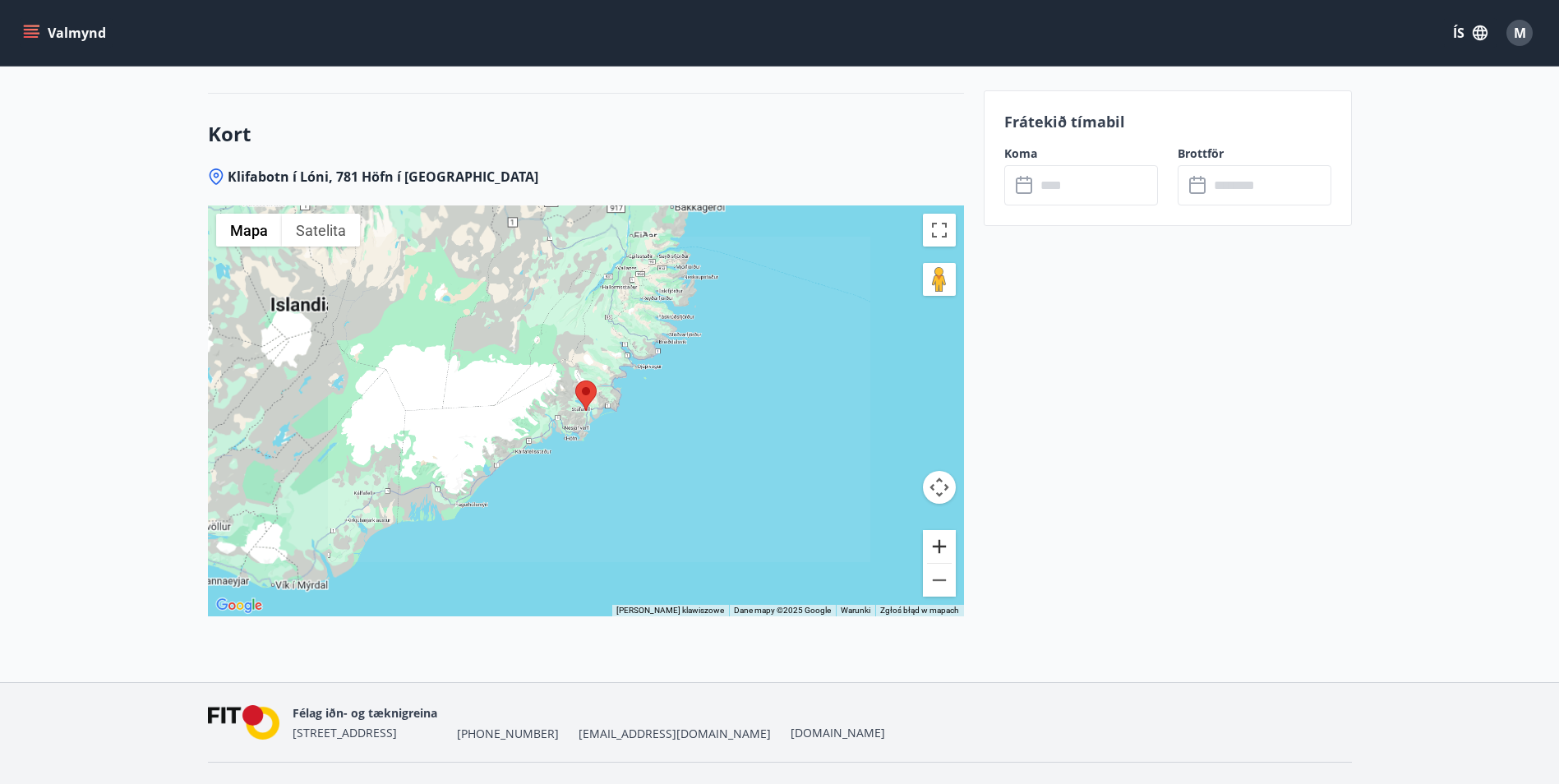
click at [940, 543] on button "Powiększ" at bounding box center [940, 546] width 33 height 33
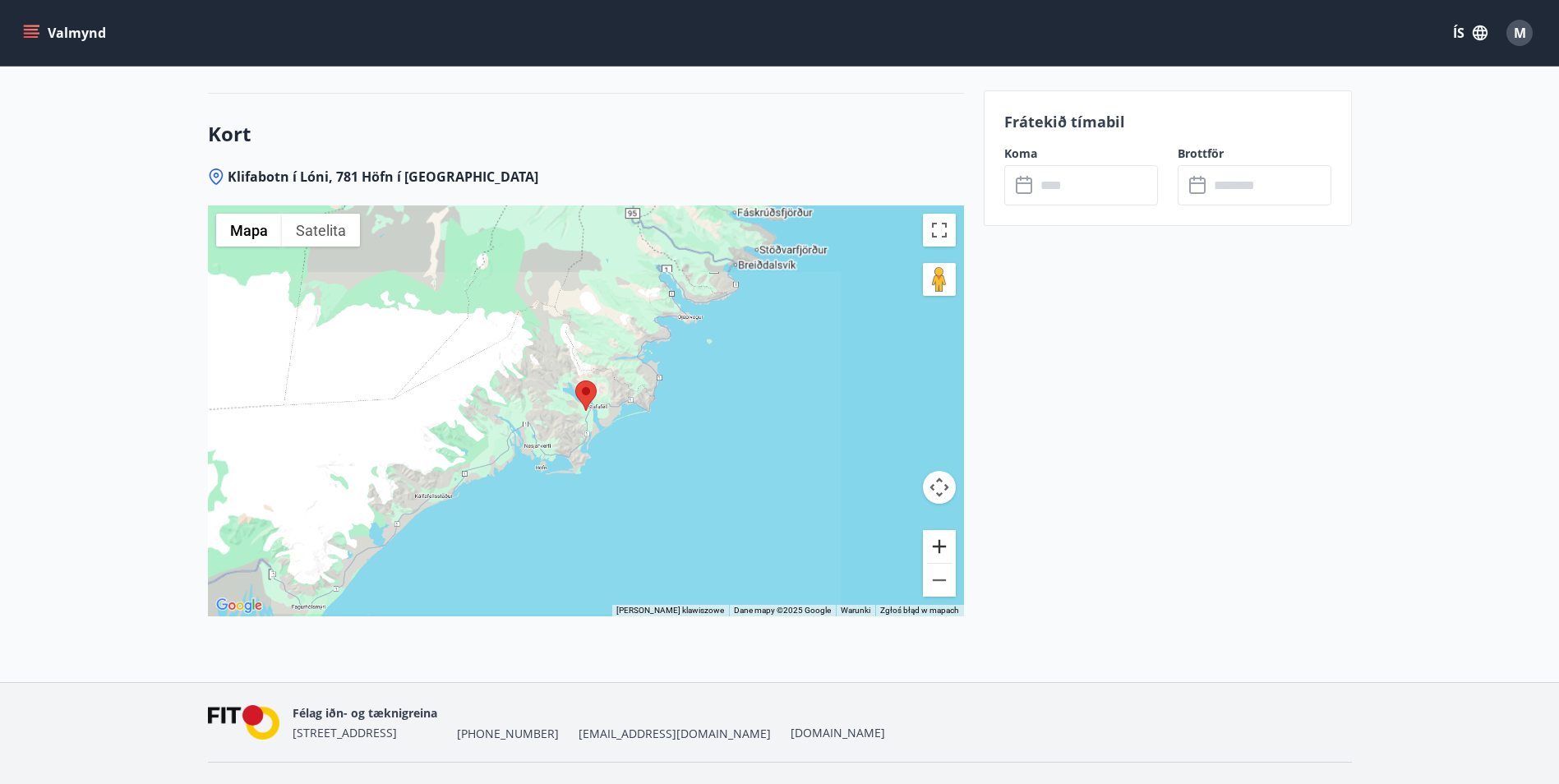
click at [940, 543] on button "Powiększ" at bounding box center [940, 546] width 33 height 33
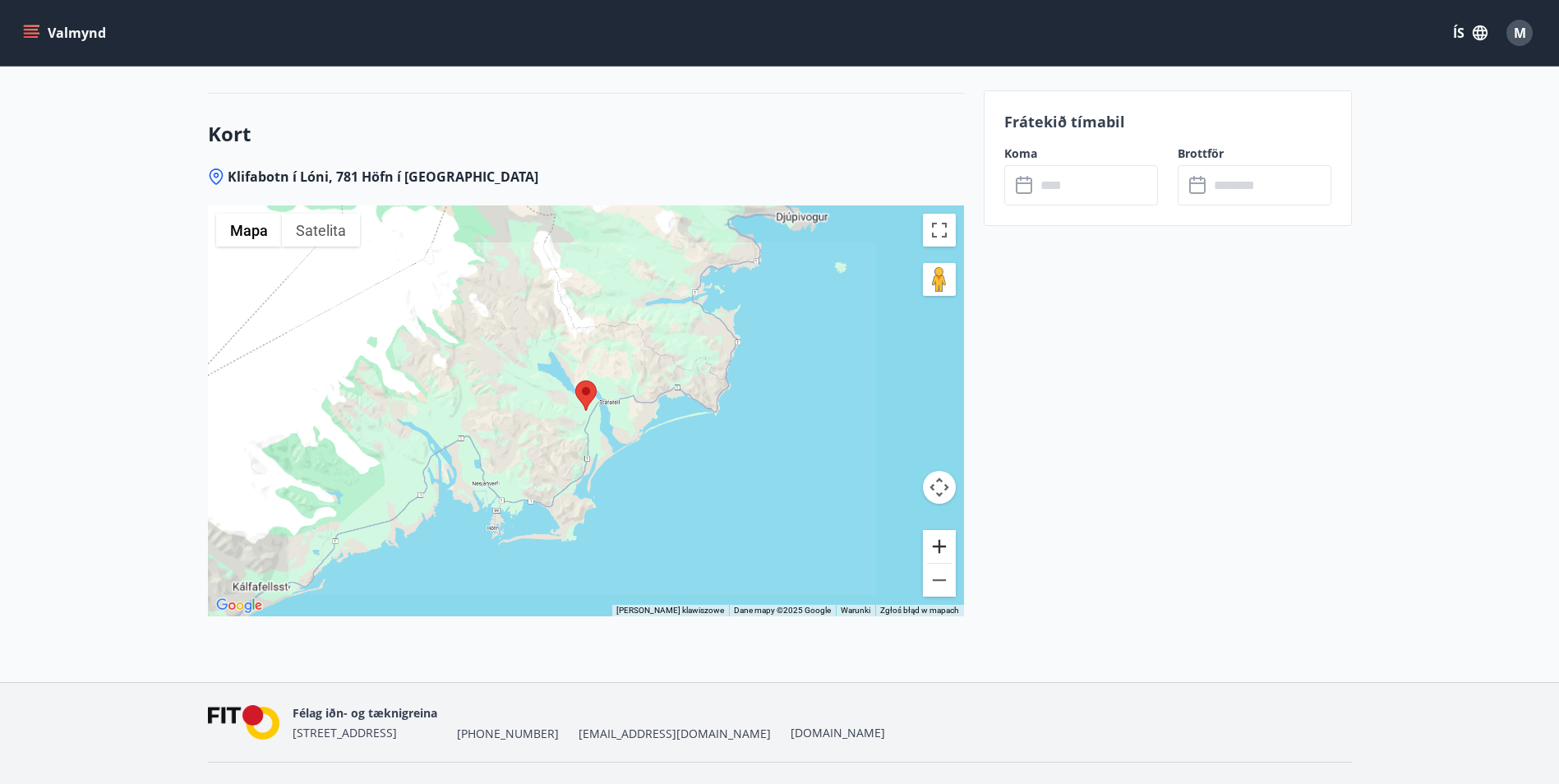
click at [940, 543] on button "Powiększ" at bounding box center [940, 546] width 33 height 33
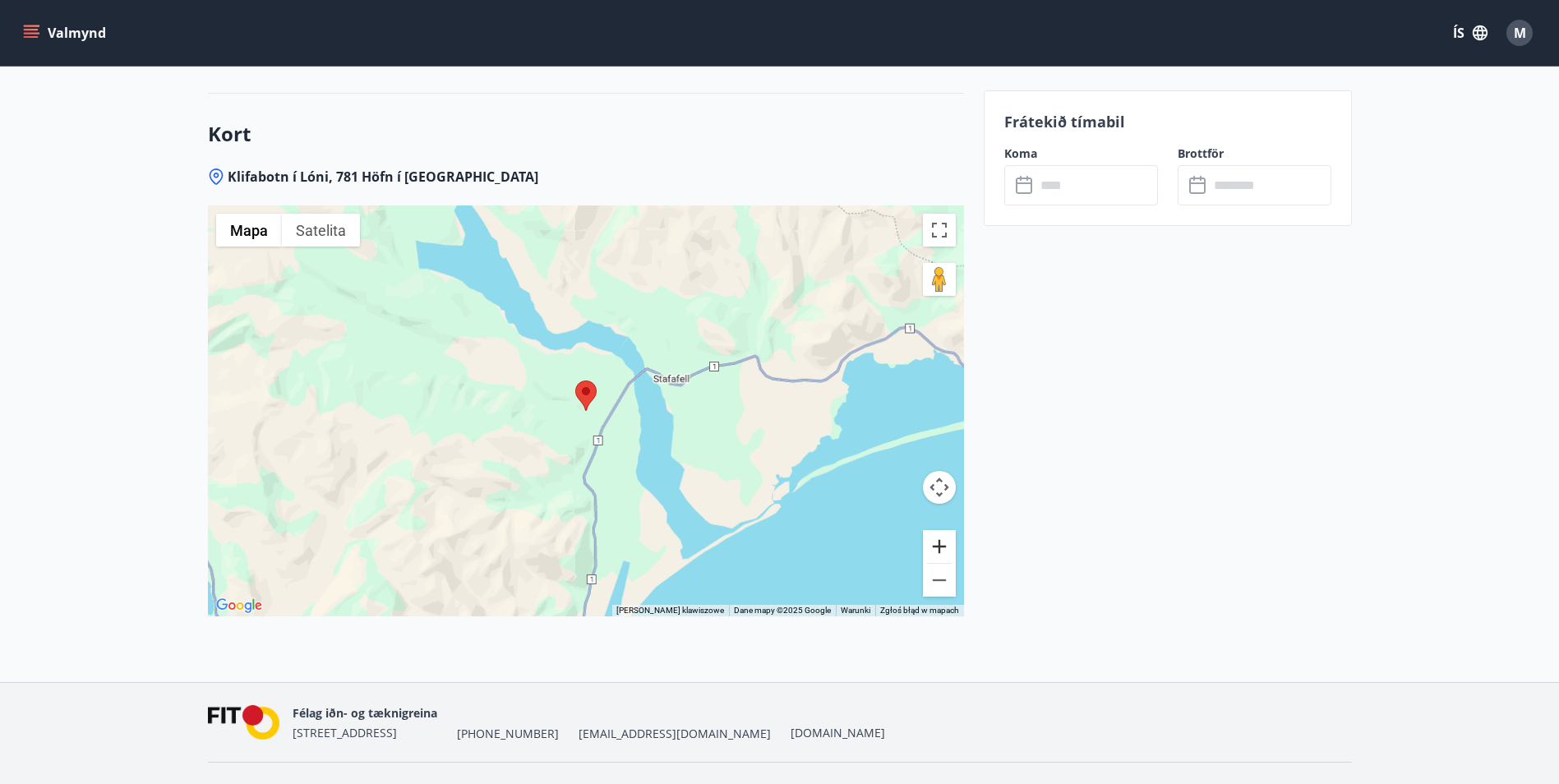
click at [940, 543] on button "Powiększ" at bounding box center [940, 546] width 33 height 33
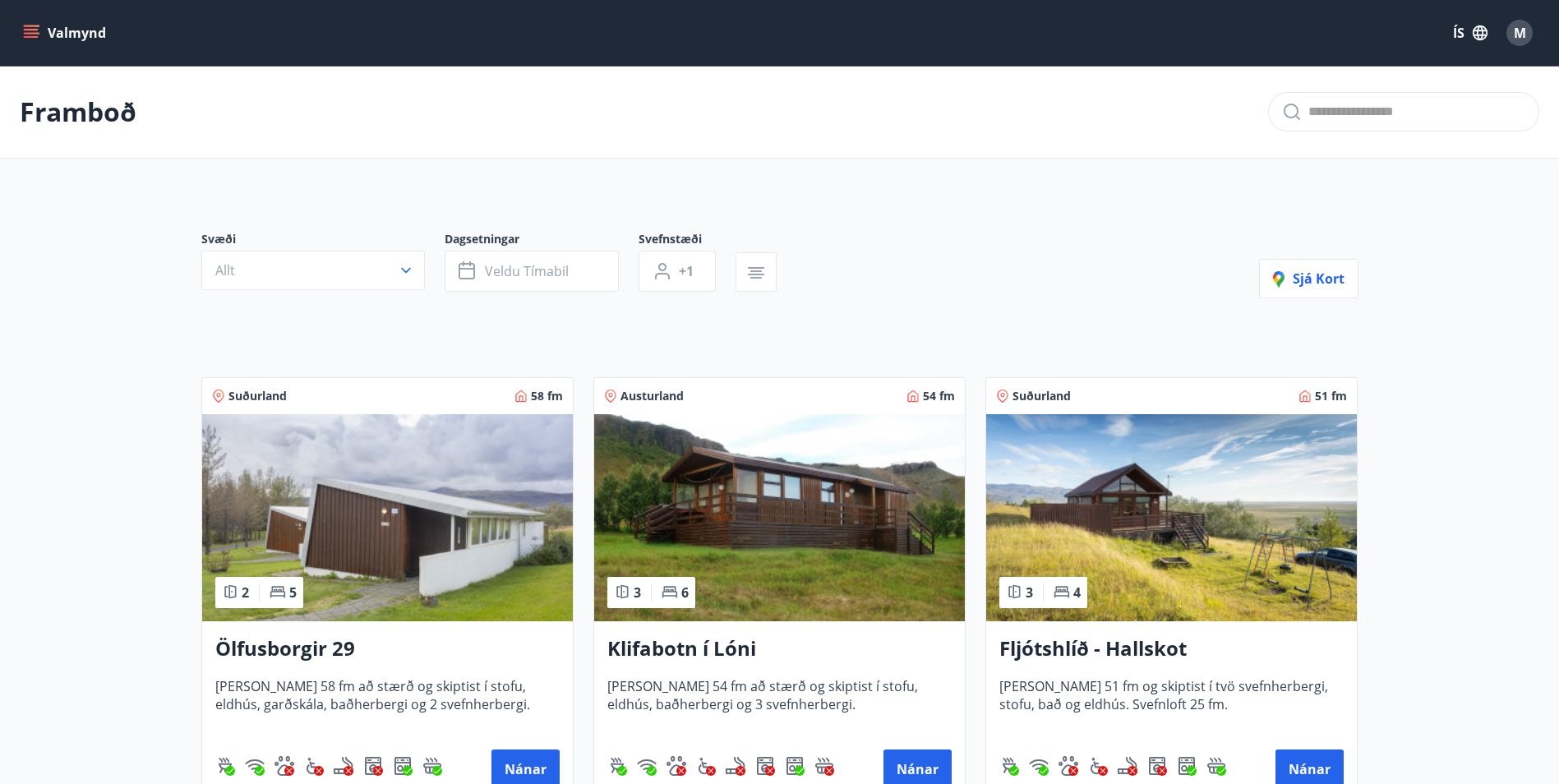
click at [32, 32] on icon "menu" at bounding box center [32, 33] width 17 height 17
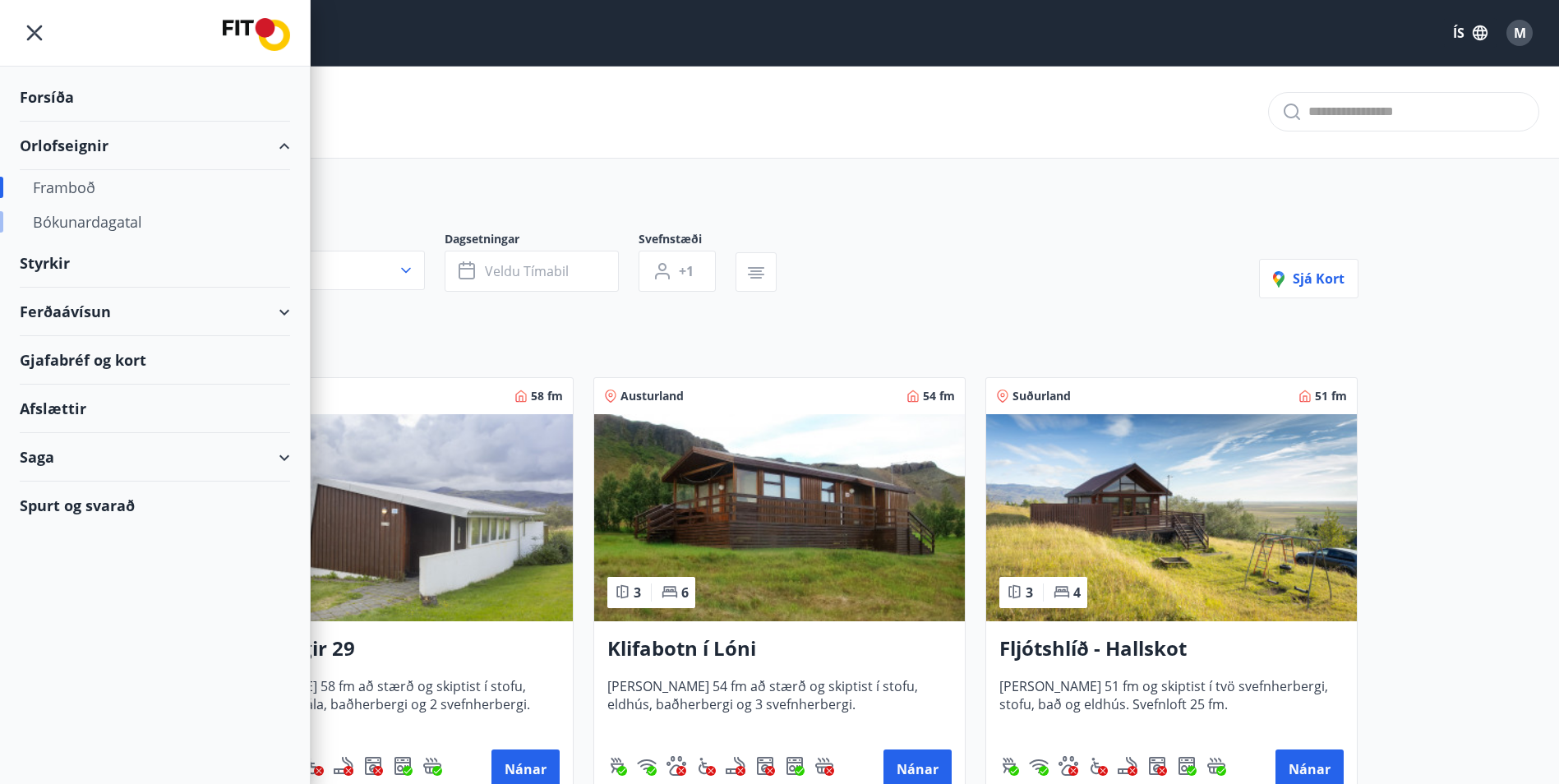
click at [116, 218] on div "Bókunardagatal" at bounding box center [155, 222] width 244 height 35
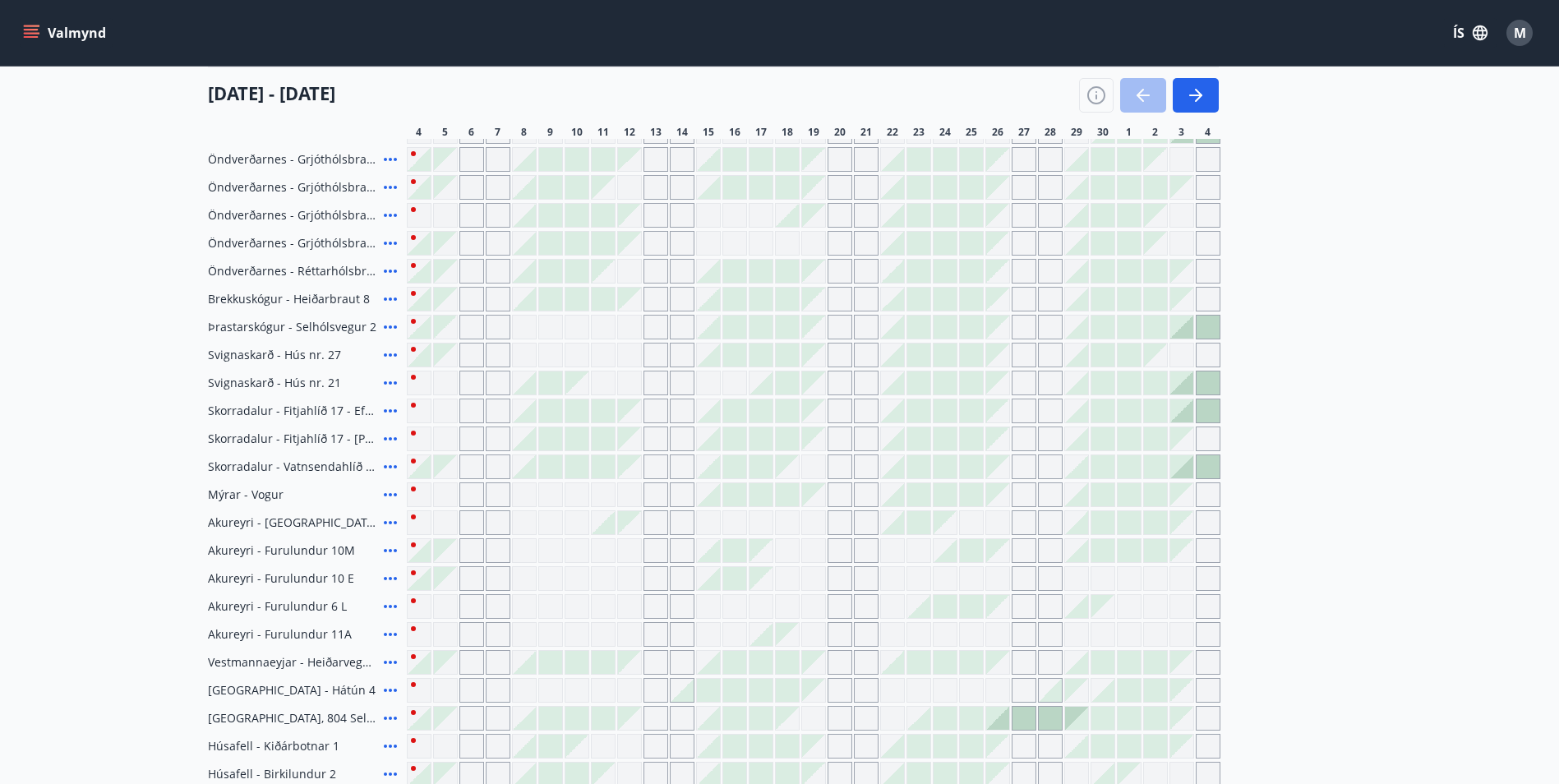
scroll to position [165, 0]
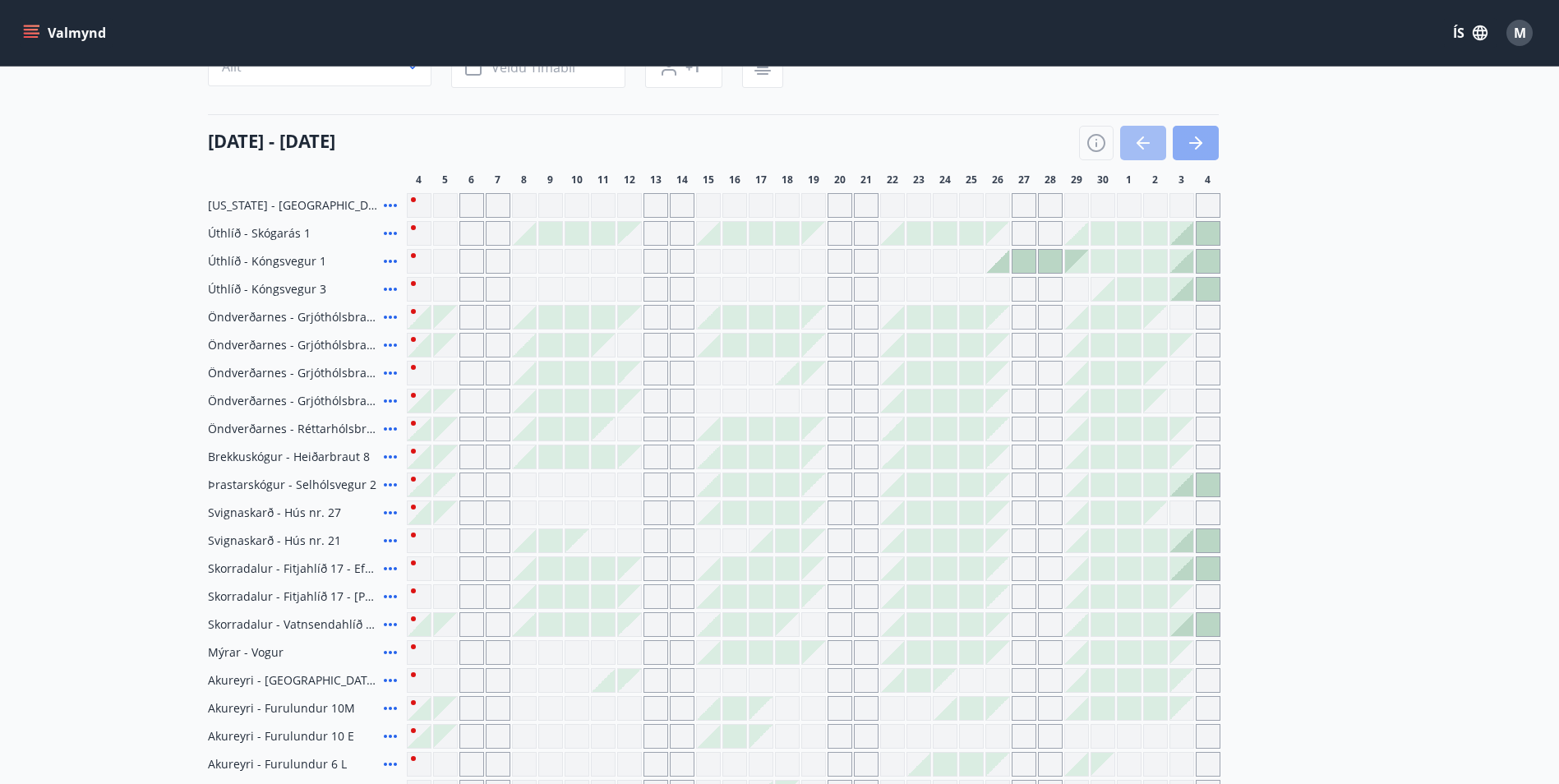
click at [1206, 153] on button "button" at bounding box center [1195, 143] width 46 height 35
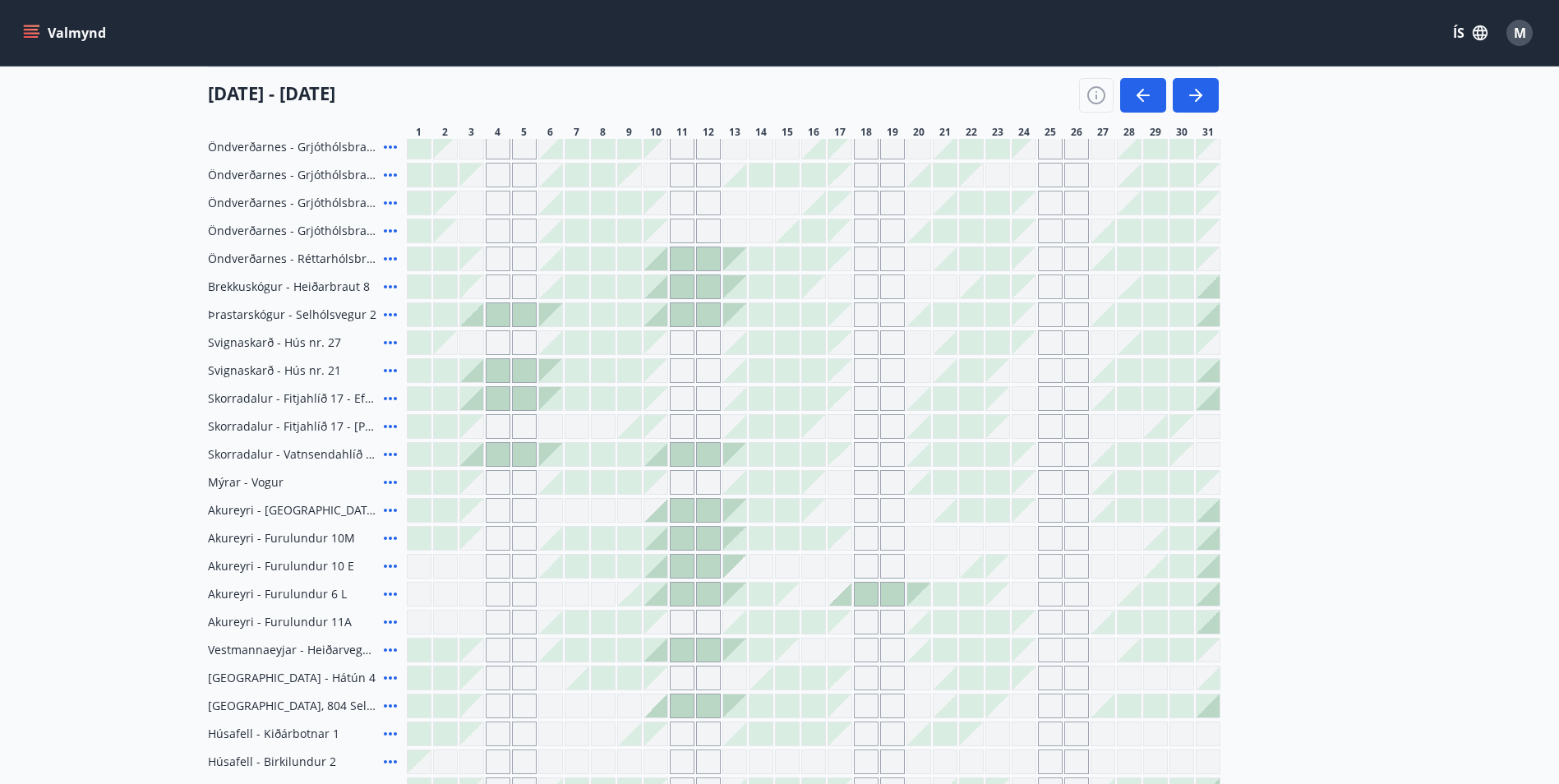
scroll to position [328, 0]
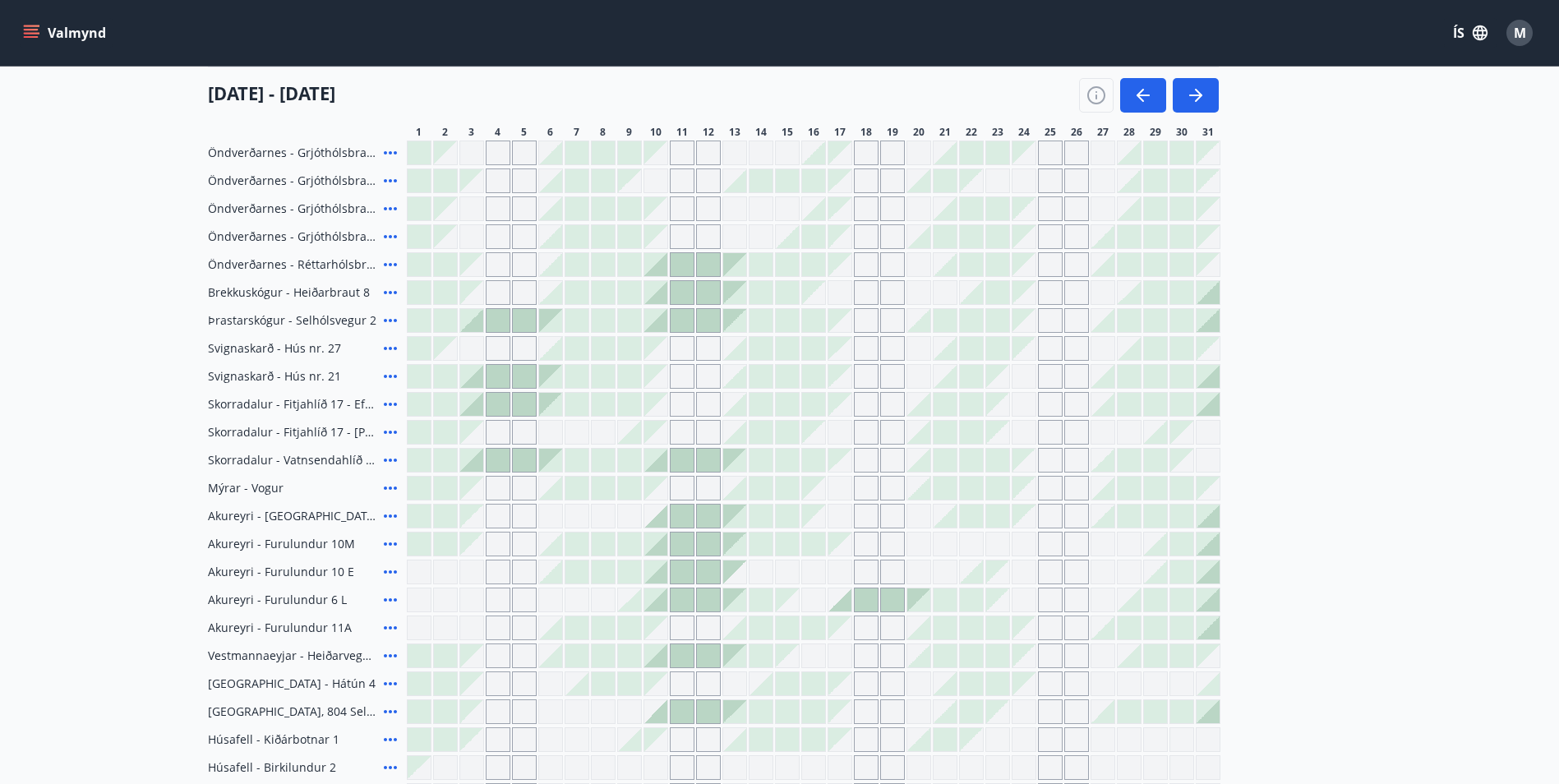
click at [387, 317] on icon at bounding box center [391, 321] width 20 height 20
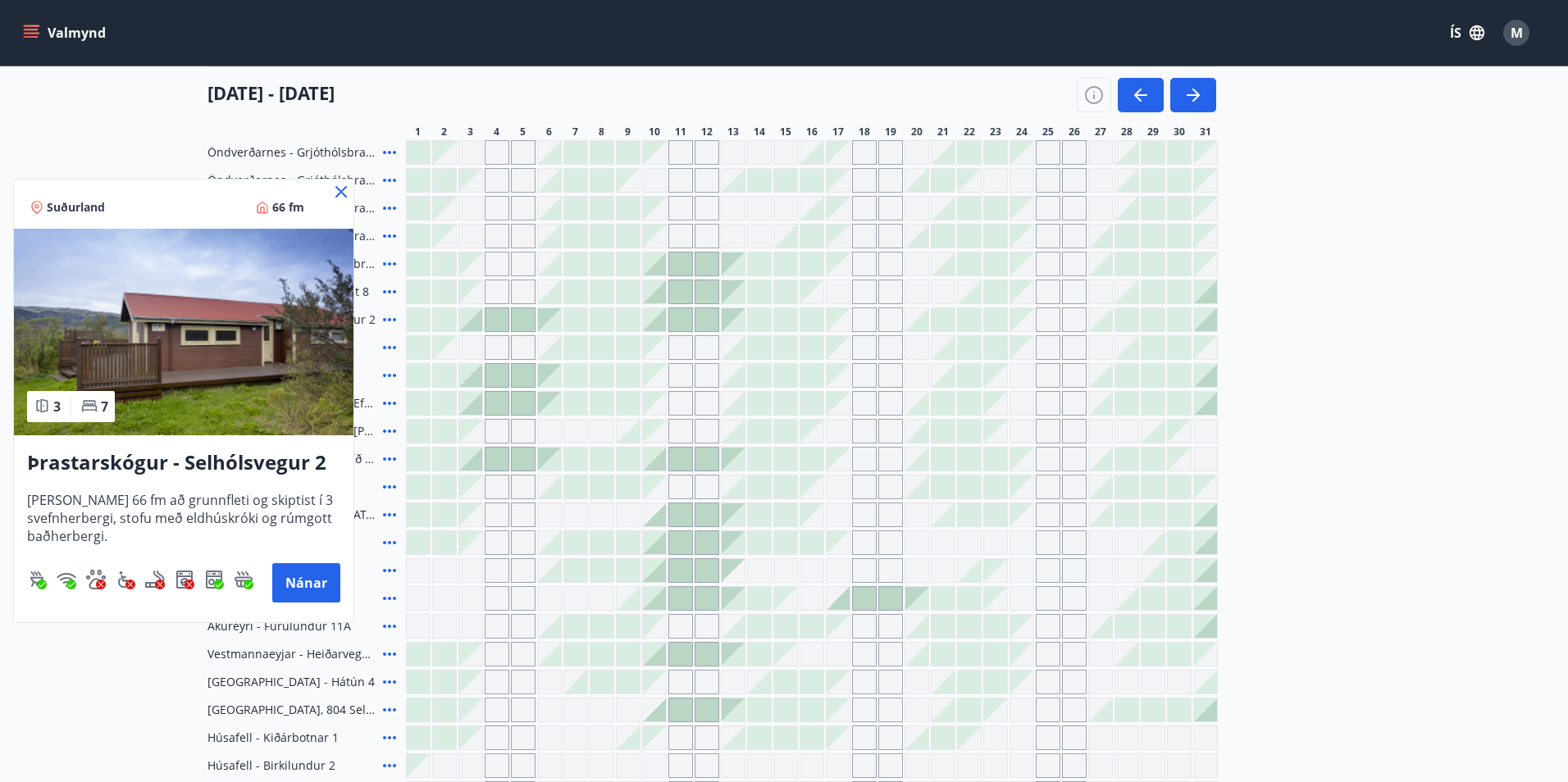
click at [340, 189] on icon at bounding box center [341, 192] width 20 height 20
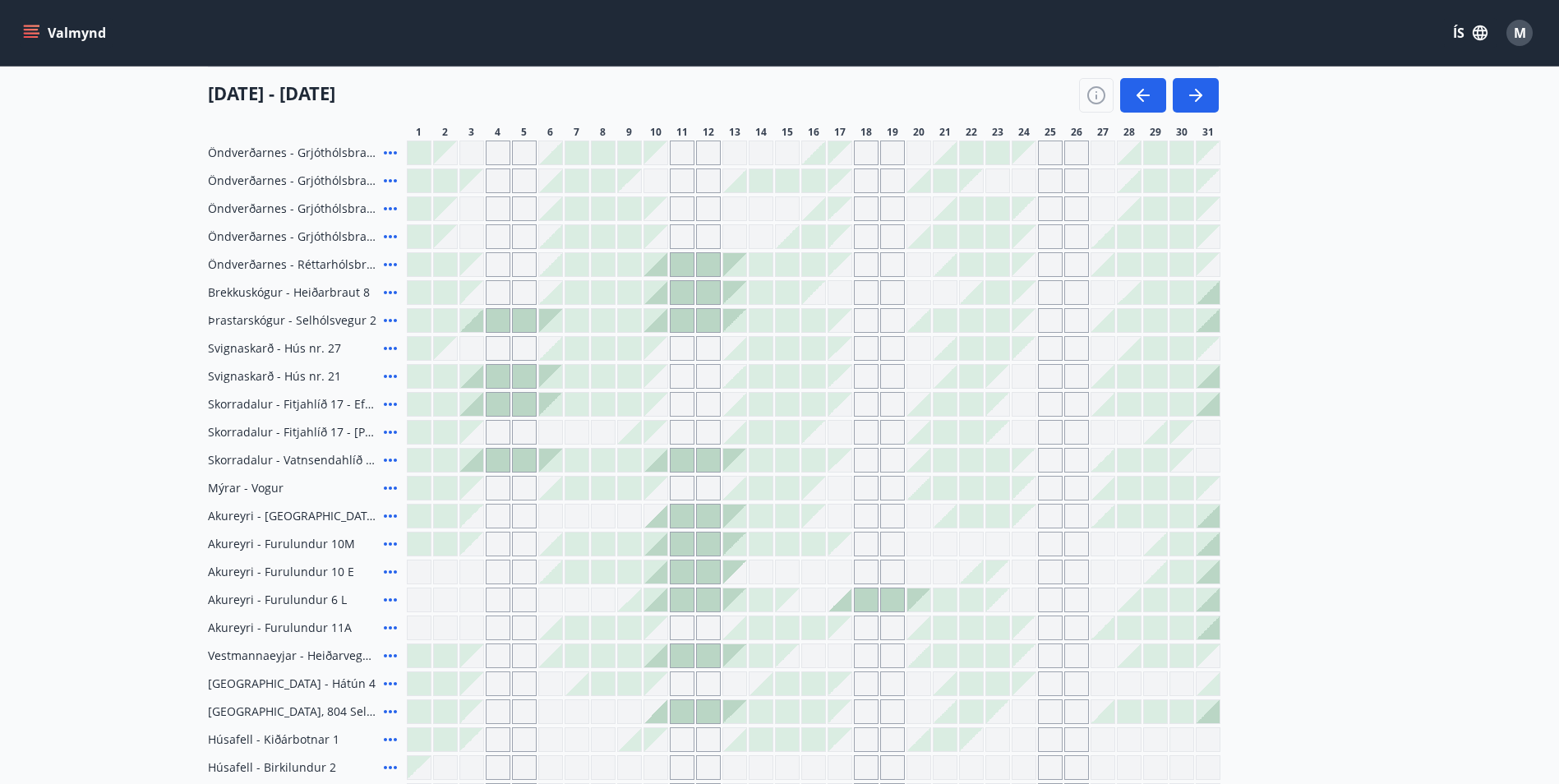
click at [388, 288] on icon at bounding box center [391, 293] width 20 height 20
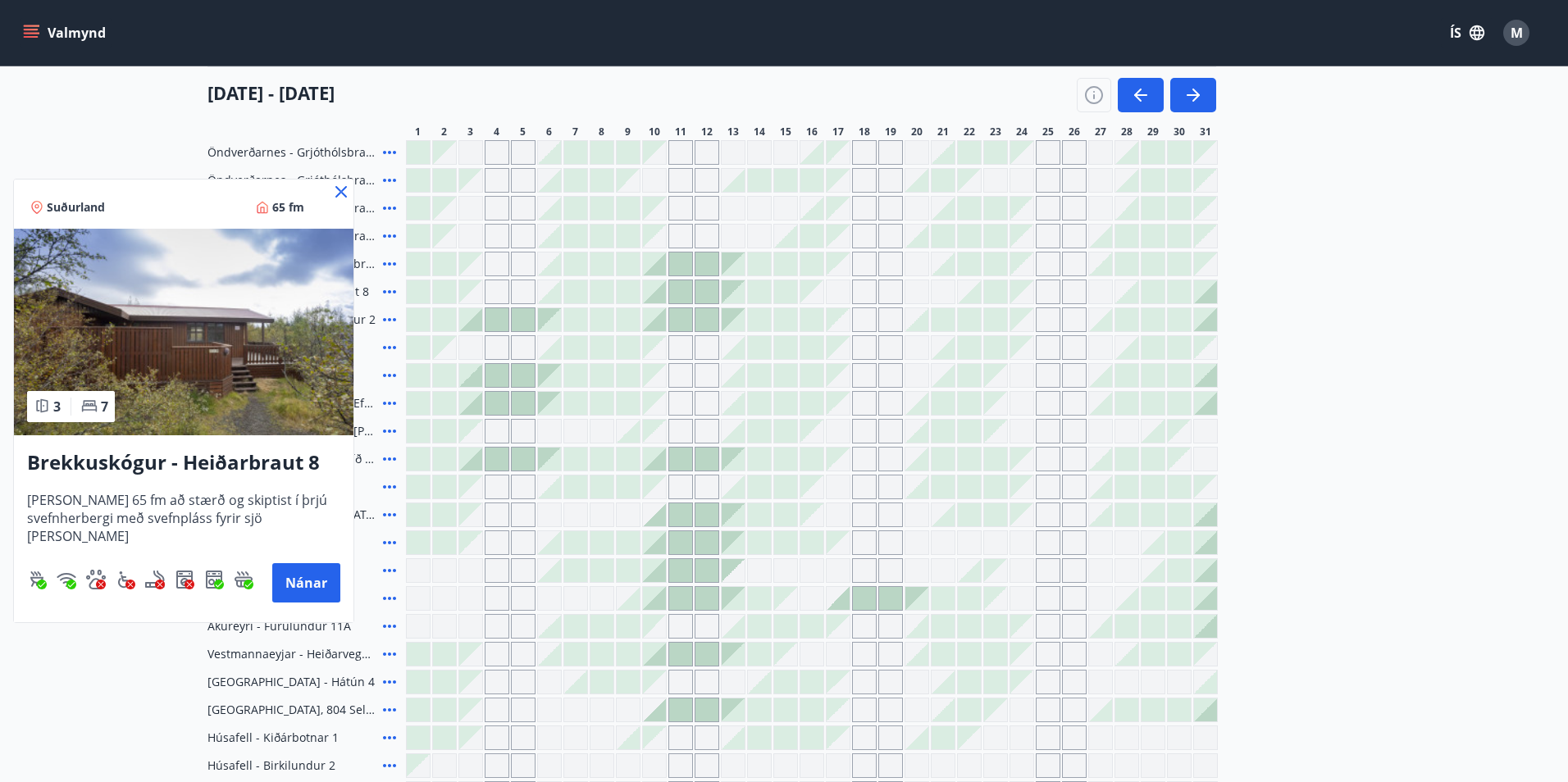
click at [342, 190] on icon at bounding box center [341, 192] width 12 height 12
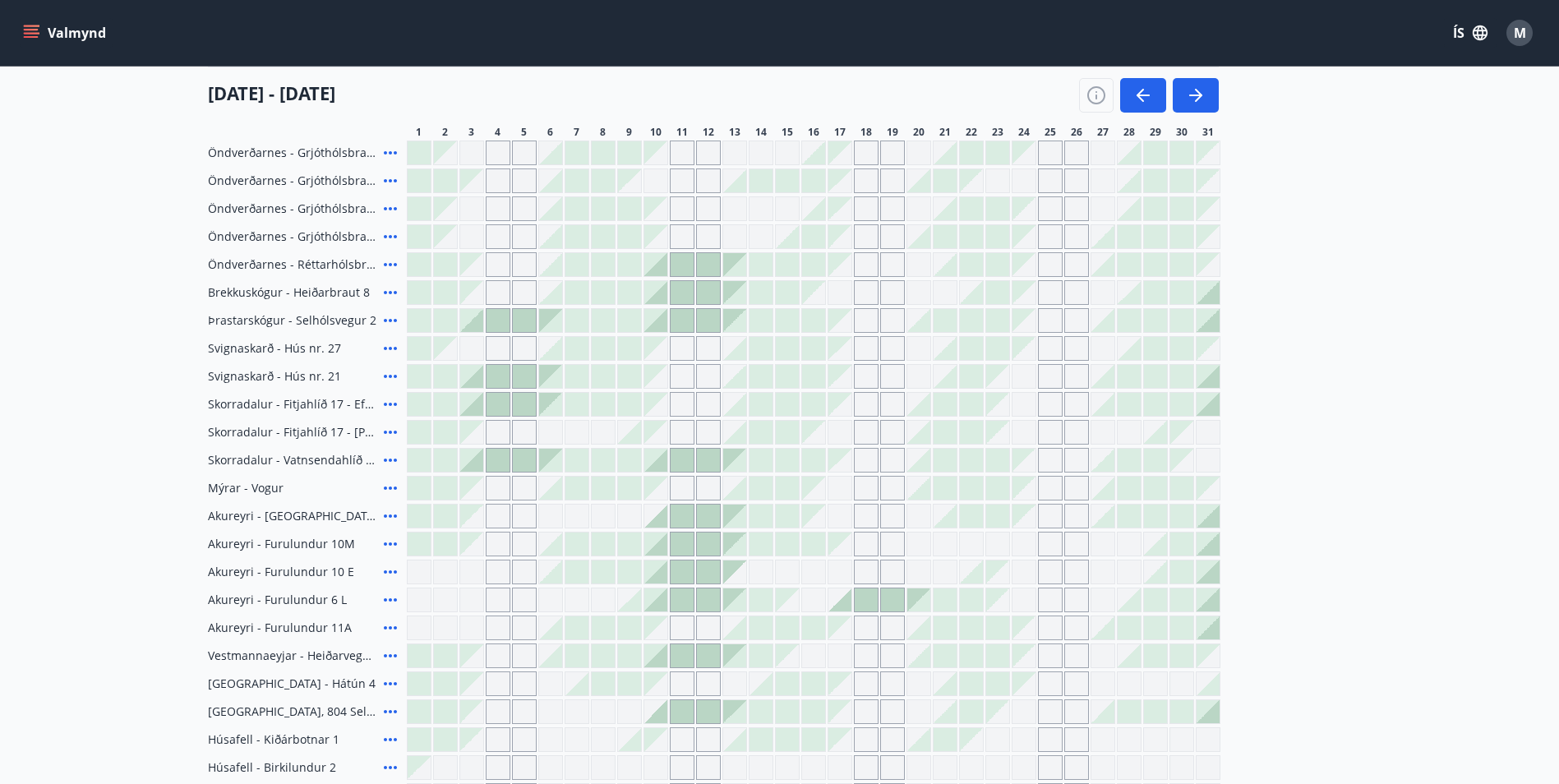
click at [388, 263] on icon at bounding box center [391, 264] width 20 height 20
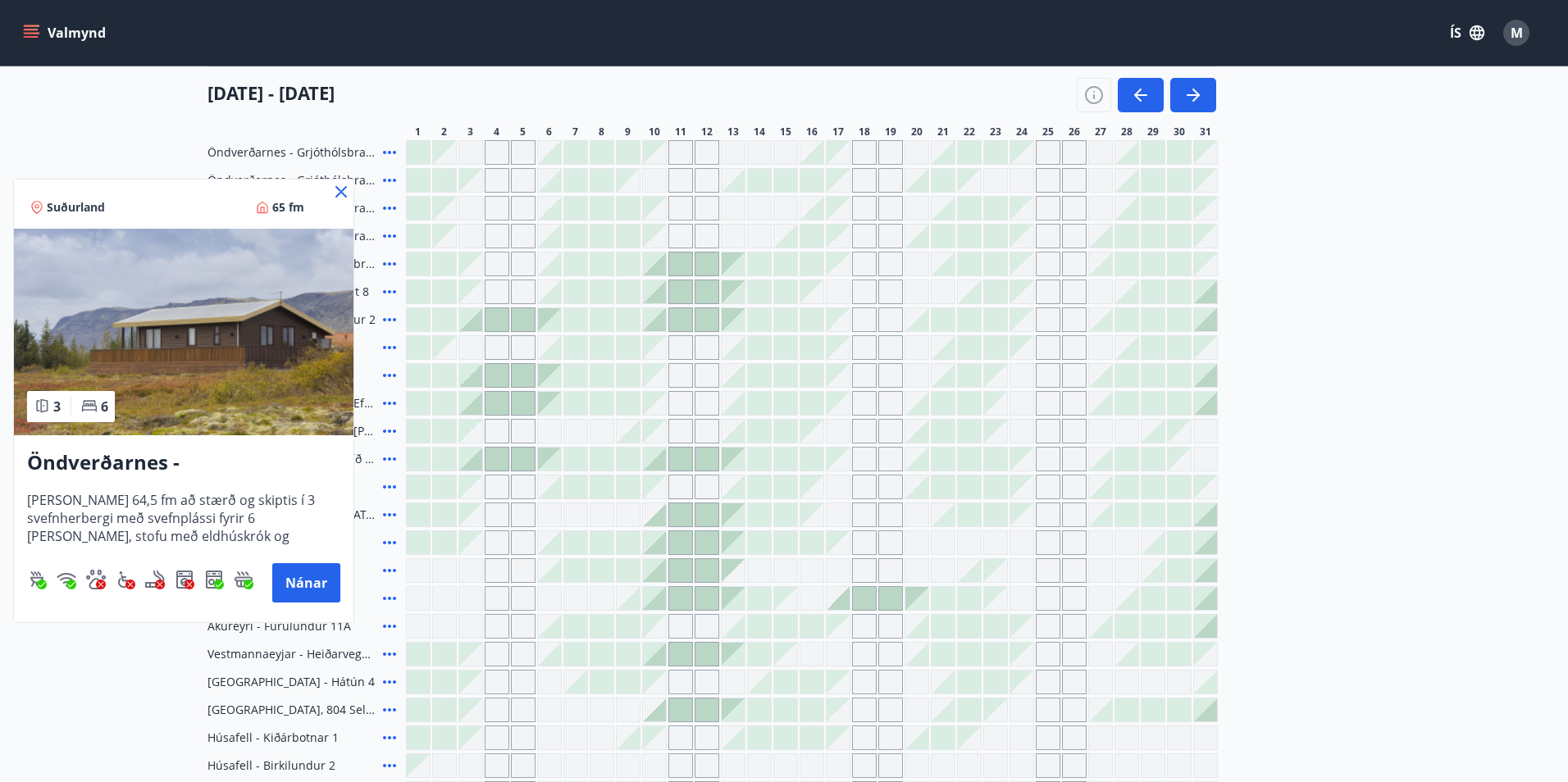
click at [342, 194] on icon at bounding box center [341, 192] width 20 height 20
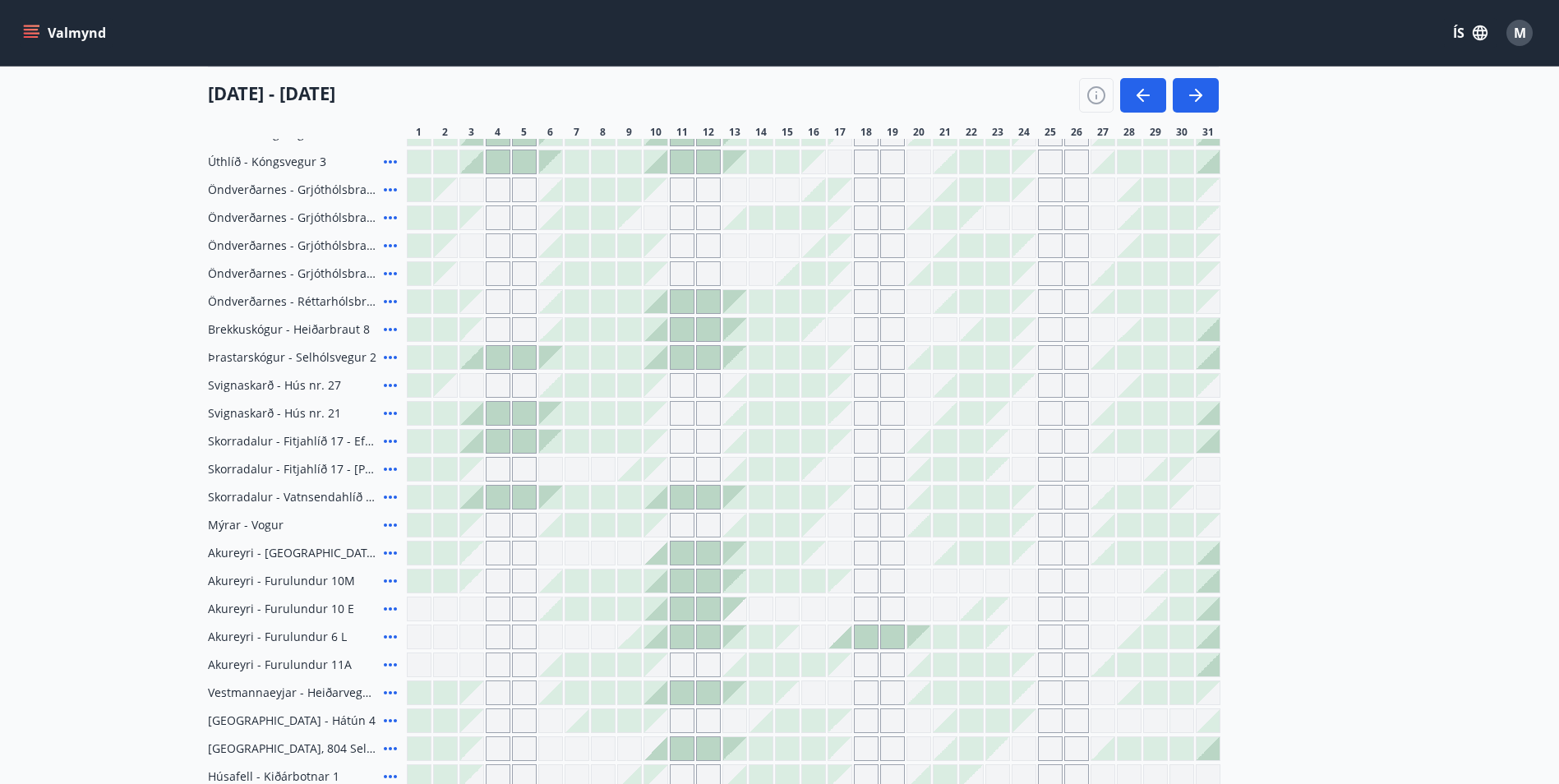
scroll to position [165, 0]
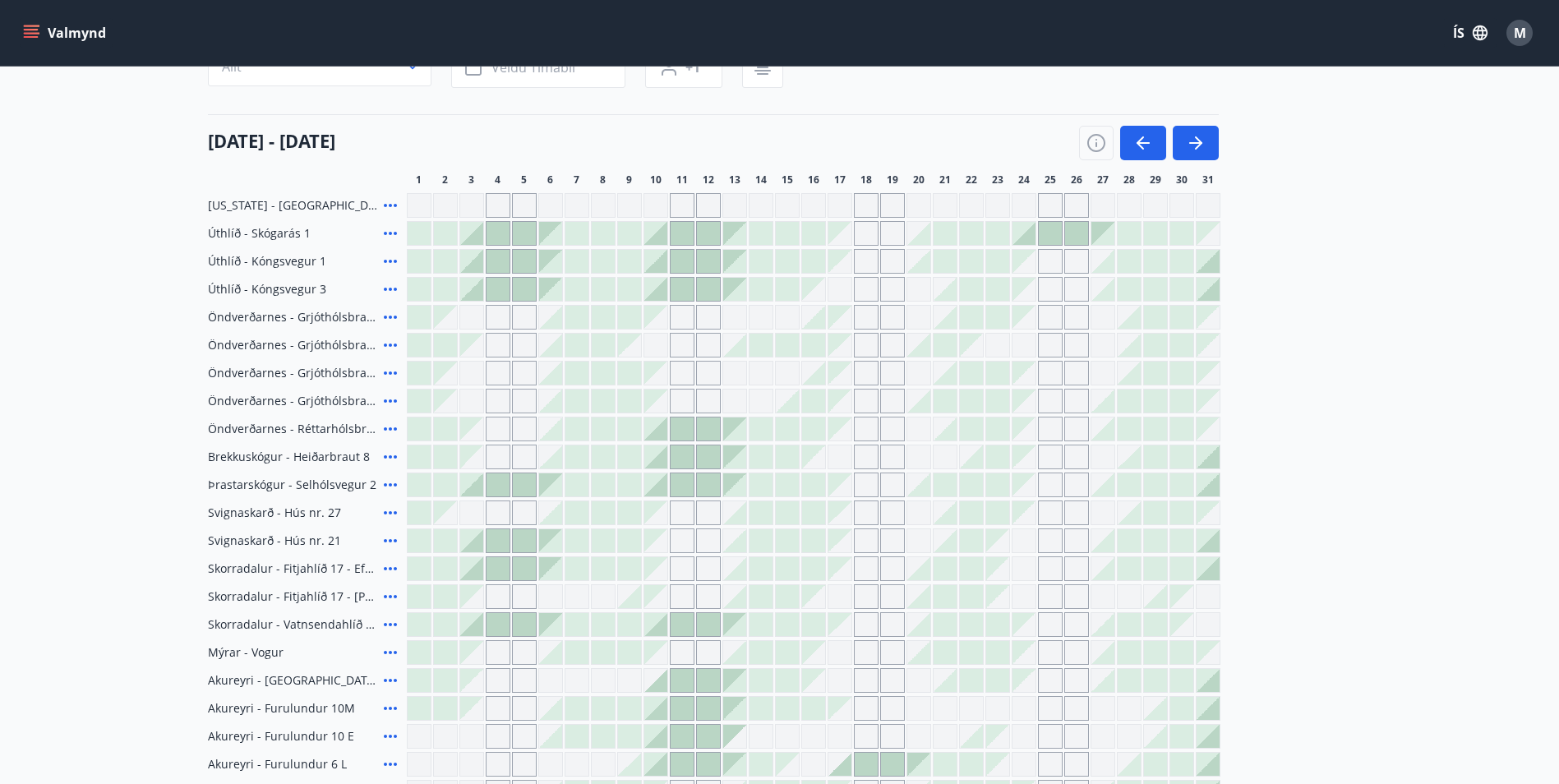
click at [388, 284] on icon at bounding box center [391, 289] width 20 height 20
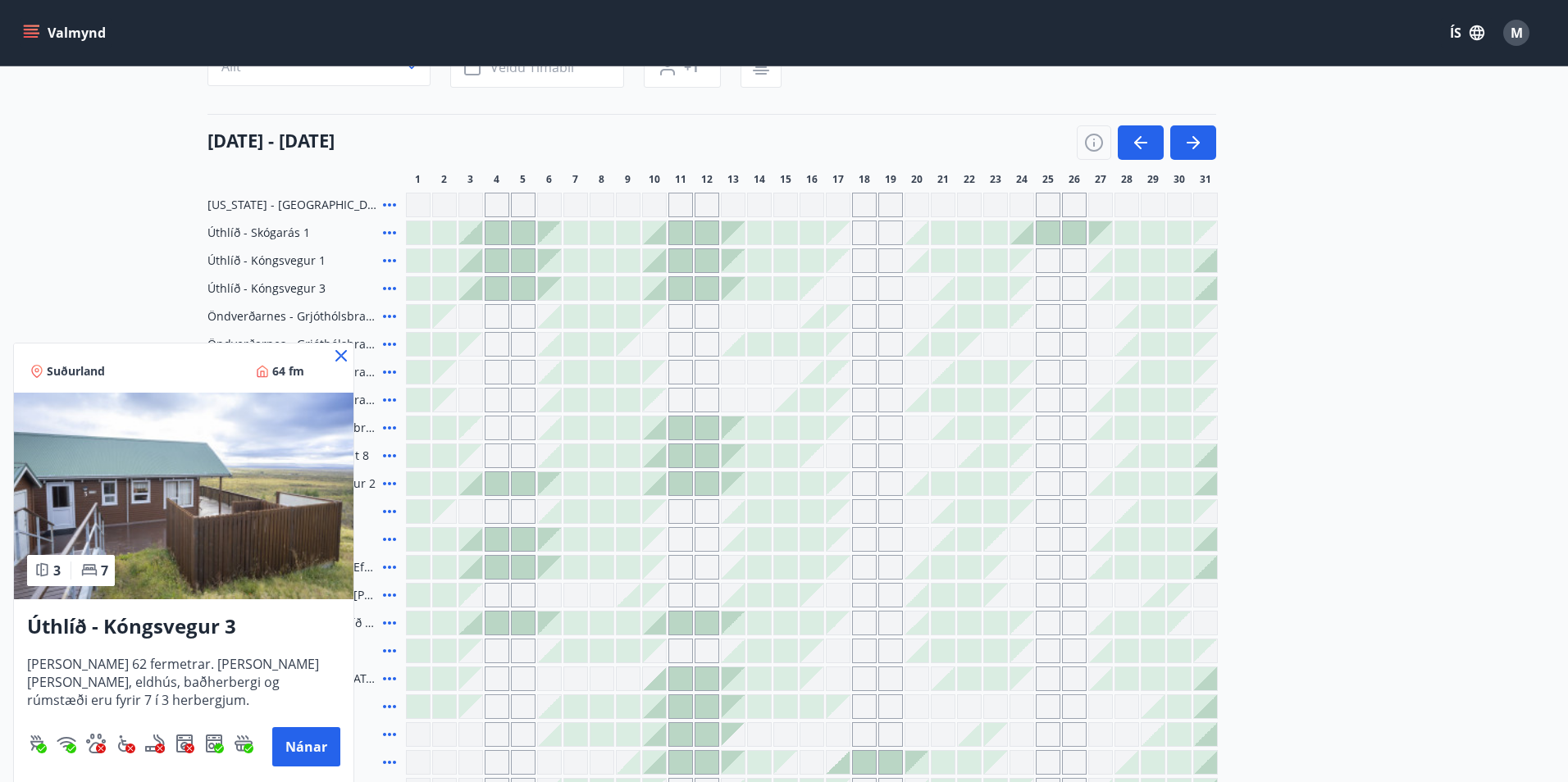
click at [338, 354] on icon at bounding box center [341, 356] width 20 height 20
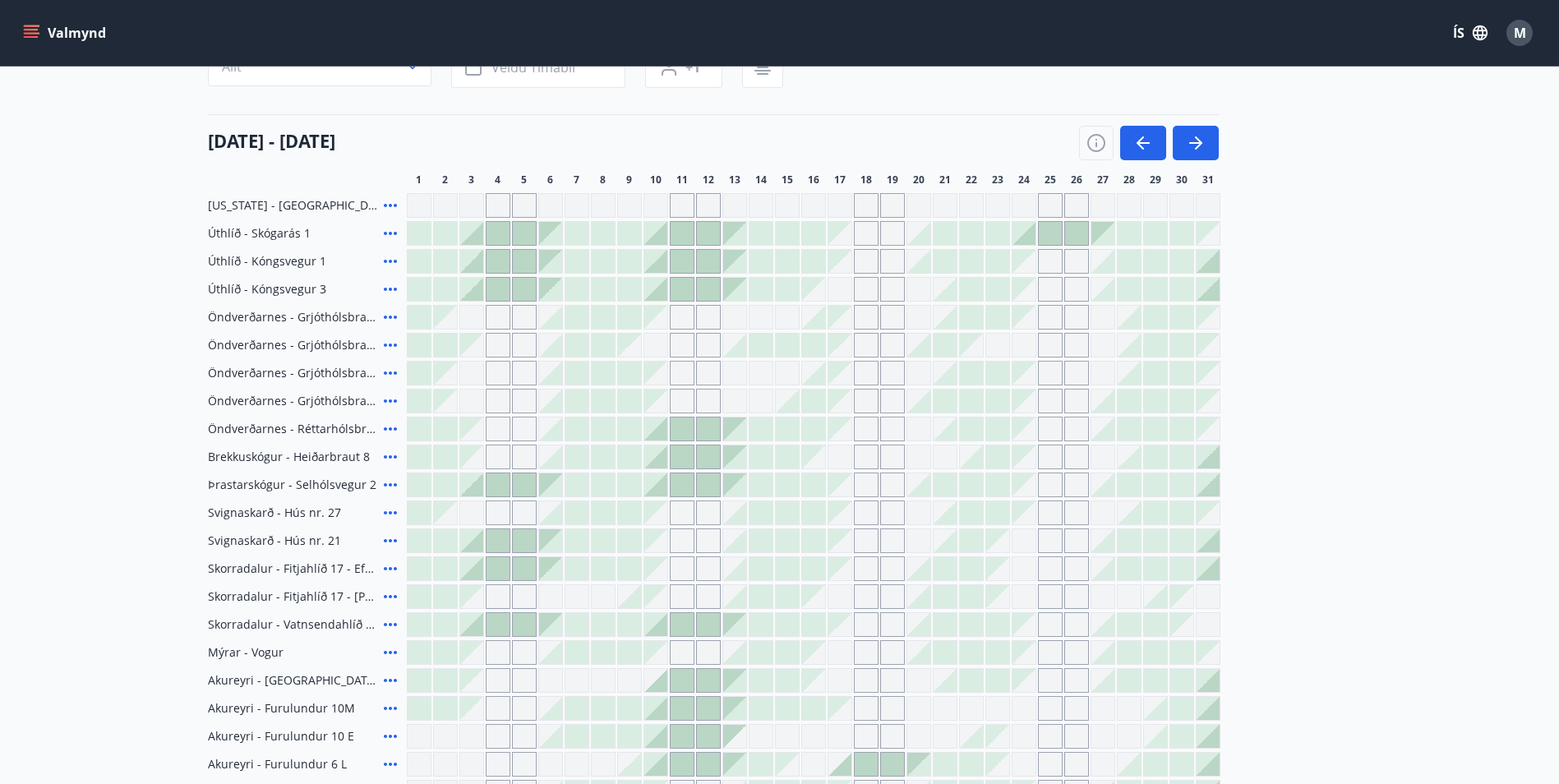
click at [387, 230] on icon at bounding box center [391, 234] width 20 height 20
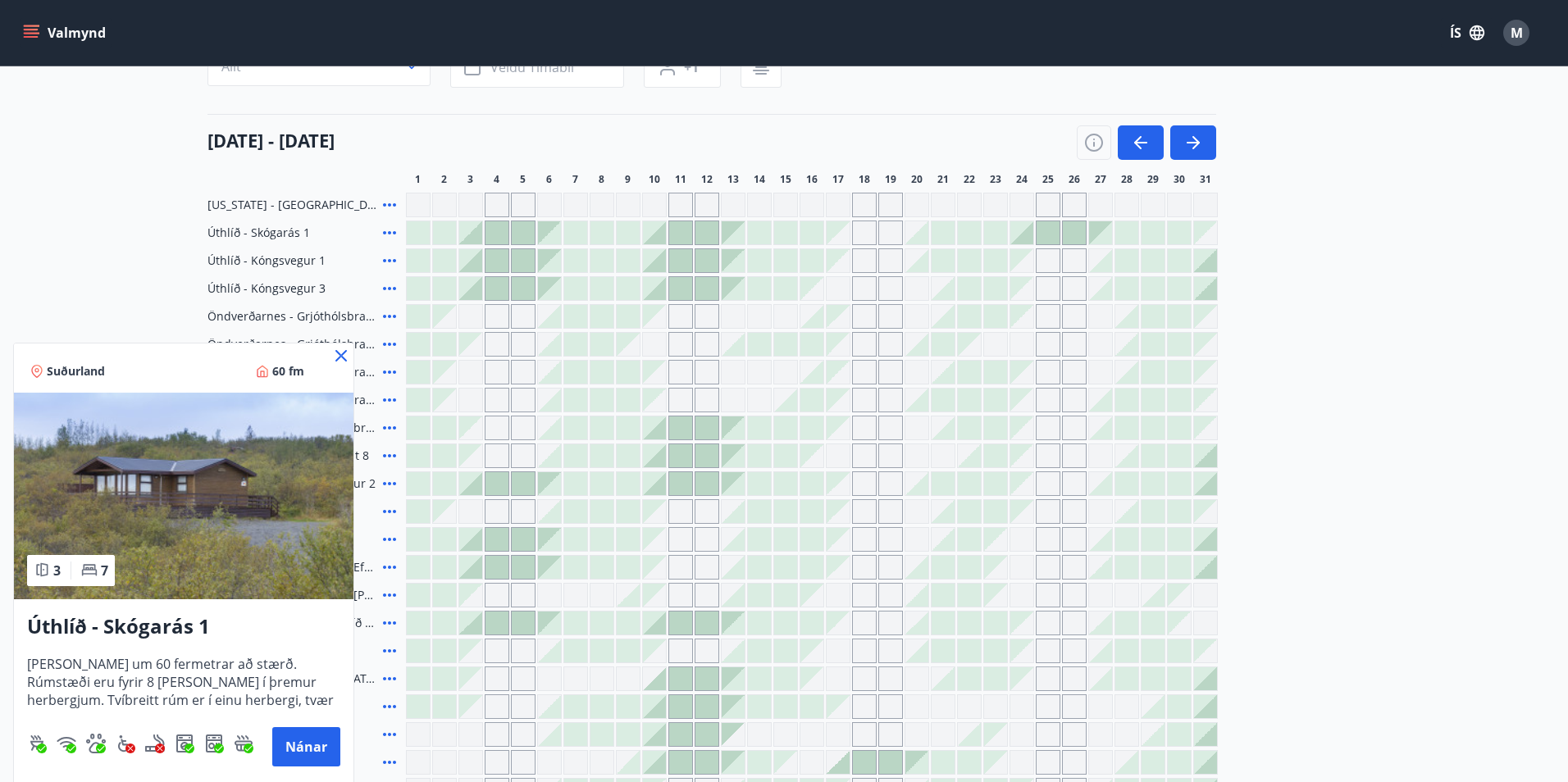
click at [339, 356] on icon at bounding box center [341, 356] width 20 height 20
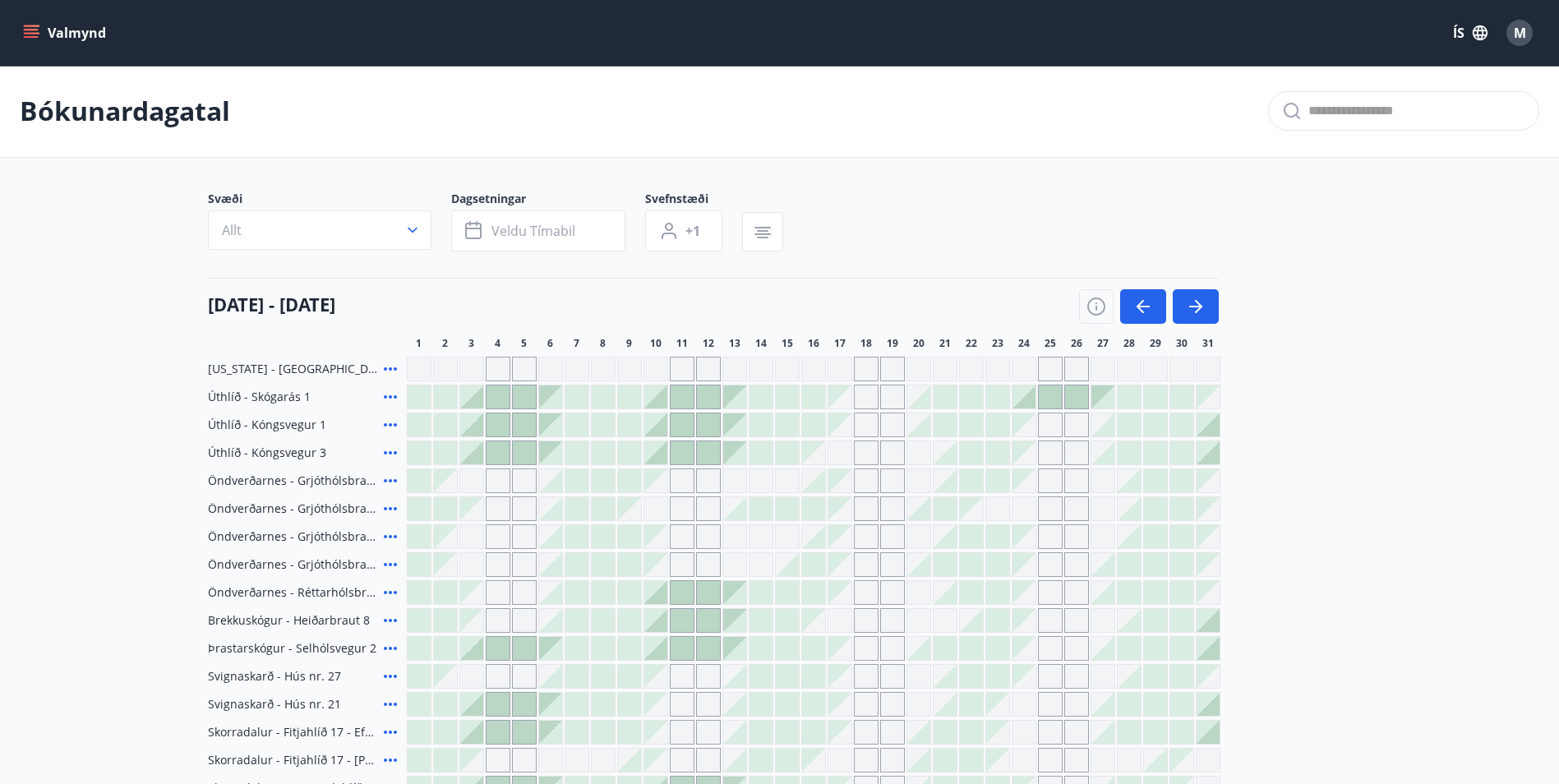
scroll to position [0, 0]
